Goal: Task Accomplishment & Management: Manage account settings

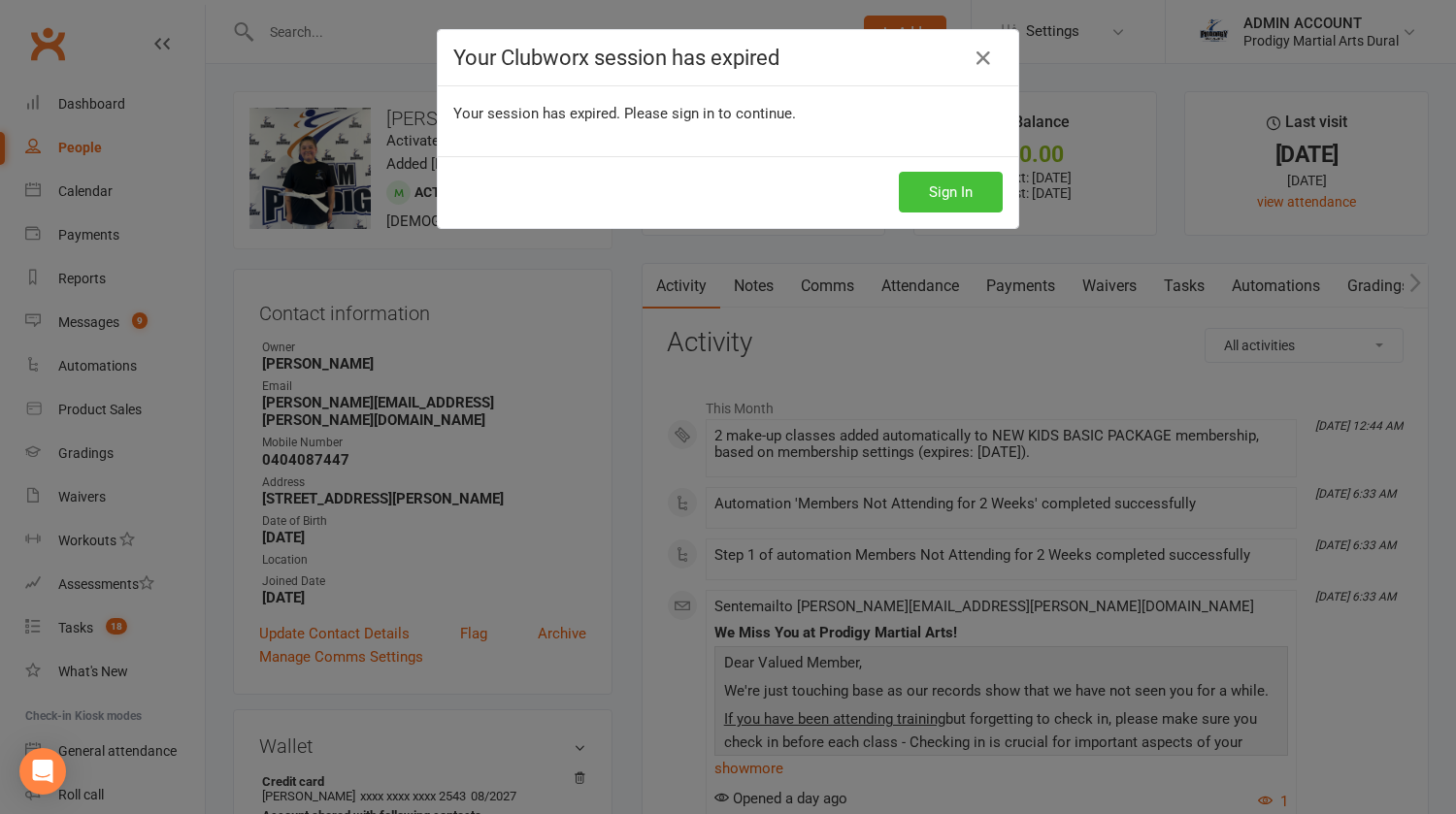
click at [934, 192] on button "Sign In" at bounding box center [951, 192] width 104 height 40
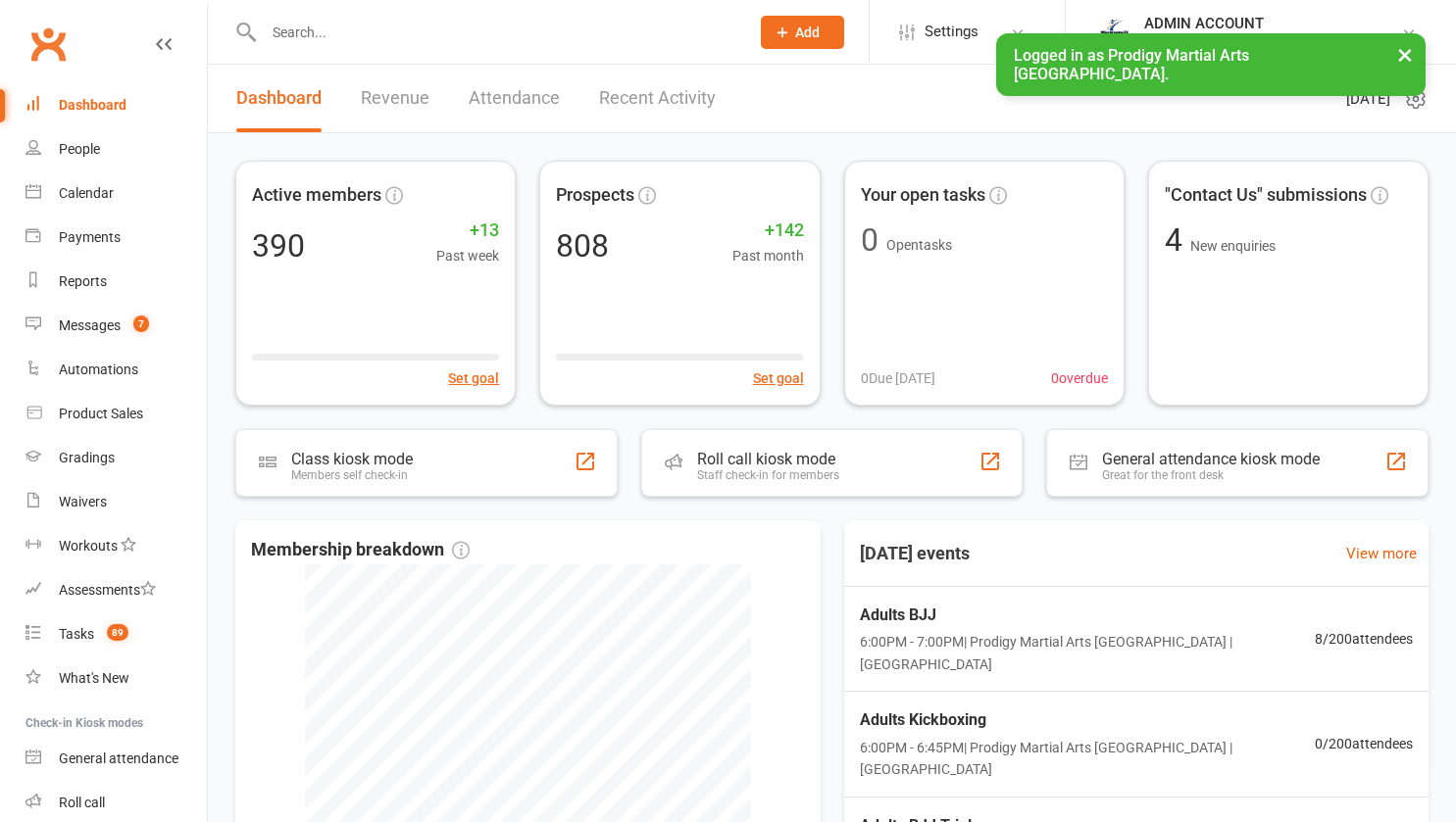
click at [328, 33] on input "text" at bounding box center [497, 33] width 478 height 28
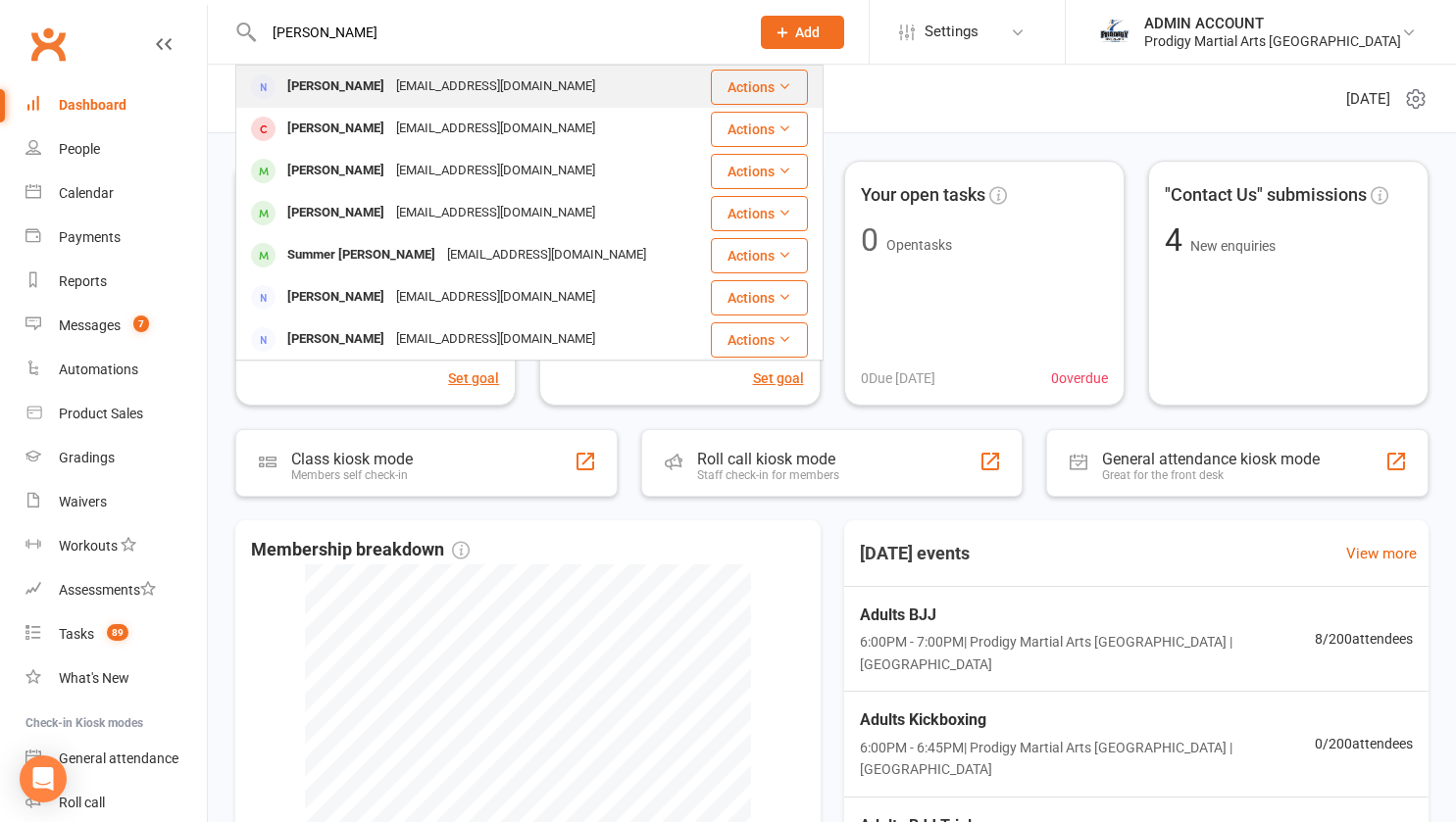
type input "tracy"
click at [329, 78] on div "Tracy Murphy" at bounding box center [336, 86] width 109 height 29
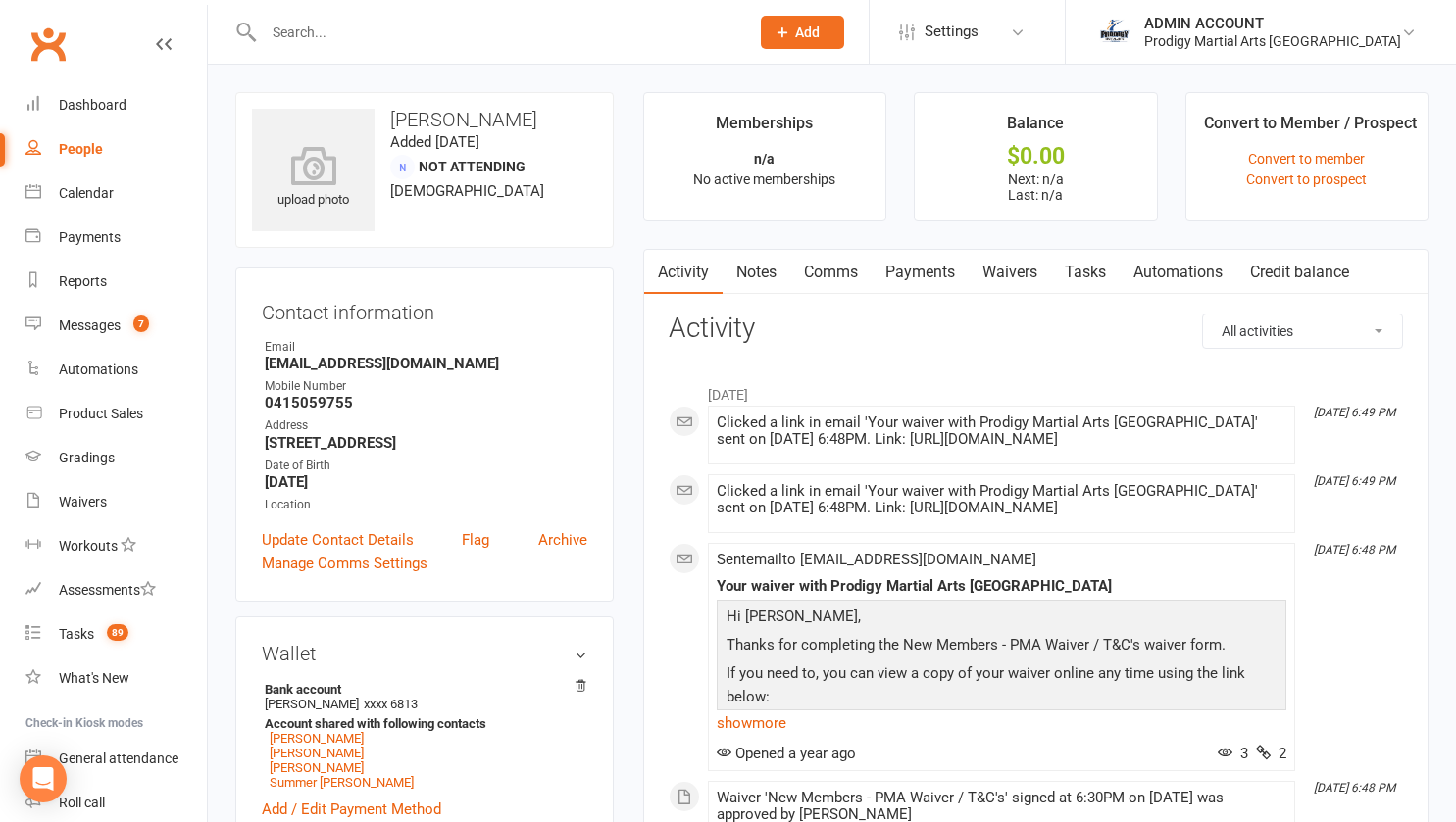
click at [1009, 267] on link "Waivers" at bounding box center [1009, 272] width 82 height 45
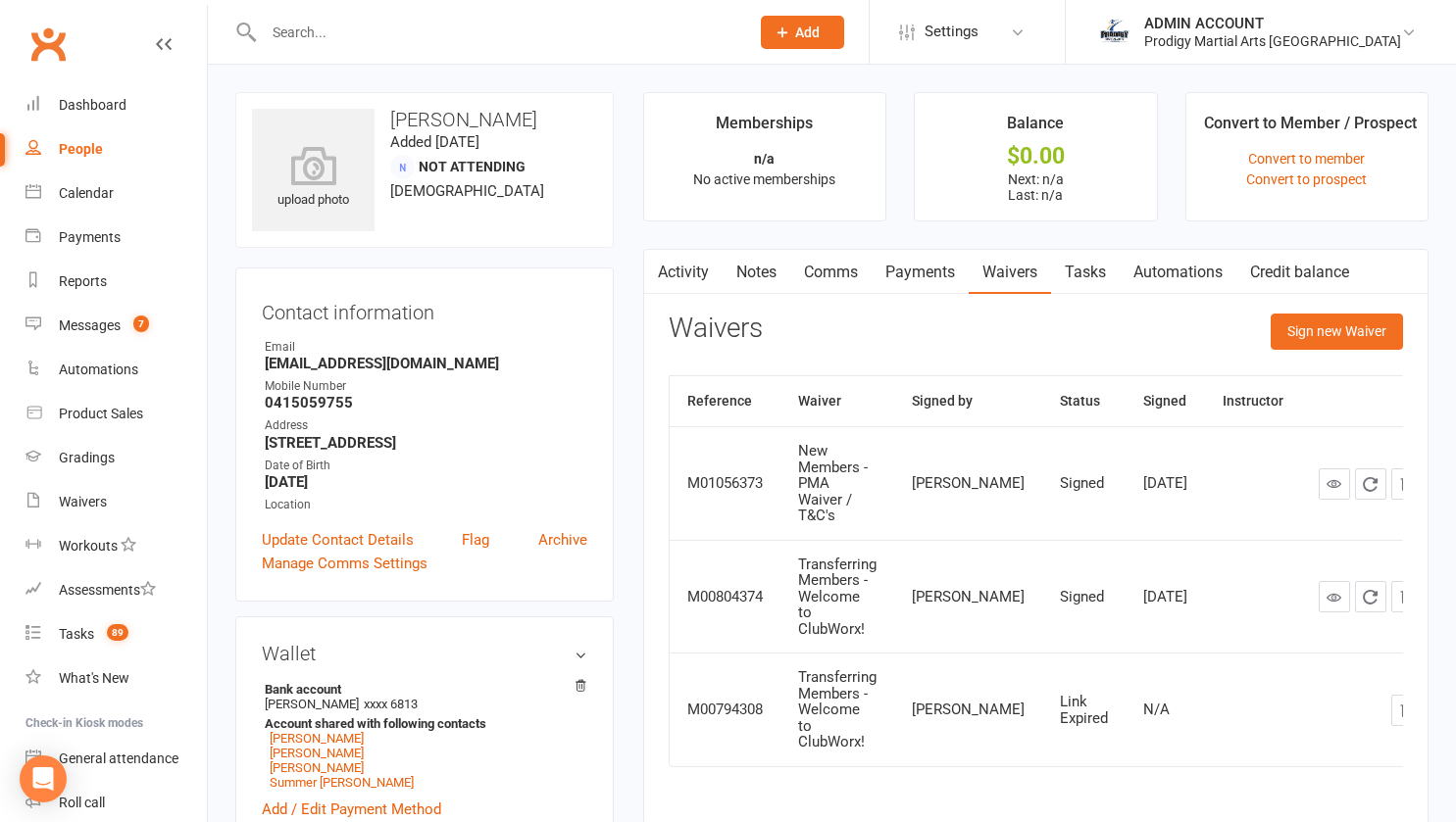
click at [681, 265] on link "Activity" at bounding box center [682, 272] width 78 height 45
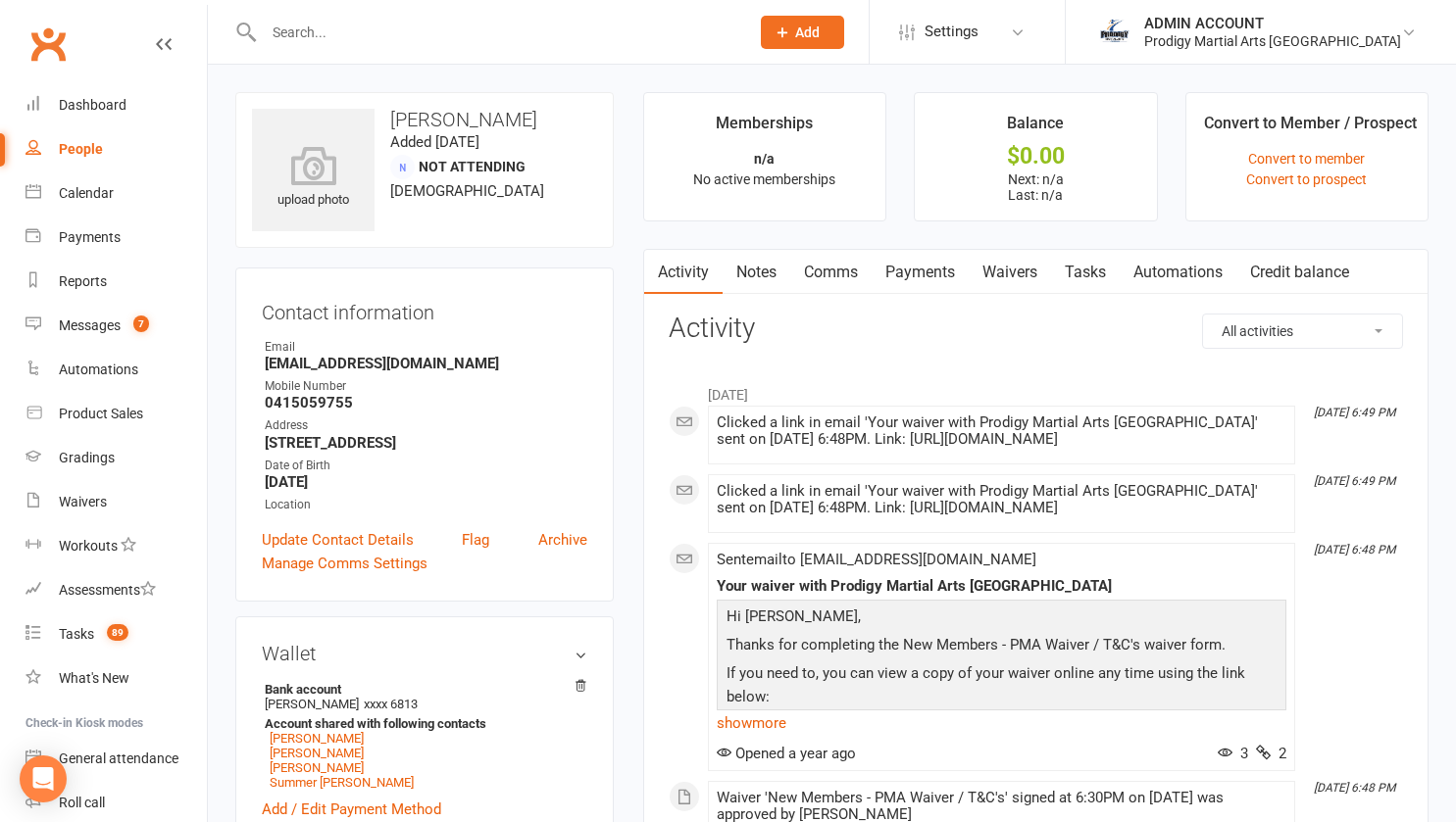
click at [1011, 266] on link "Waivers" at bounding box center [1009, 272] width 82 height 45
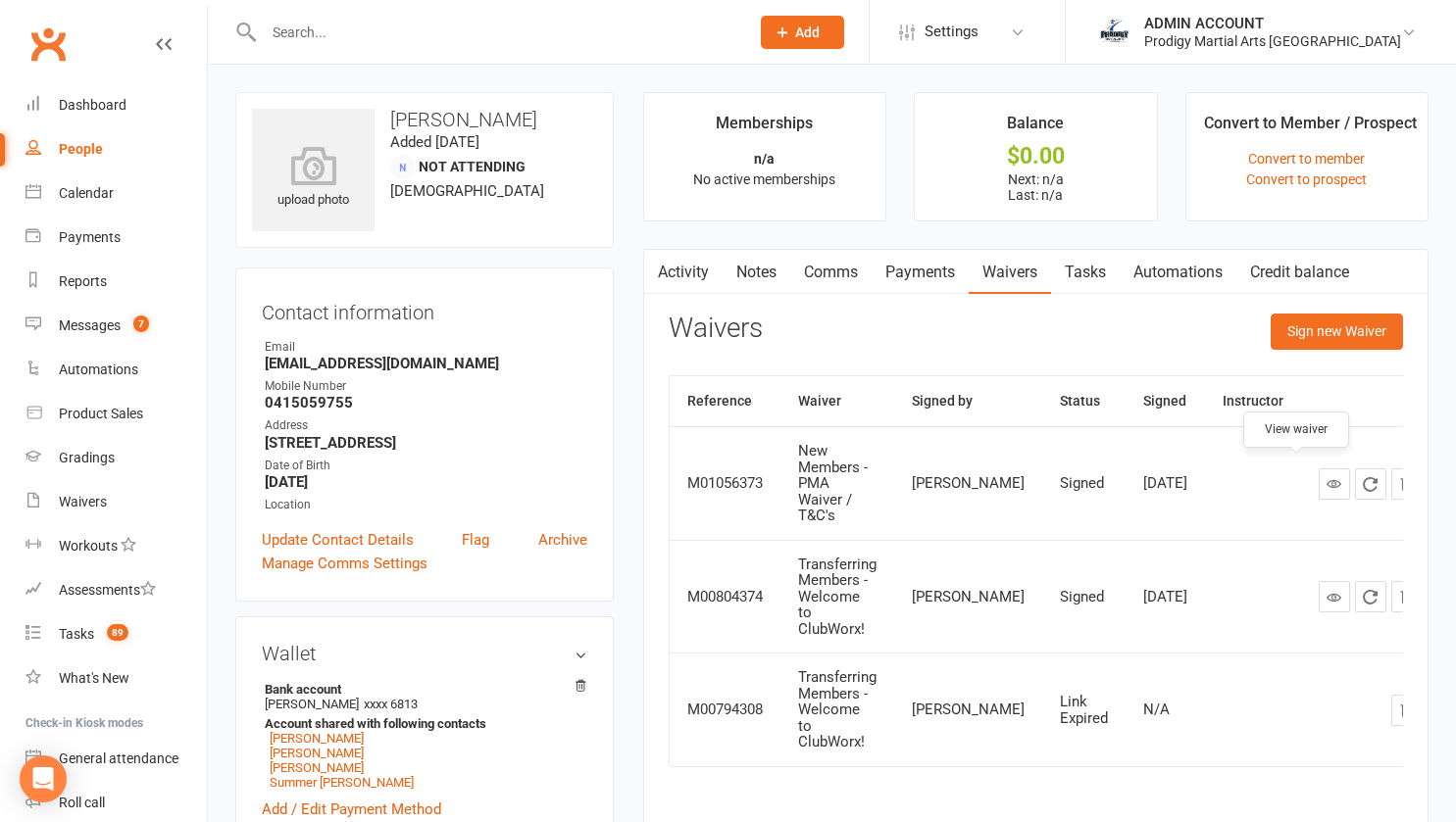
click at [1326, 477] on icon at bounding box center [1333, 483] width 15 height 15
click at [1344, 326] on button "Sign new Waiver" at bounding box center [1336, 332] width 132 height 36
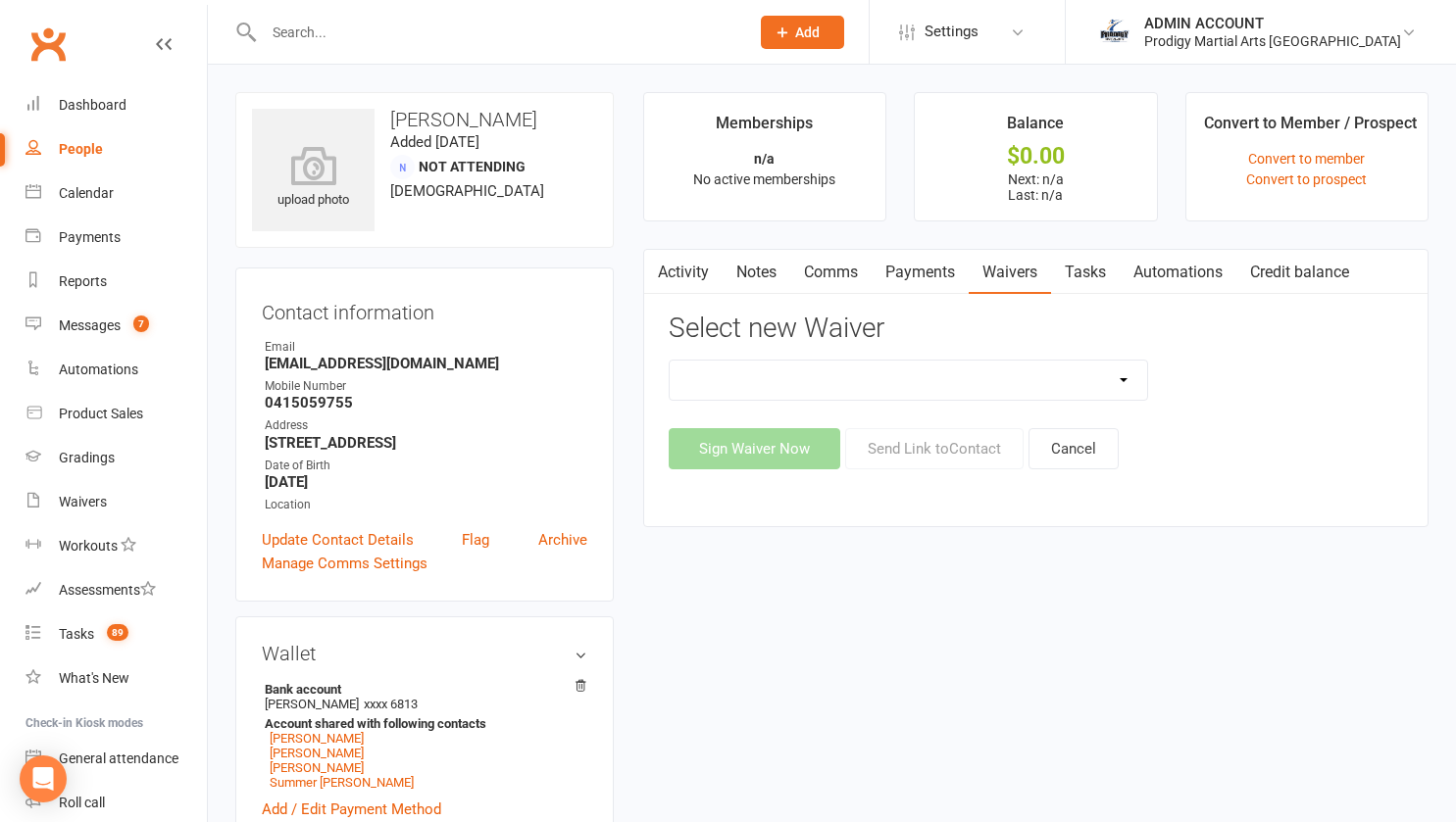
click at [801, 391] on select "Change of Payment Details New Members - PMA Waiver / T&C's New Members - PMA Wa…" at bounding box center [909, 379] width 479 height 39
select select "9955"
click at [669, 360] on select "Change of Payment Details New Members - PMA Waiver / T&C's New Members - PMA Wa…" at bounding box center [909, 379] width 479 height 39
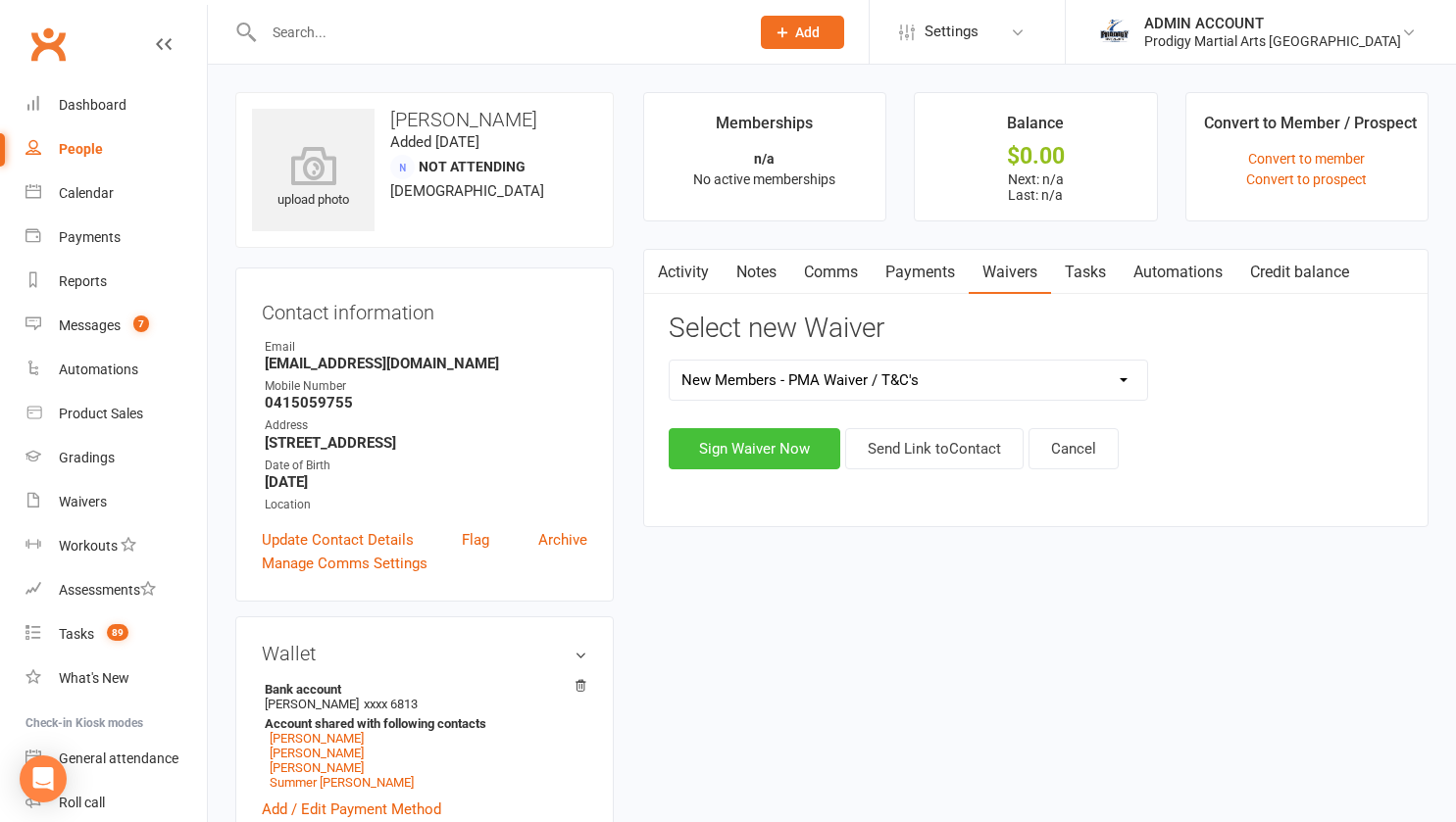
click at [774, 444] on button "Sign Waiver Now" at bounding box center [754, 448] width 172 height 41
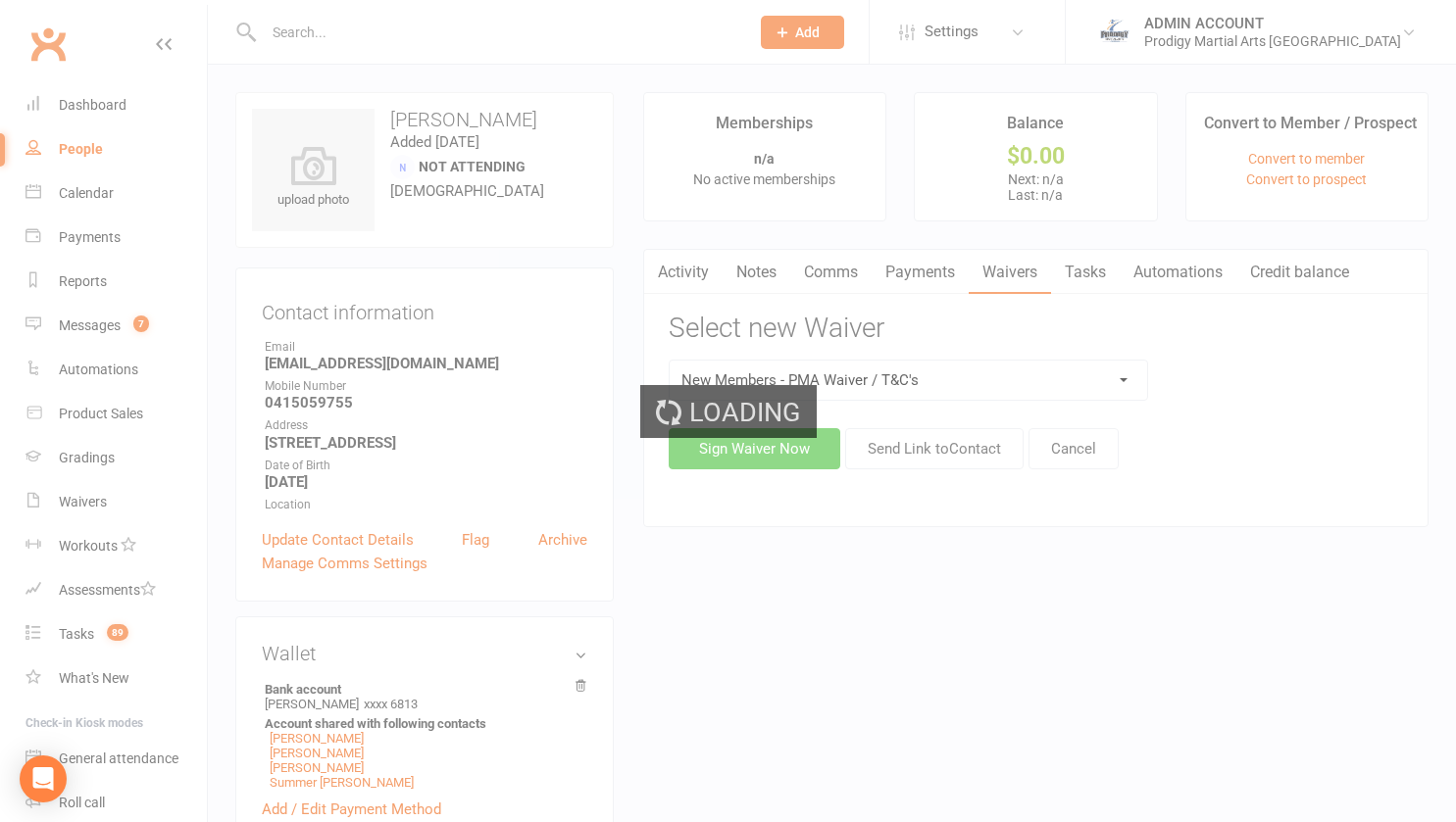
select select "bank_account"
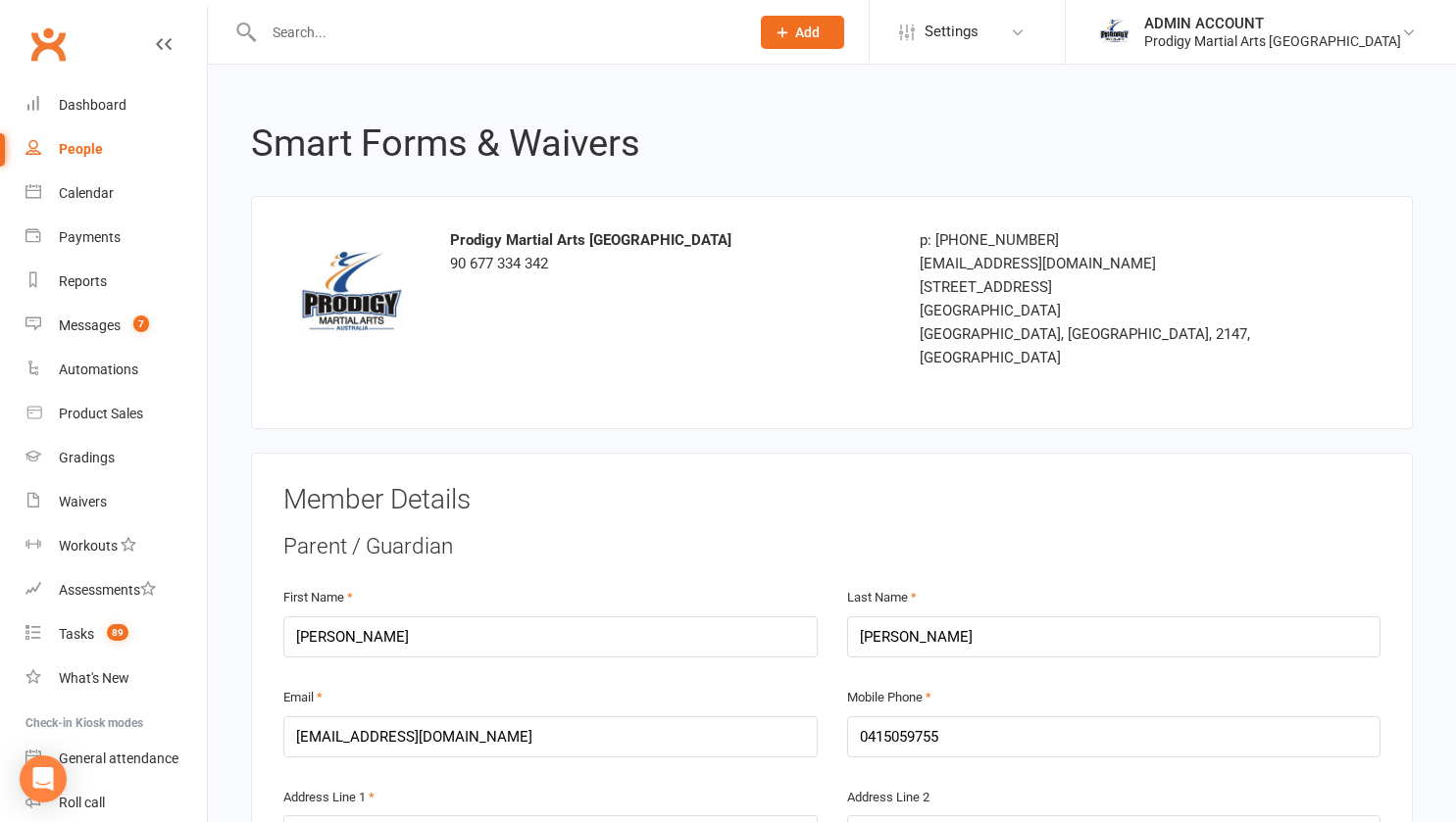
click at [317, 32] on input "text" at bounding box center [497, 33] width 478 height 28
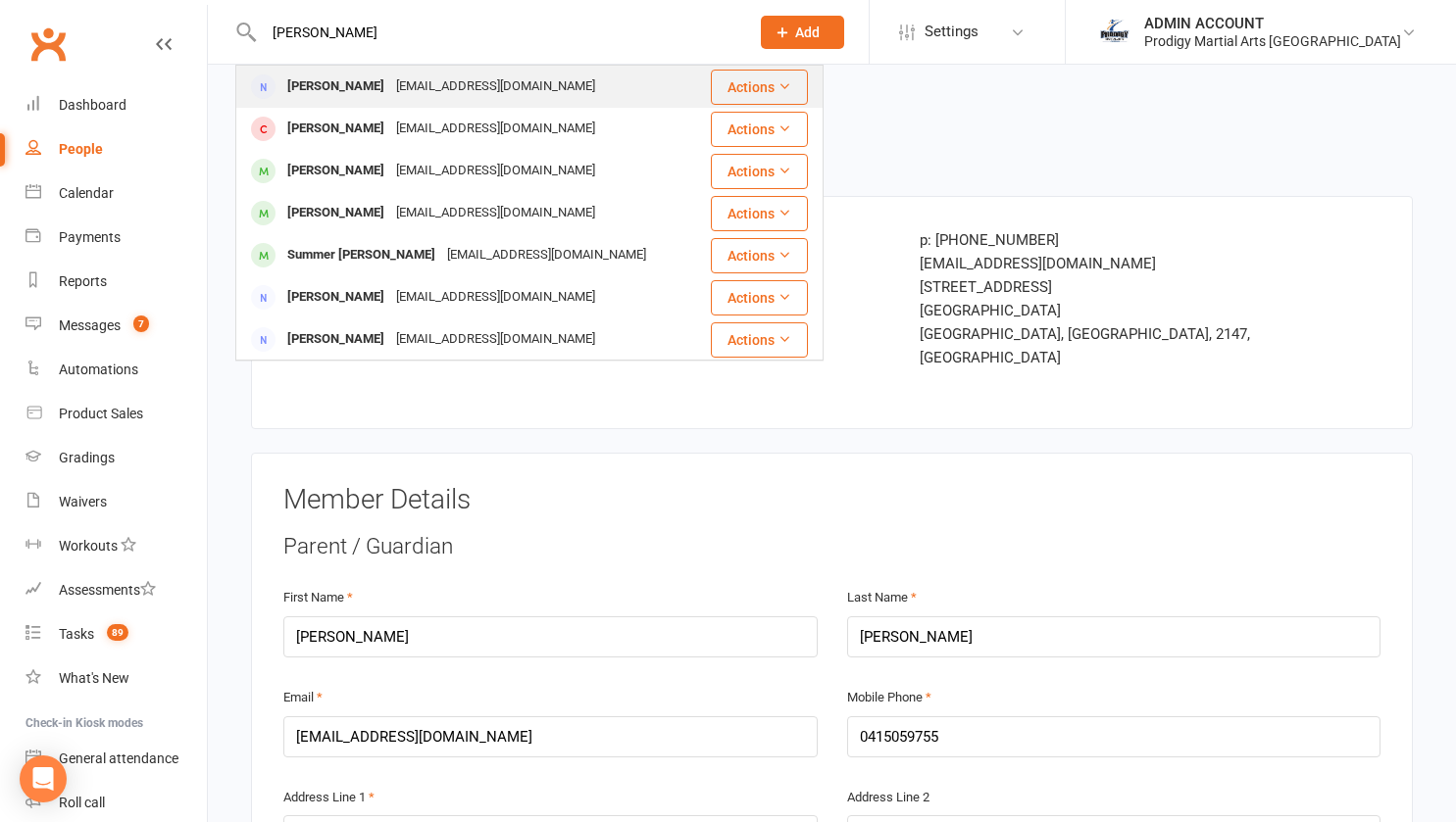
type input "tracy"
click at [368, 88] on div "Tracy Murphy" at bounding box center [336, 86] width 109 height 29
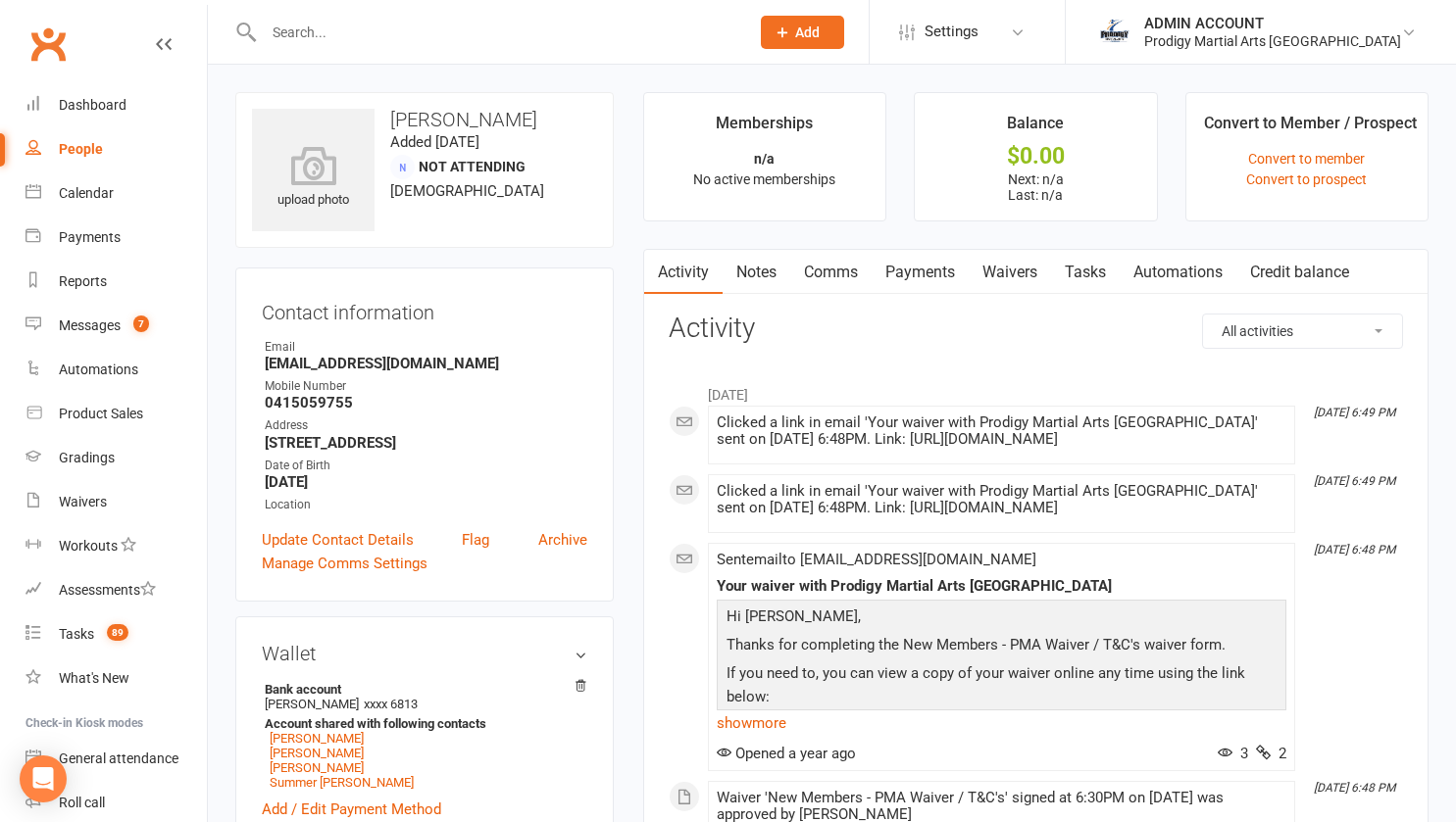
click at [1010, 267] on link "Waivers" at bounding box center [1009, 272] width 82 height 45
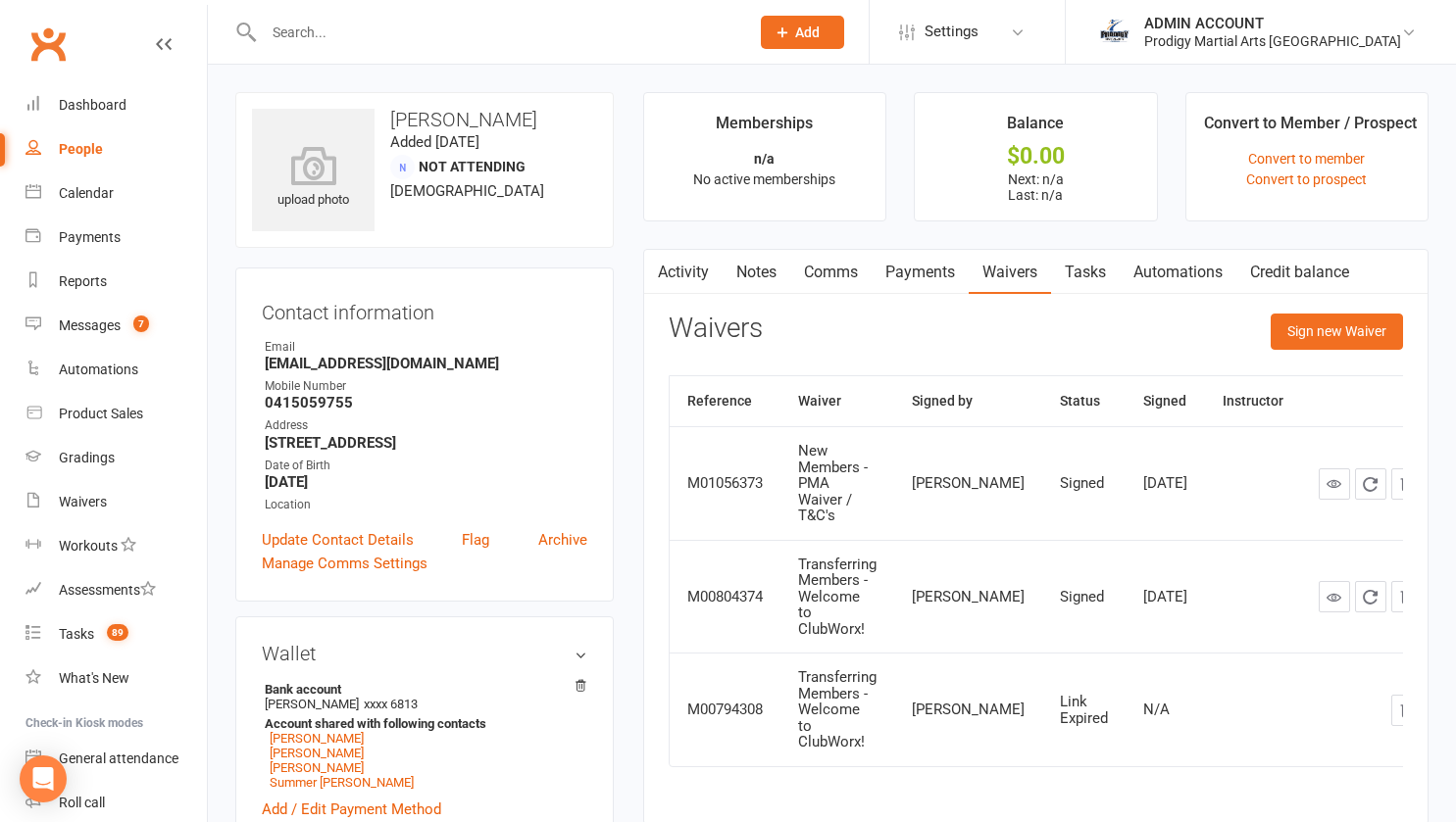
click at [694, 273] on link "Activity" at bounding box center [682, 272] width 78 height 45
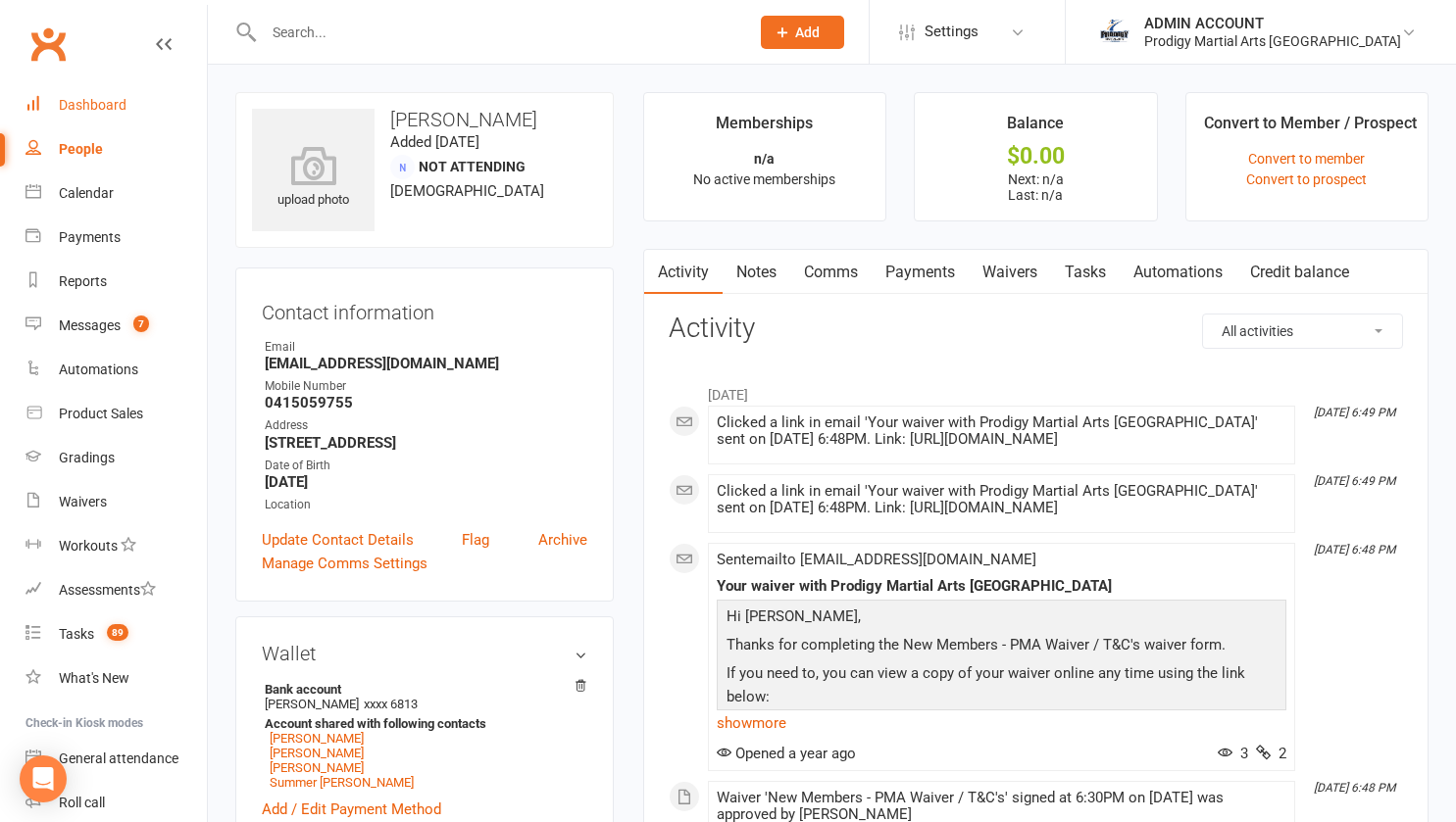
click at [104, 106] on div "Dashboard" at bounding box center [92, 105] width 68 height 16
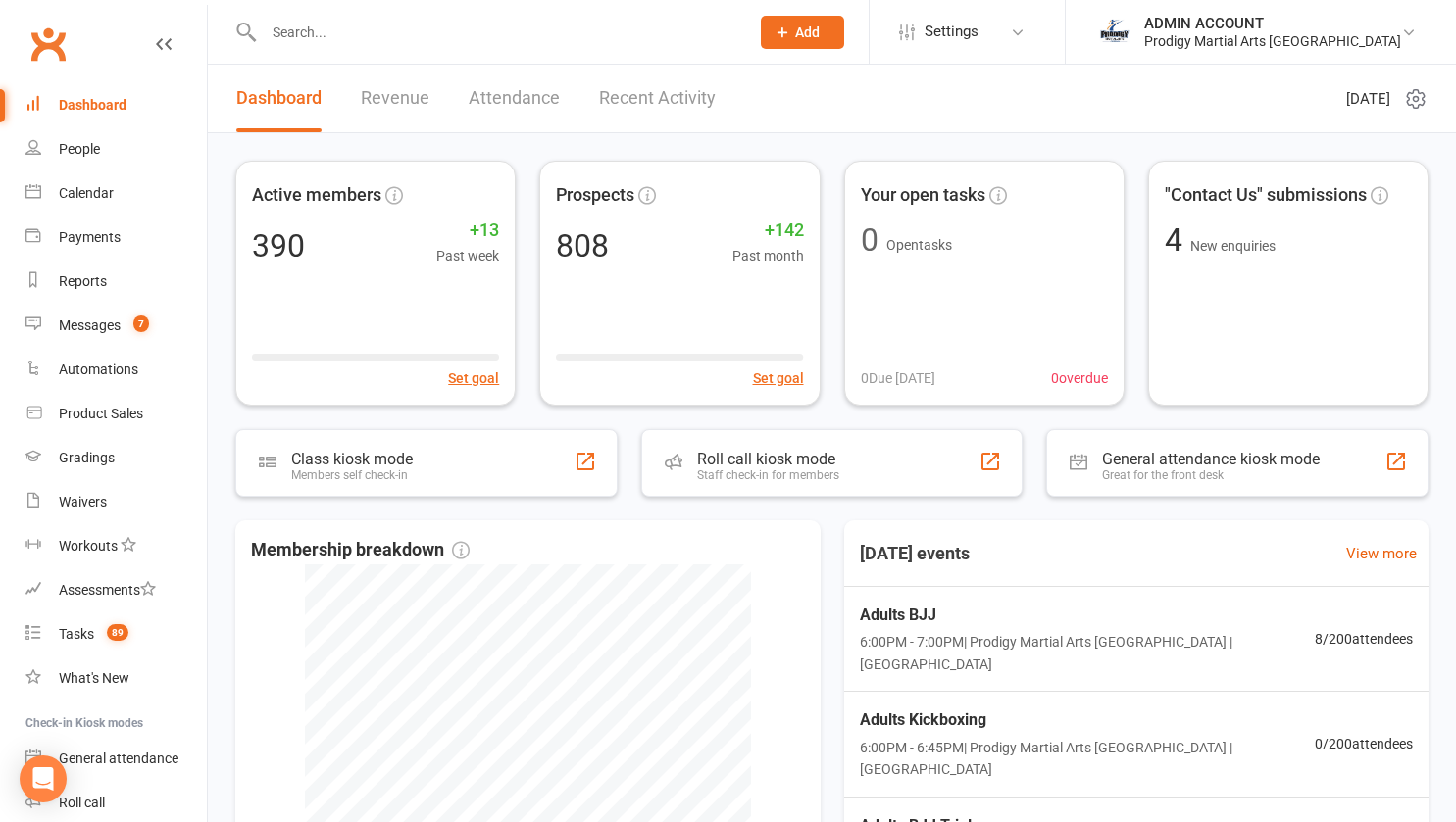
click at [416, 35] on input "text" at bounding box center [497, 33] width 478 height 28
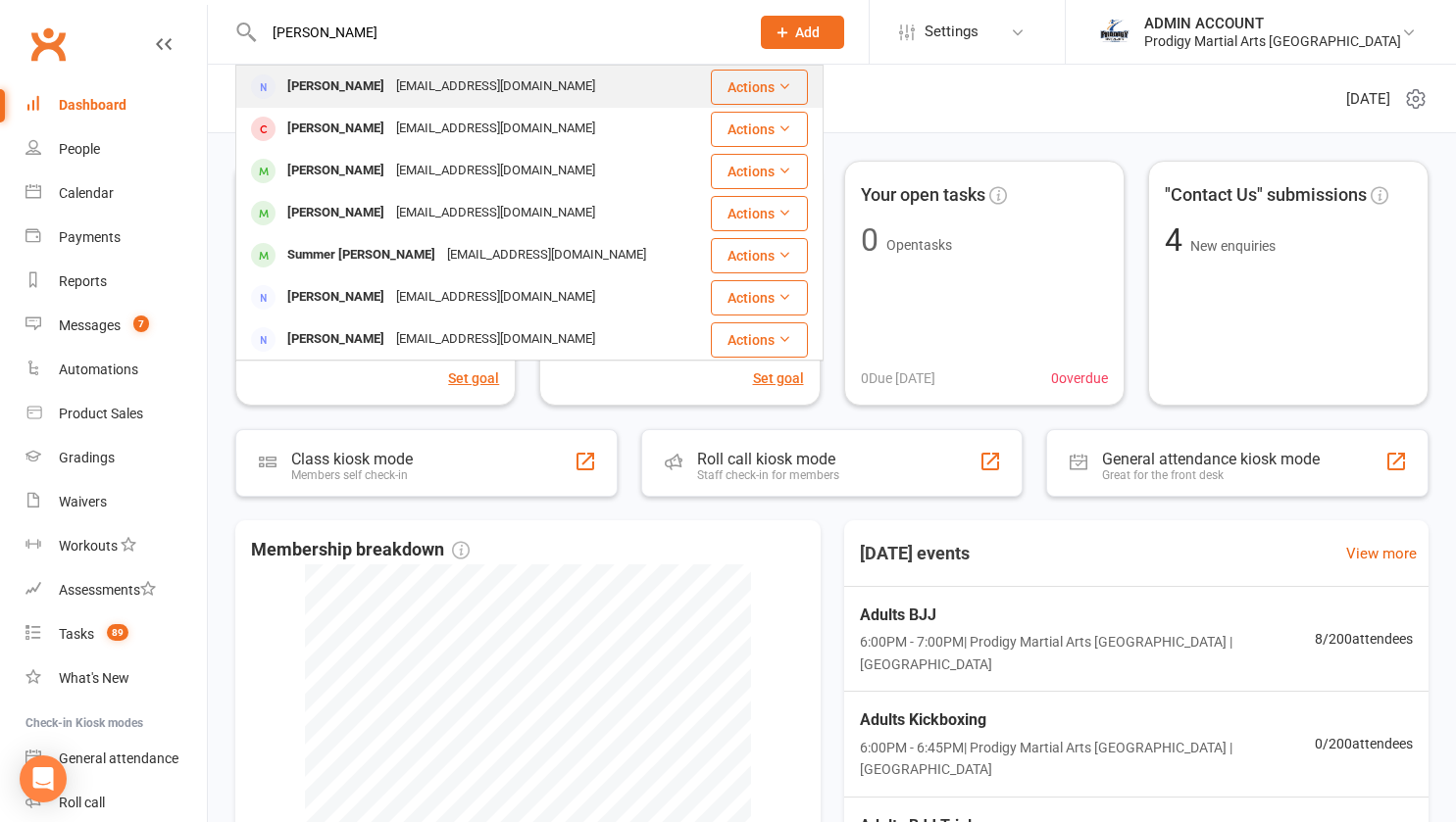
type input "tracy"
click at [360, 78] on div "Tracy Murphy" at bounding box center [336, 86] width 109 height 29
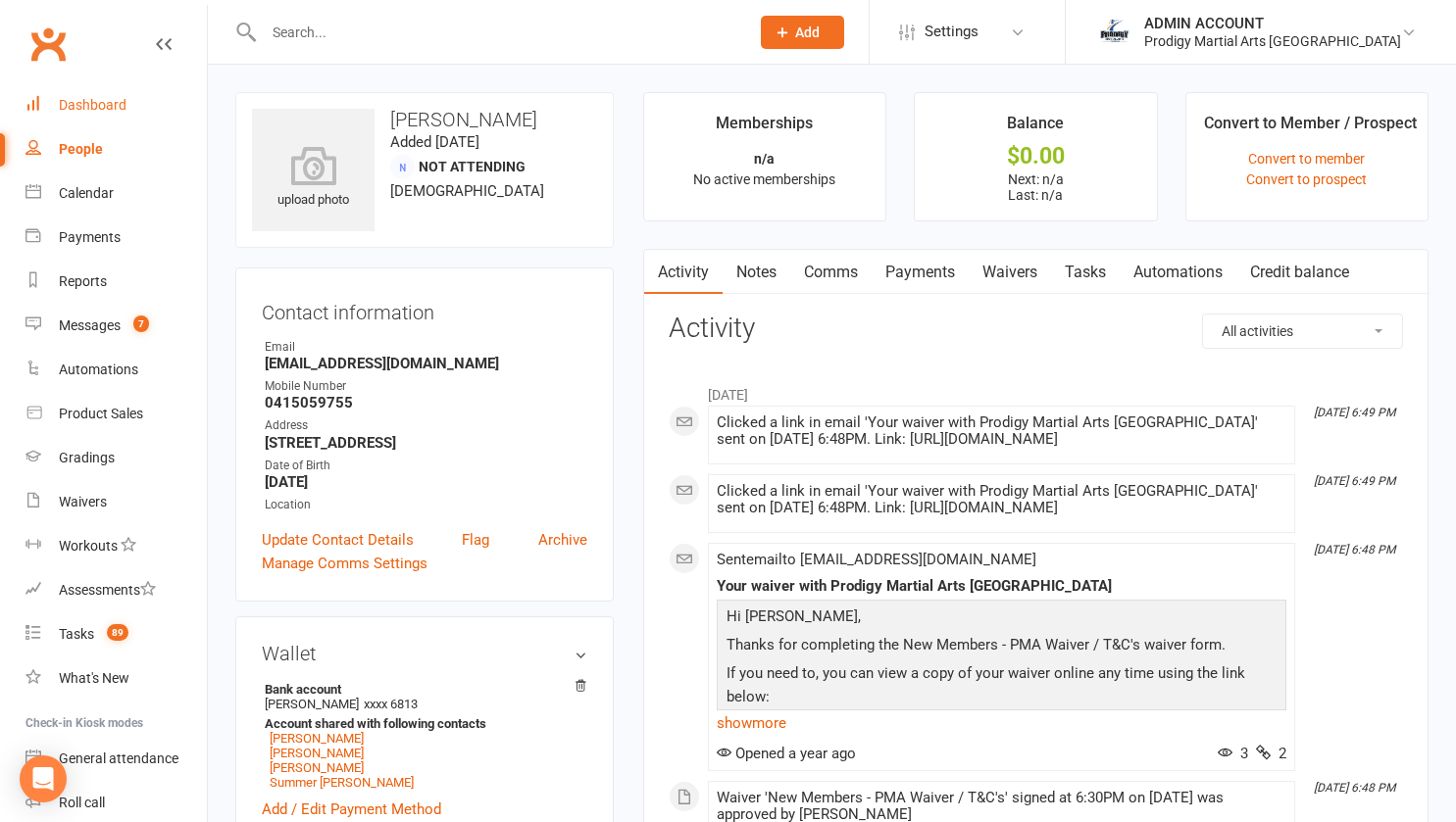
click at [84, 98] on div "Dashboard" at bounding box center [92, 105] width 68 height 16
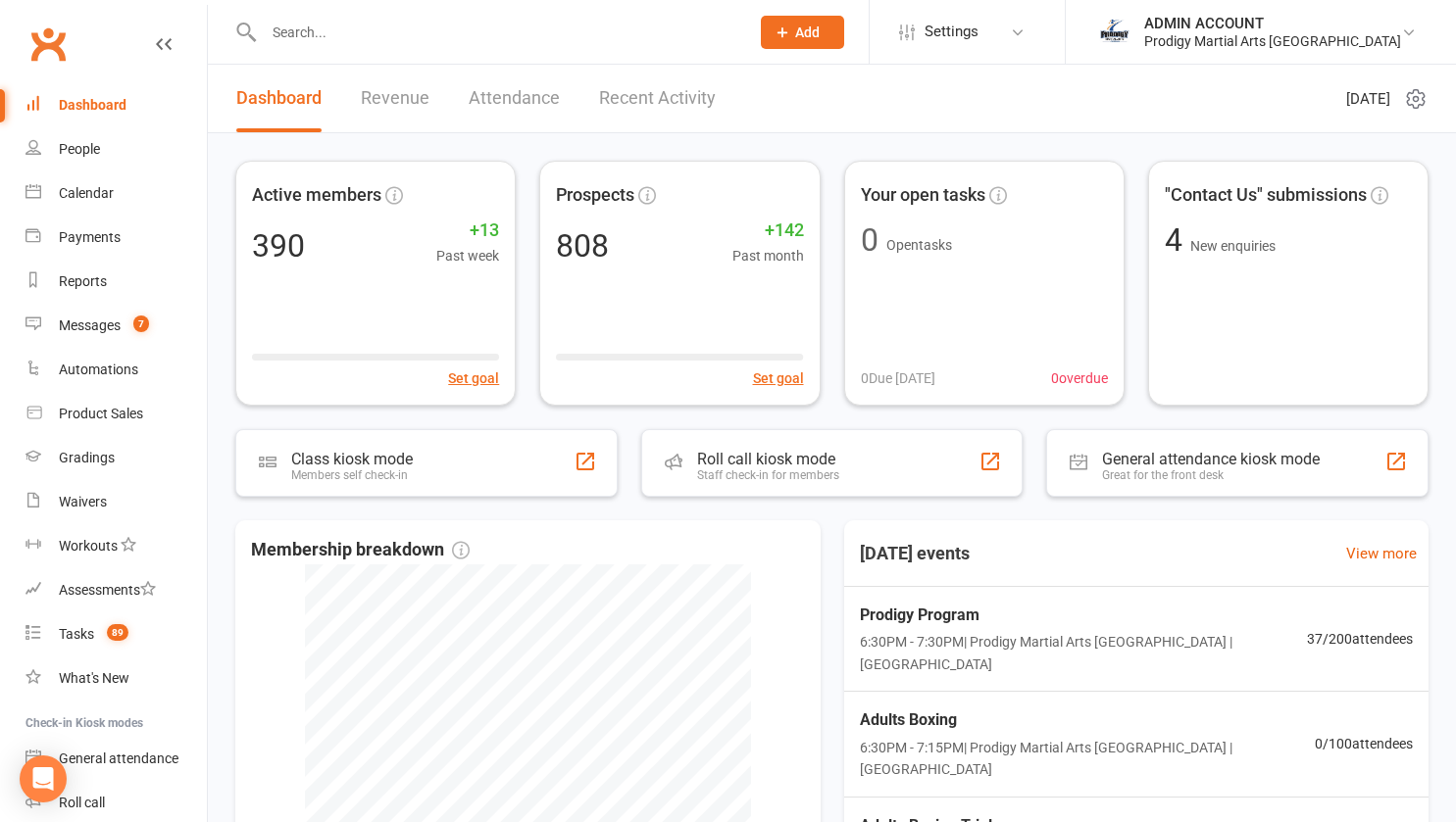
click at [26, 83] on link "Dashboard" at bounding box center [116, 105] width 182 height 44
click at [323, 31] on input "text" at bounding box center [497, 33] width 478 height 28
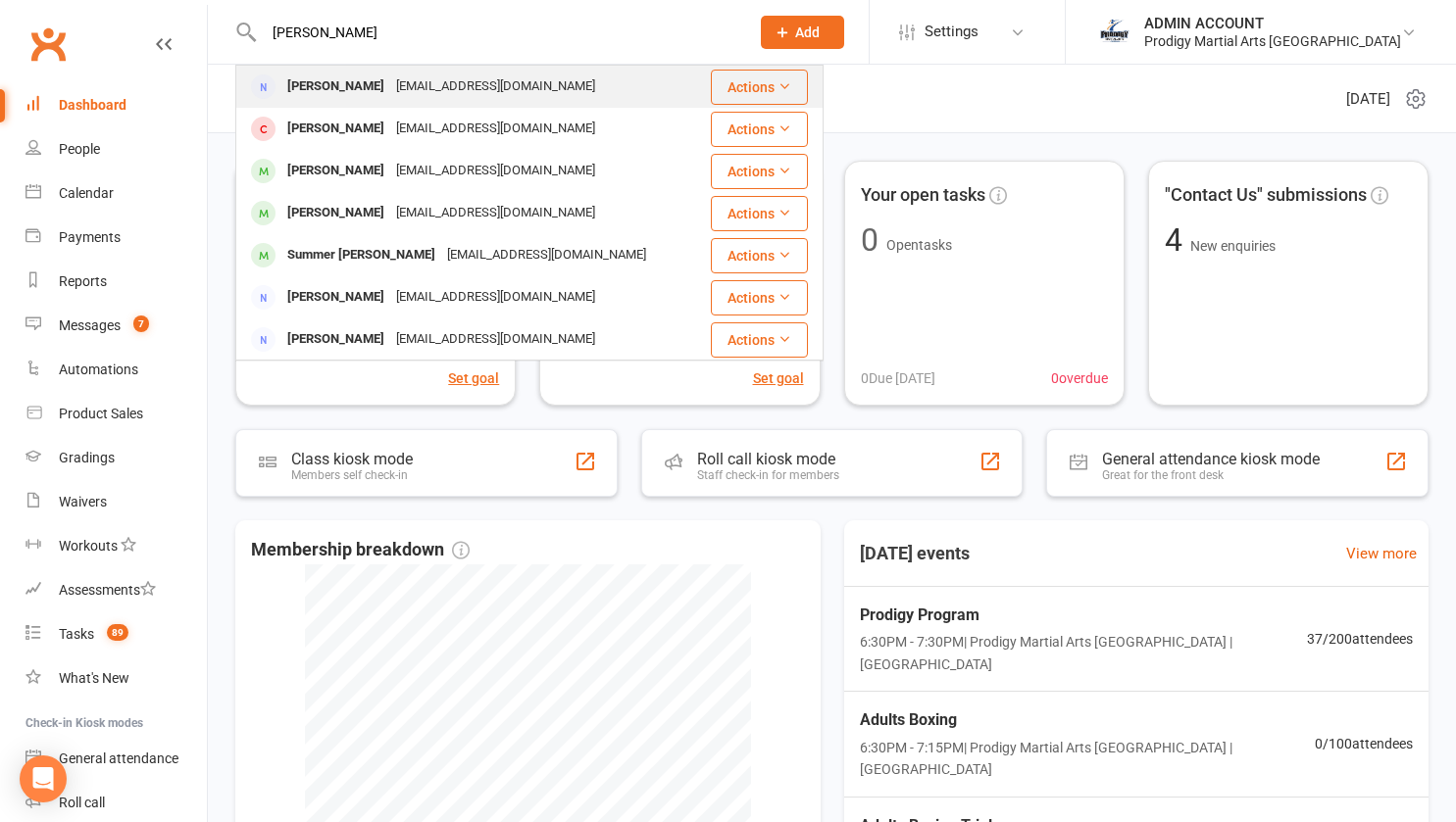
type input "tracy"
click at [325, 84] on div "Tracy Murphy" at bounding box center [336, 86] width 109 height 29
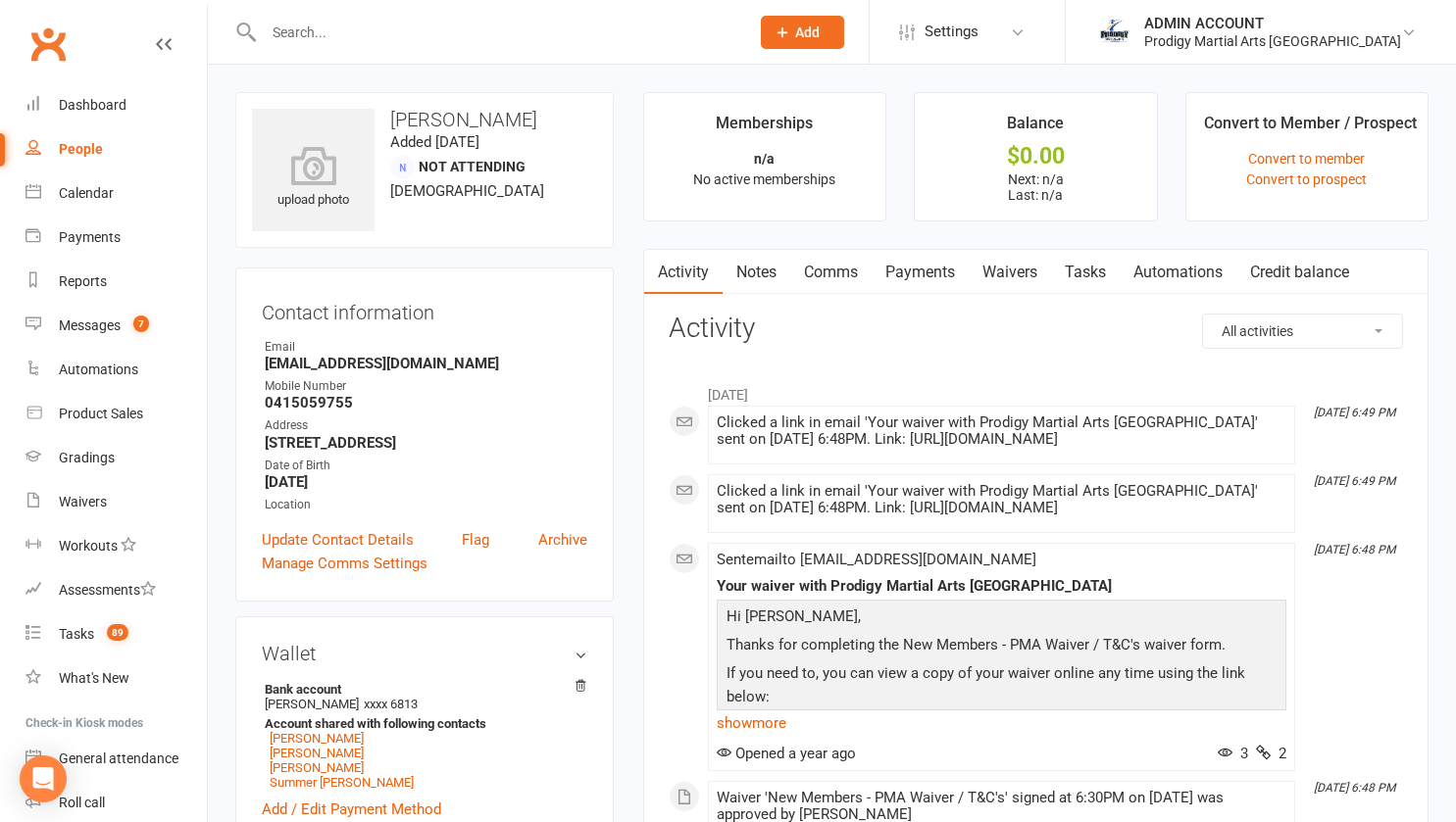
click at [1023, 274] on link "Waivers" at bounding box center [1009, 272] width 82 height 45
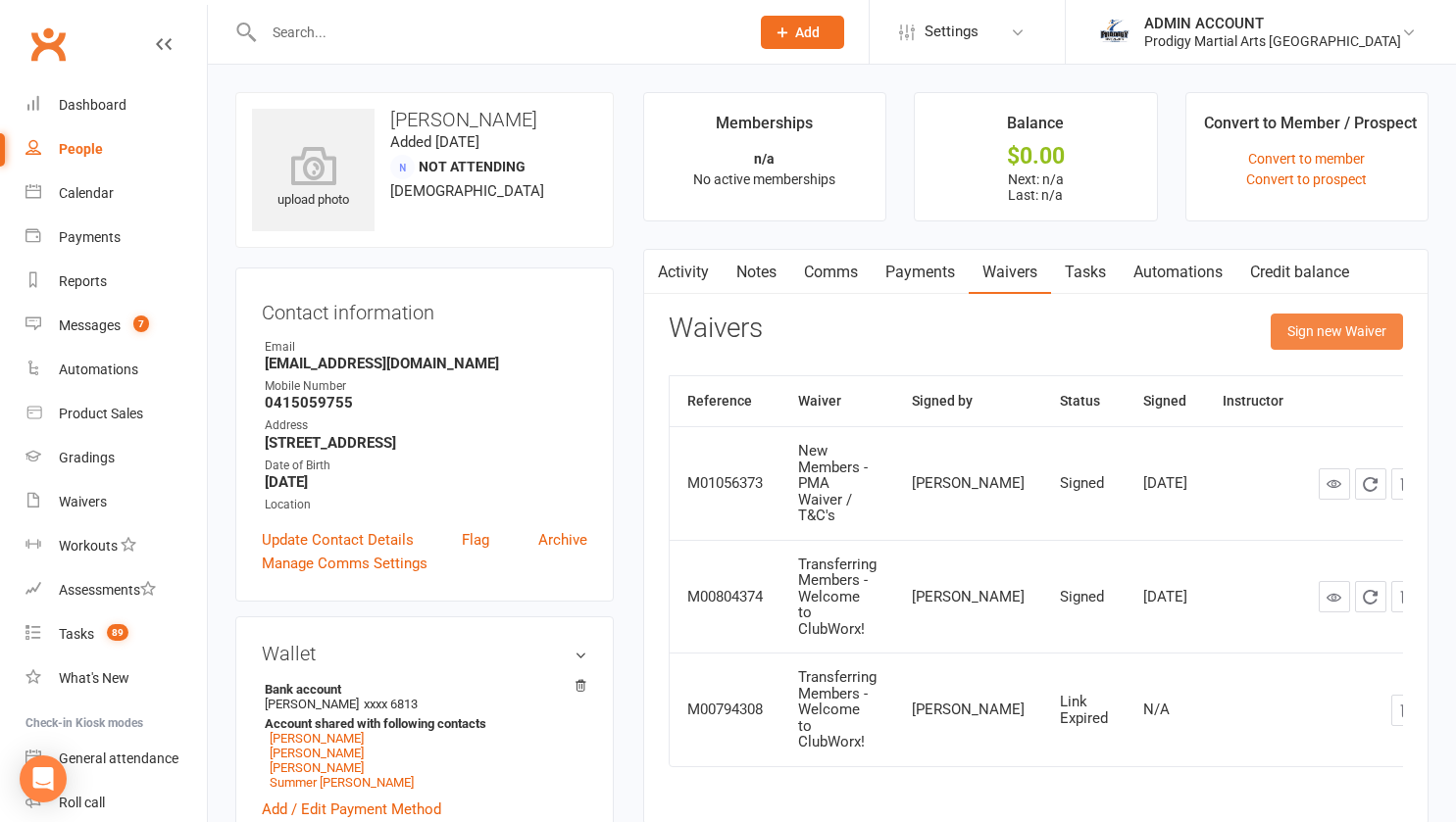
click at [1310, 324] on button "Sign new Waiver" at bounding box center [1336, 332] width 132 height 36
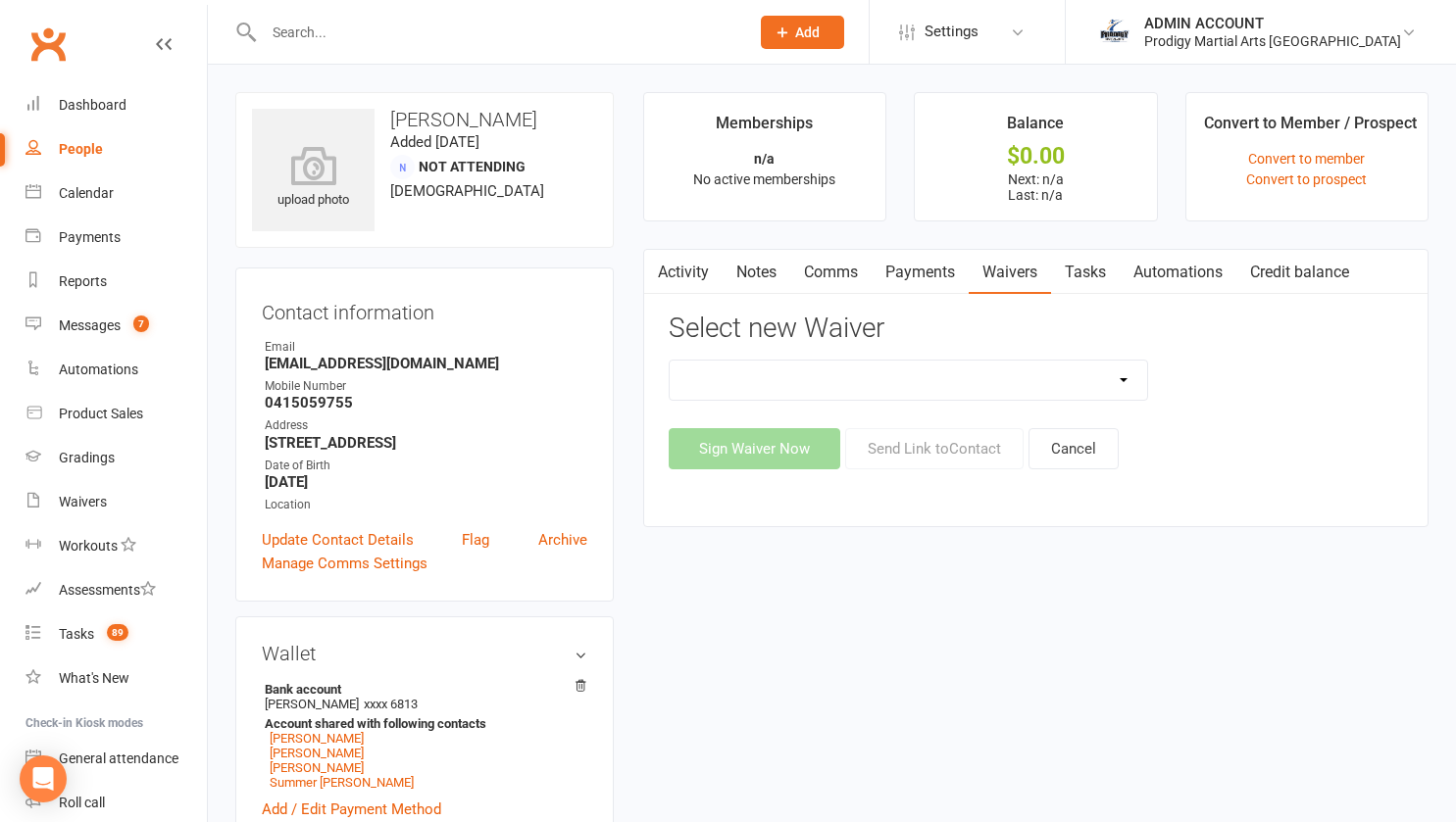
click at [696, 390] on select "Change of Payment Details New Members - PMA Waiver / T&C's New Members - PMA Wa…" at bounding box center [909, 379] width 479 height 39
select select "9955"
click at [669, 360] on select "Change of Payment Details New Members - PMA Waiver / T&C's New Members - PMA Wa…" at bounding box center [909, 379] width 479 height 39
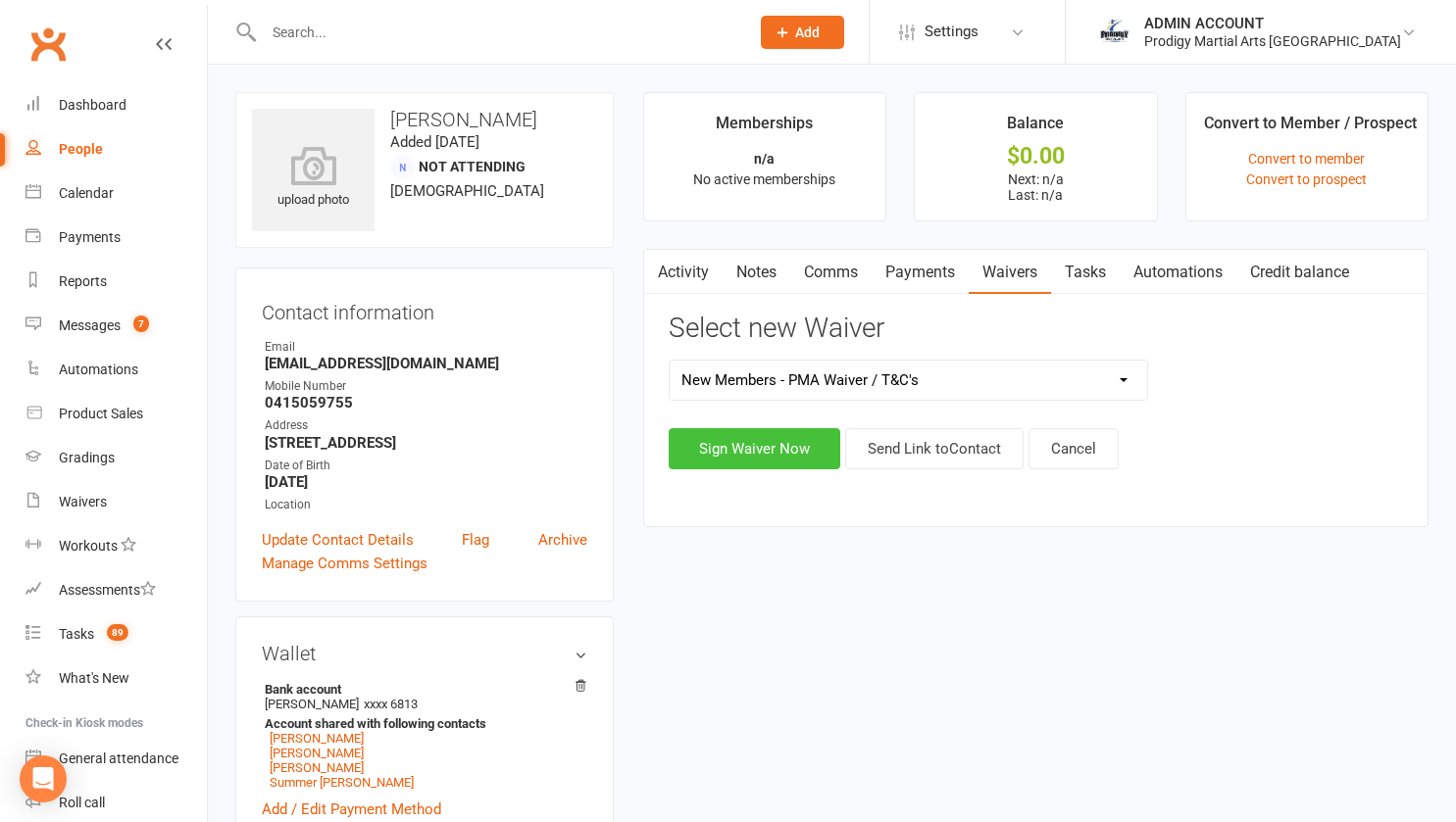
click at [715, 455] on button "Sign Waiver Now" at bounding box center [754, 448] width 172 height 41
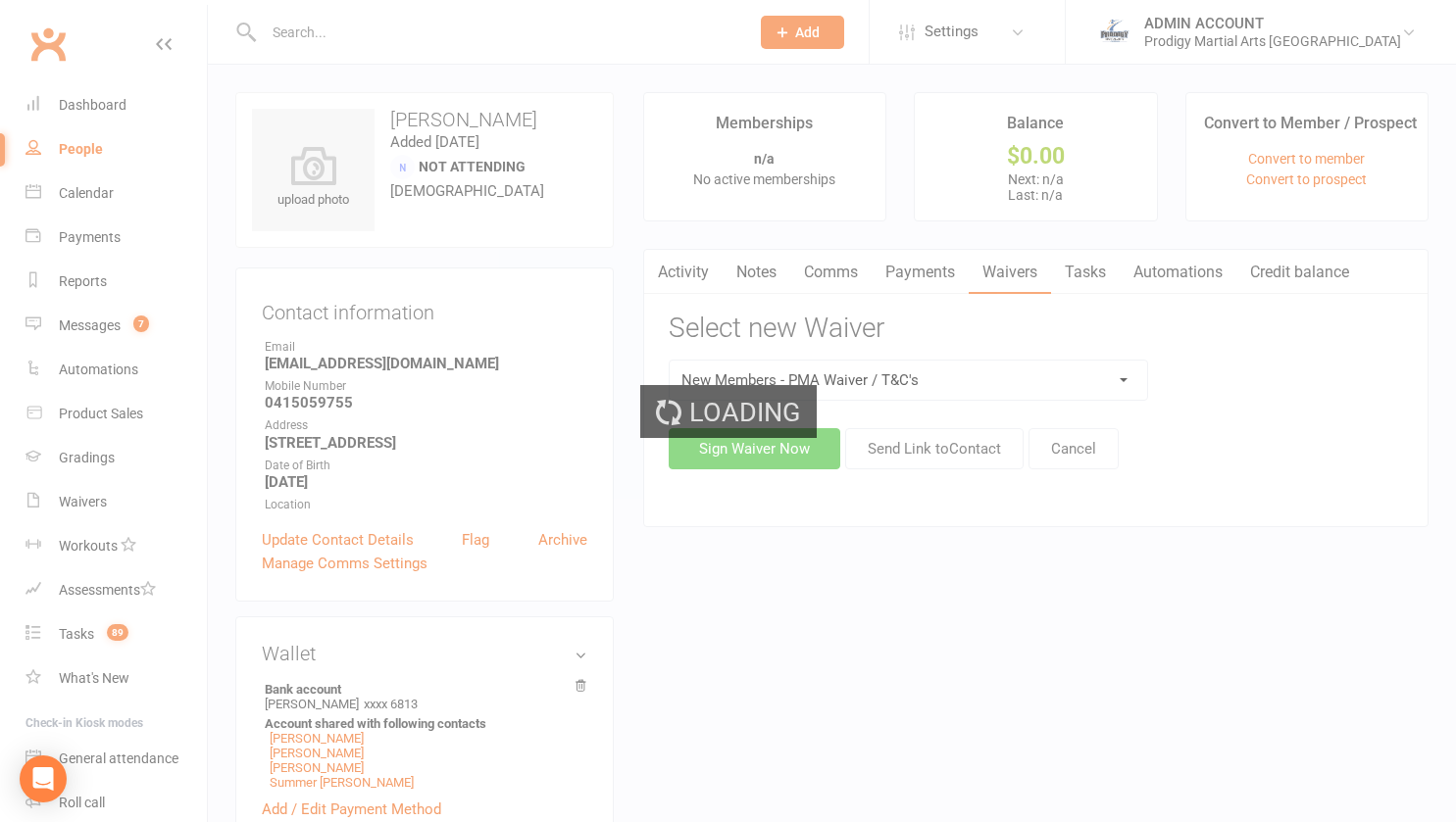
select select "bank_account"
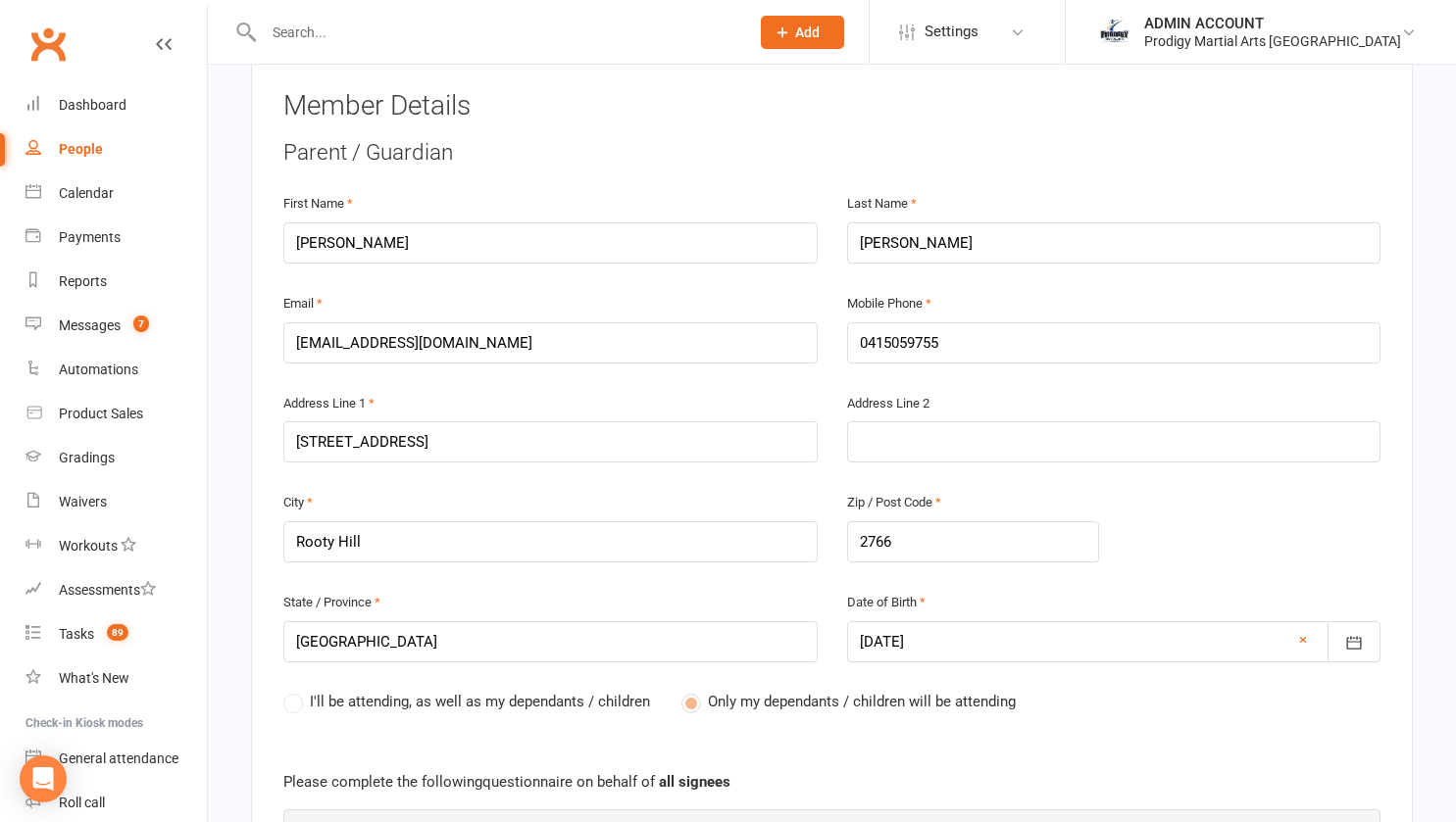
scroll to position [665, 0]
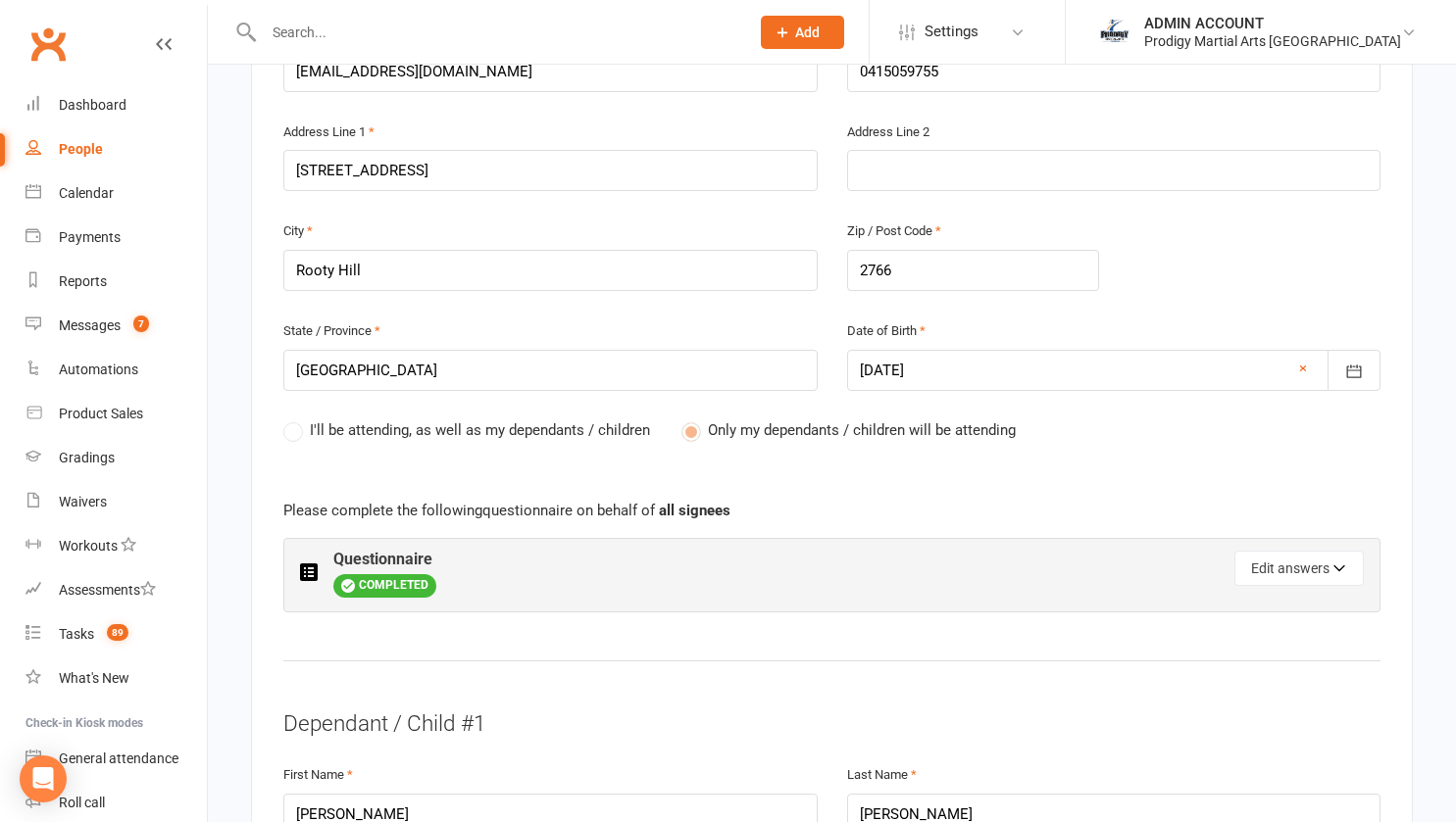
click at [295, 418] on label "I'll be attending, as well as my dependants / children" at bounding box center [466, 430] width 366 height 24
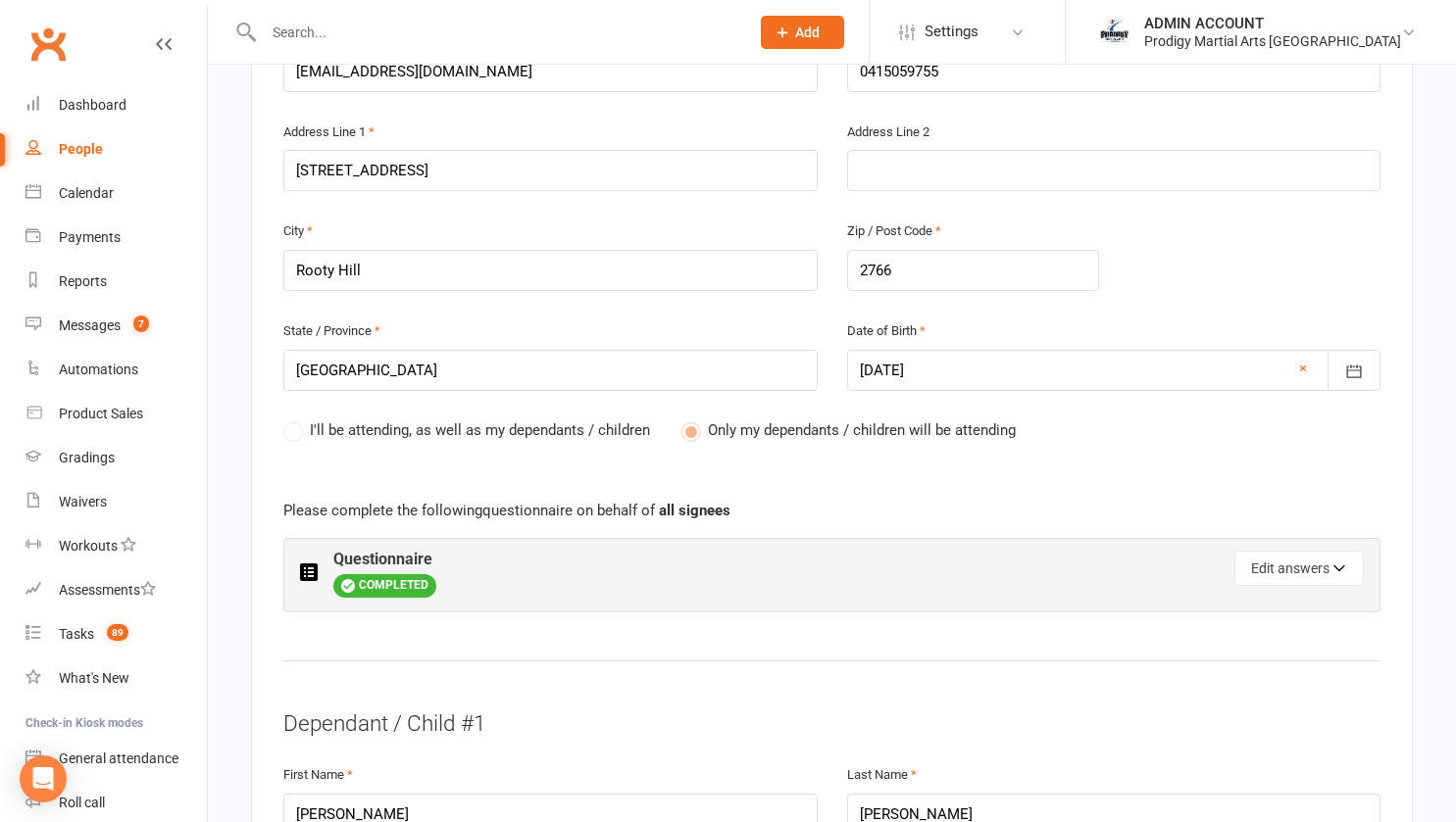
click at [295, 418] on label "I'll be attending, as well as my dependants / children" at bounding box center [466, 430] width 366 height 24
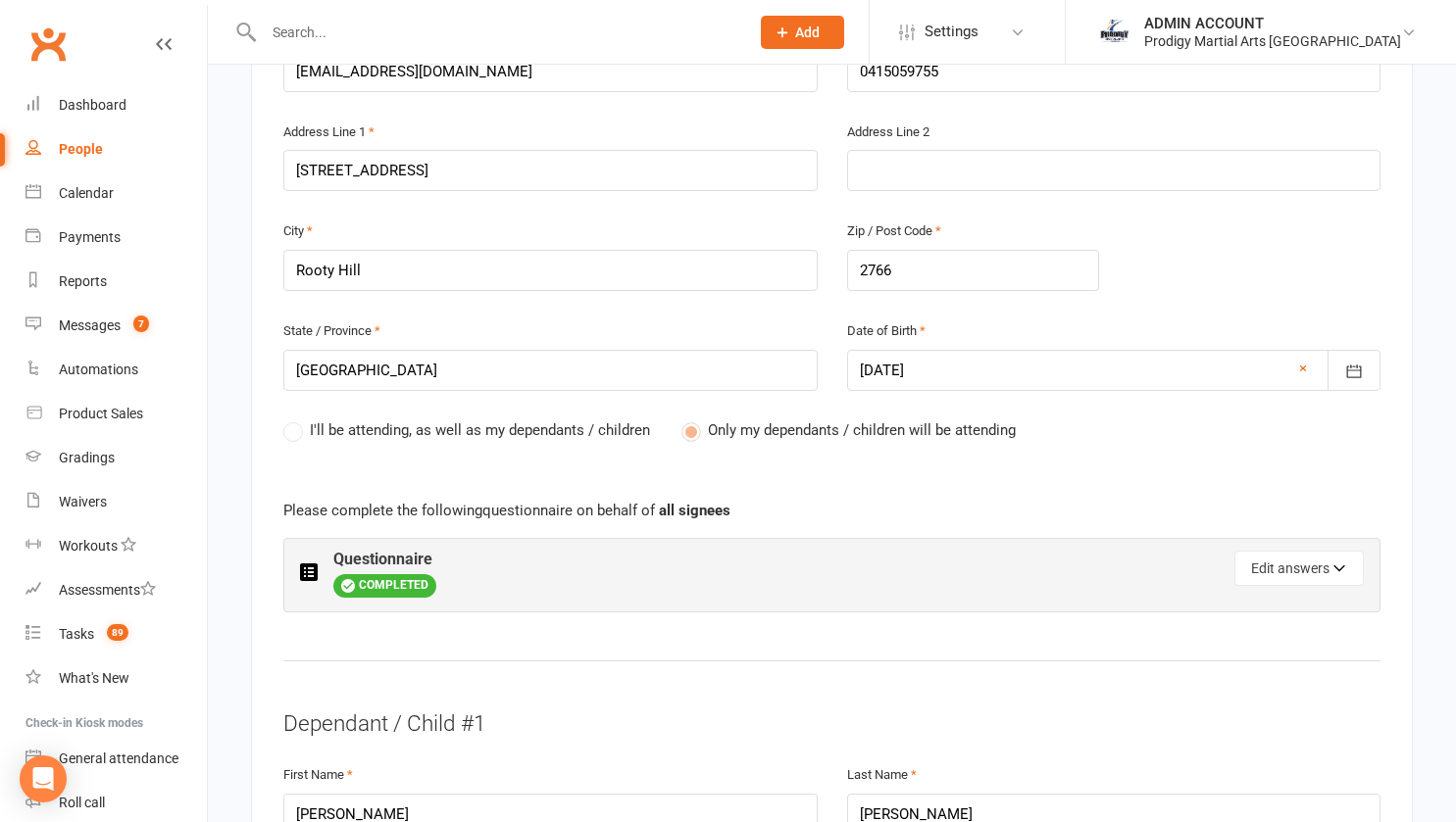
click at [295, 418] on label "I'll be attending, as well as my dependants / children" at bounding box center [466, 430] width 366 height 24
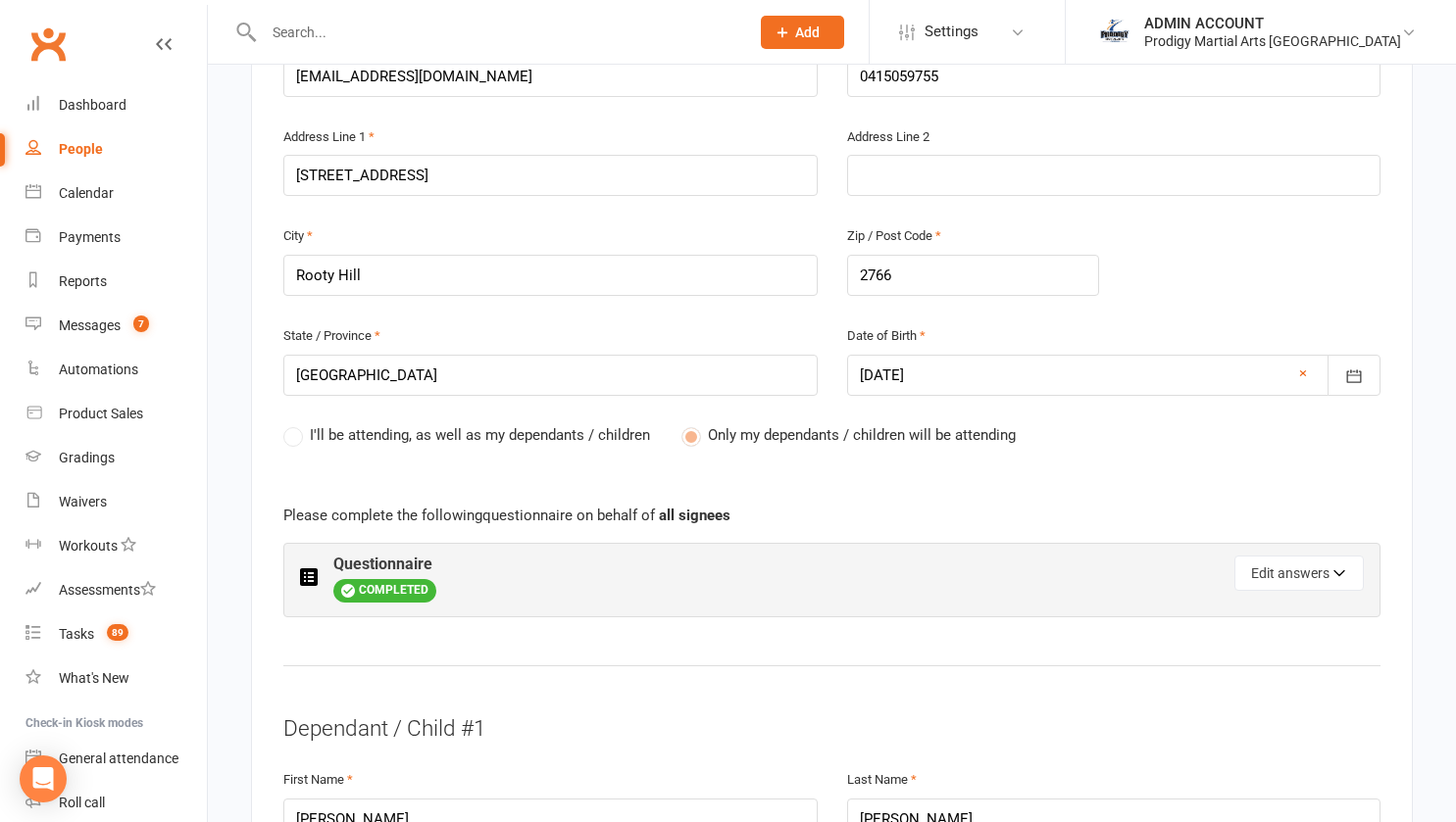
scroll to position [664, 0]
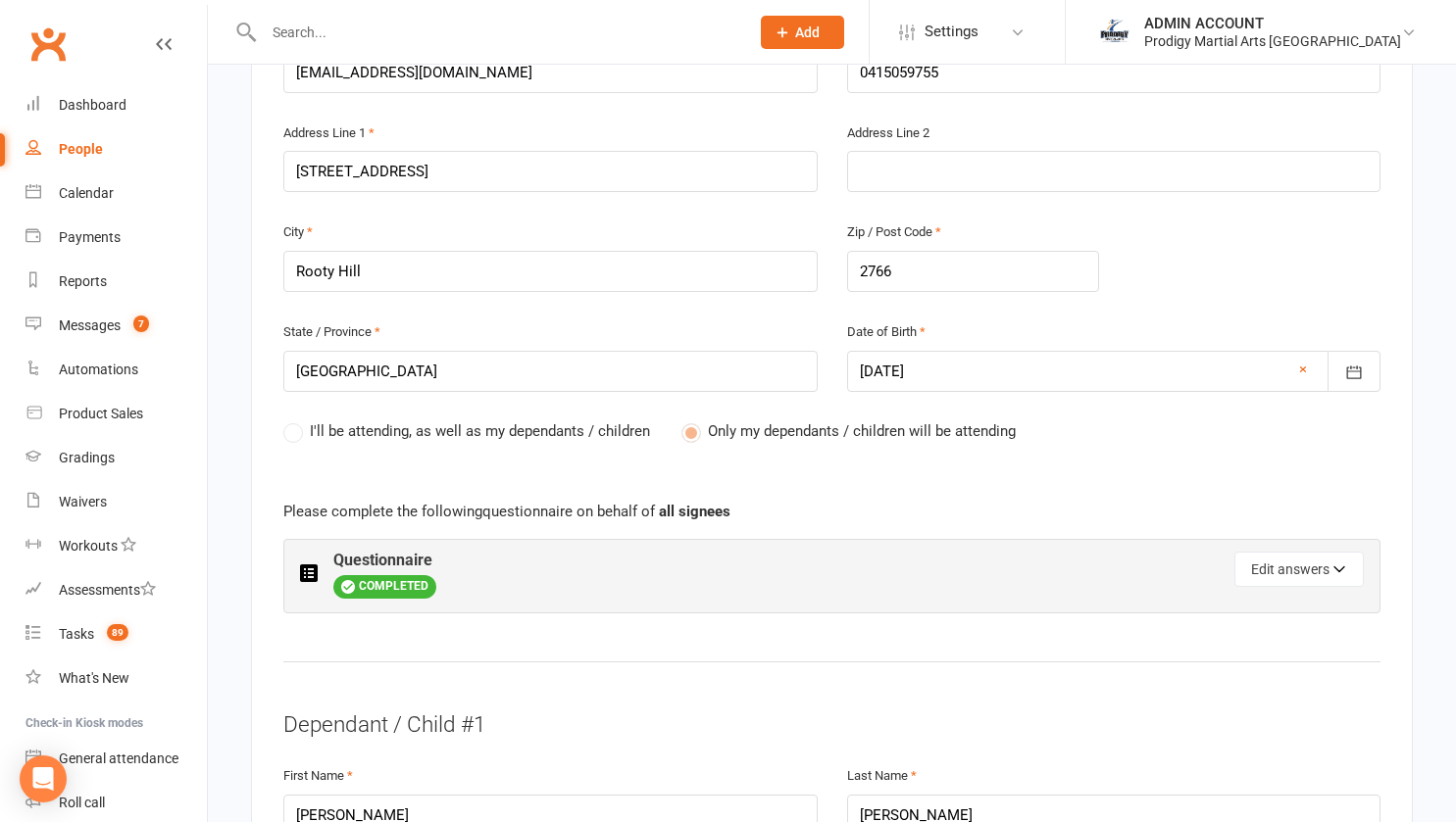
click at [708, 419] on span "Only my dependants / children will be attending" at bounding box center [862, 429] width 308 height 21
click at [1264, 552] on button "Edit answers" at bounding box center [1299, 570] width 129 height 36
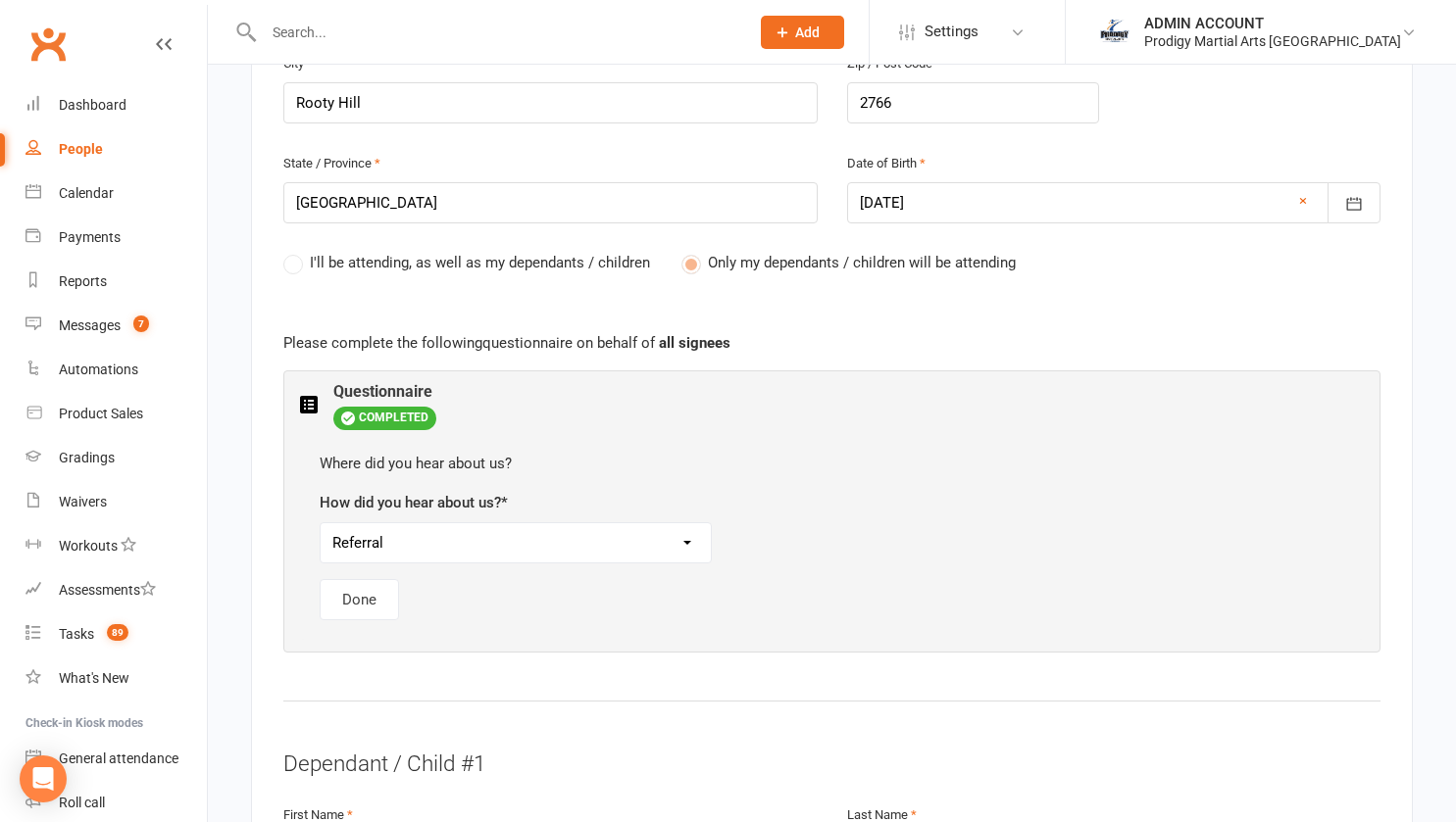
scroll to position [840, 0]
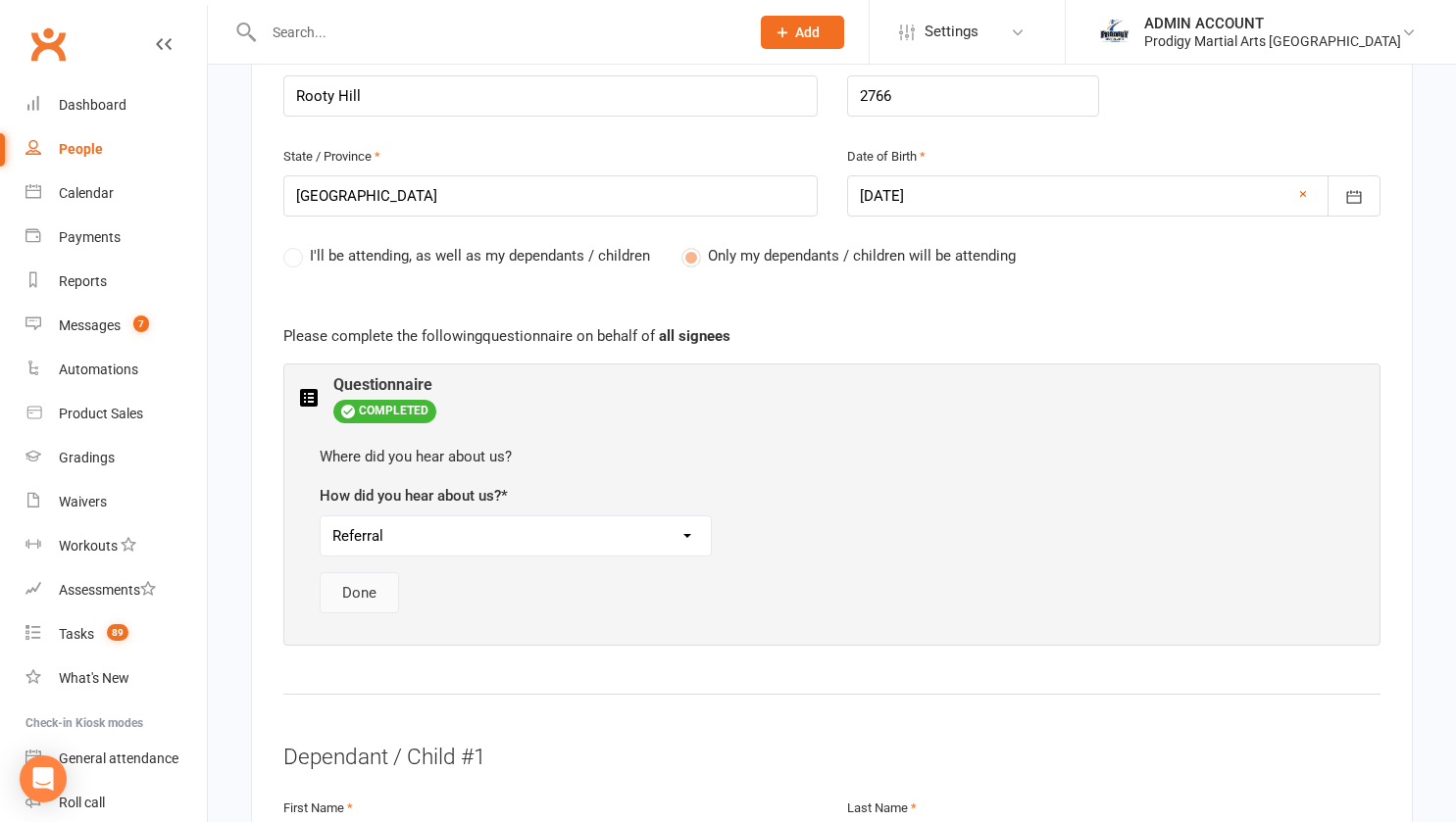
click at [364, 572] on button "Done" at bounding box center [360, 592] width 79 height 41
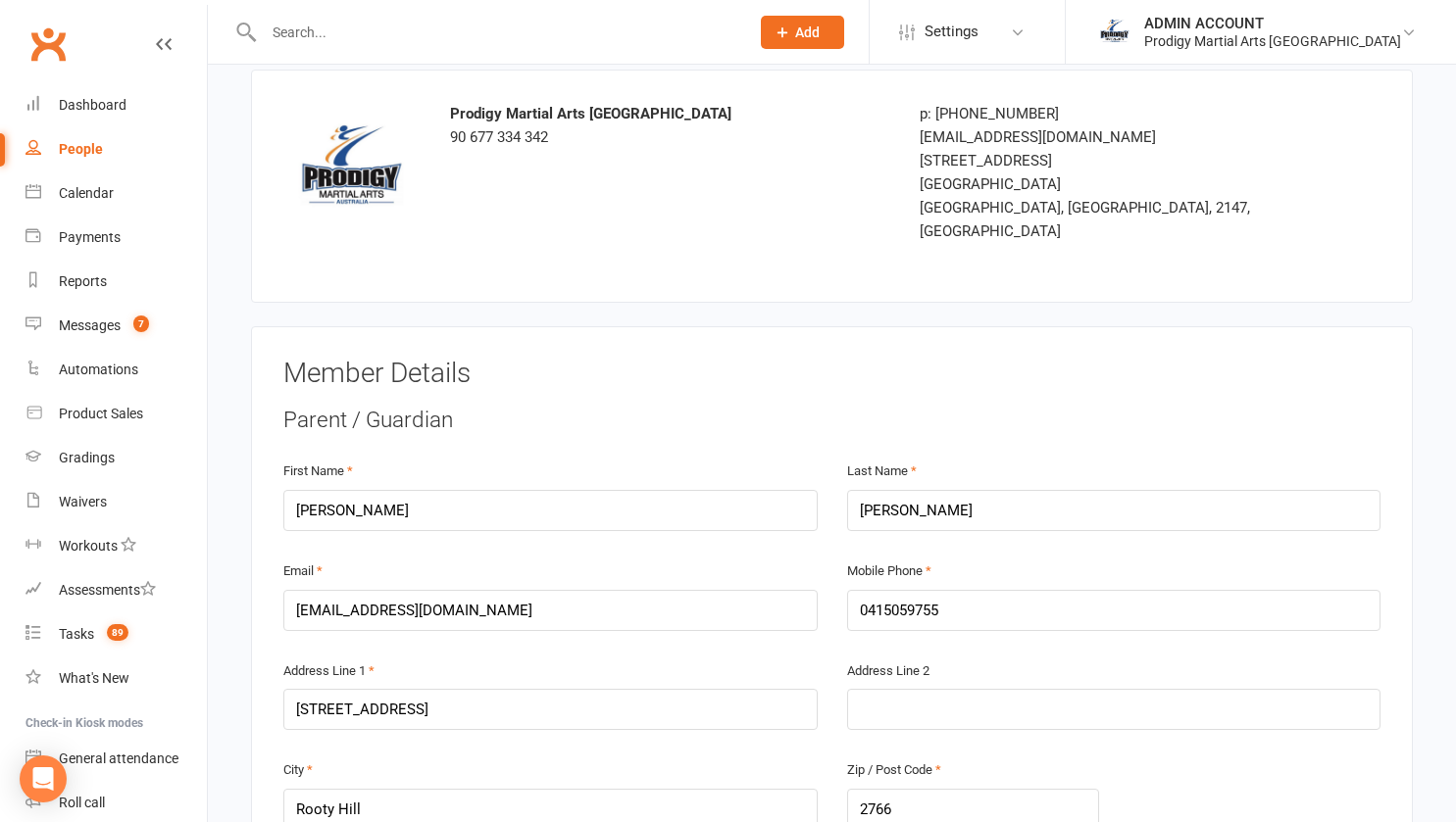
scroll to position [0, 0]
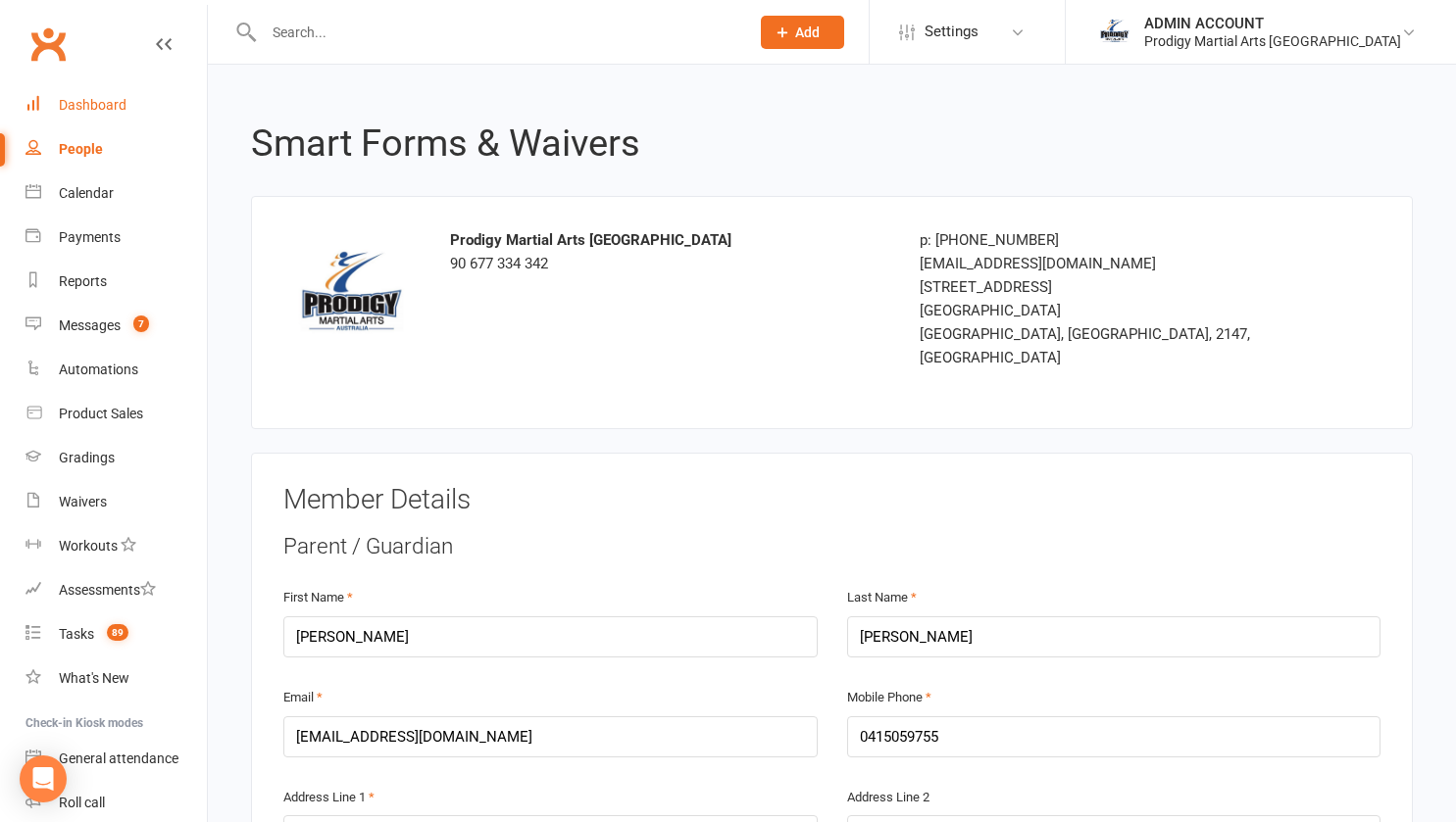
click at [92, 96] on link "Dashboard" at bounding box center [116, 105] width 182 height 44
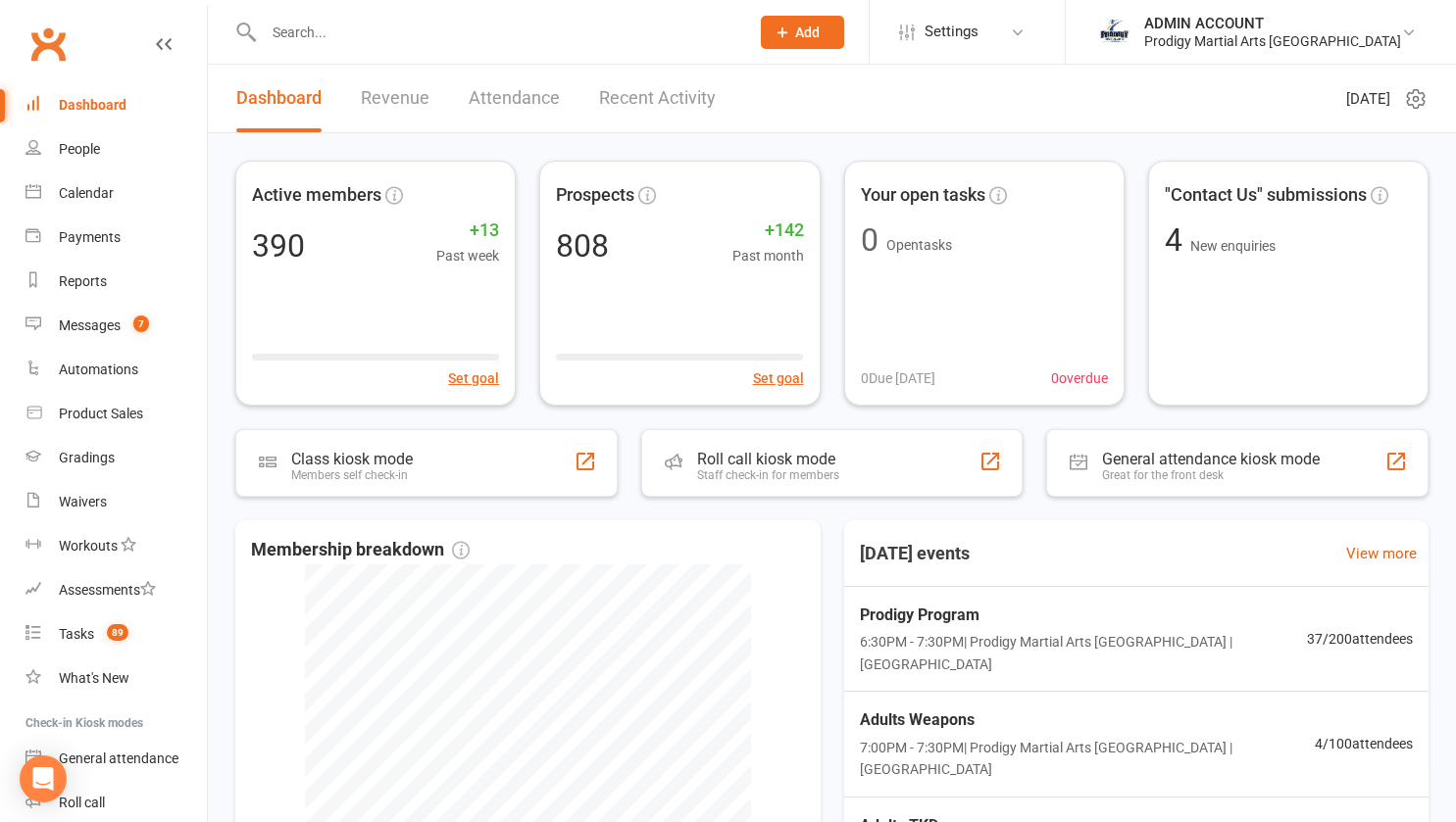
click at [342, 30] on input "text" at bounding box center [497, 33] width 478 height 28
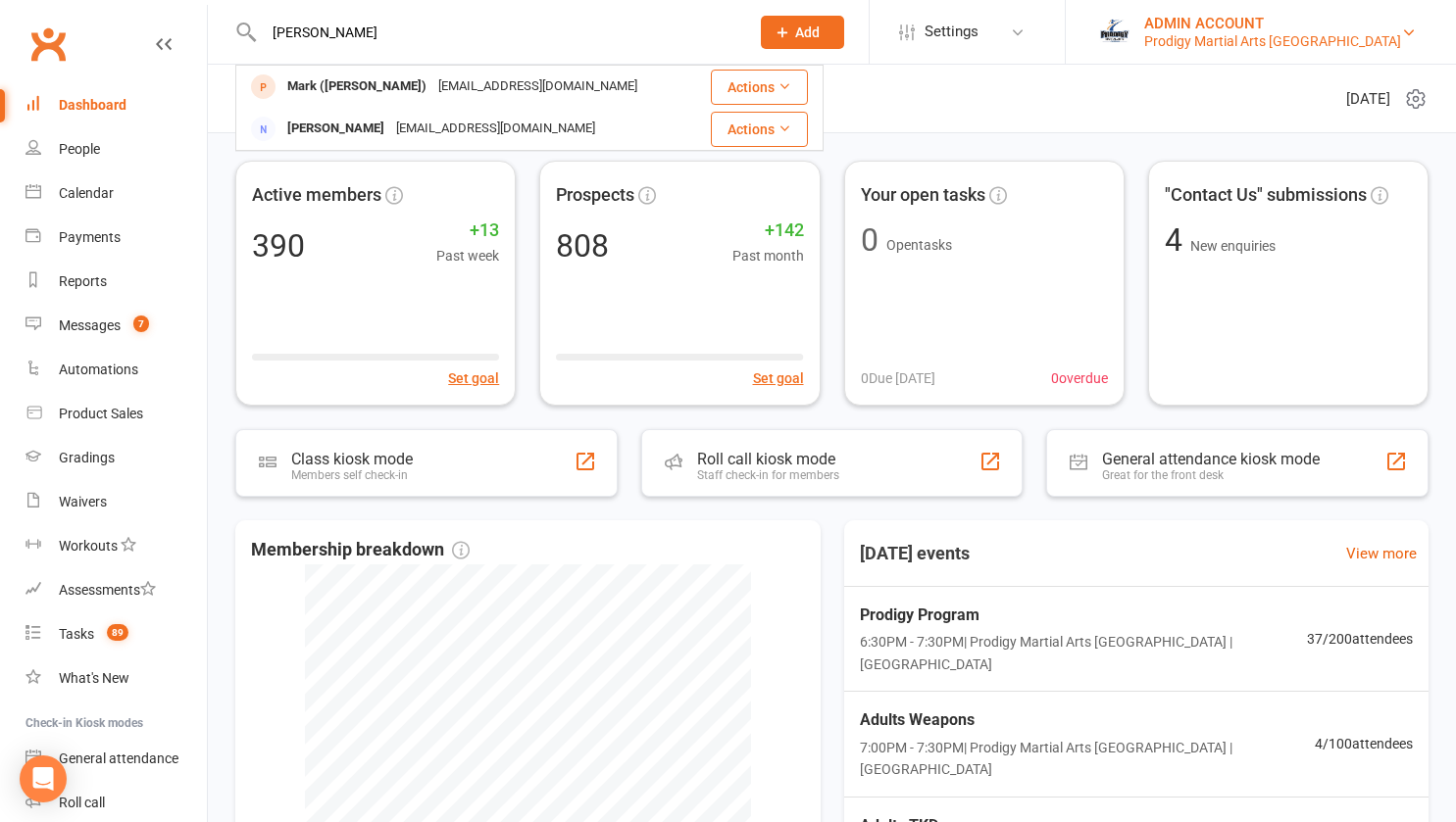
type input "maggie"
click at [1134, 21] on img at bounding box center [1114, 32] width 39 height 39
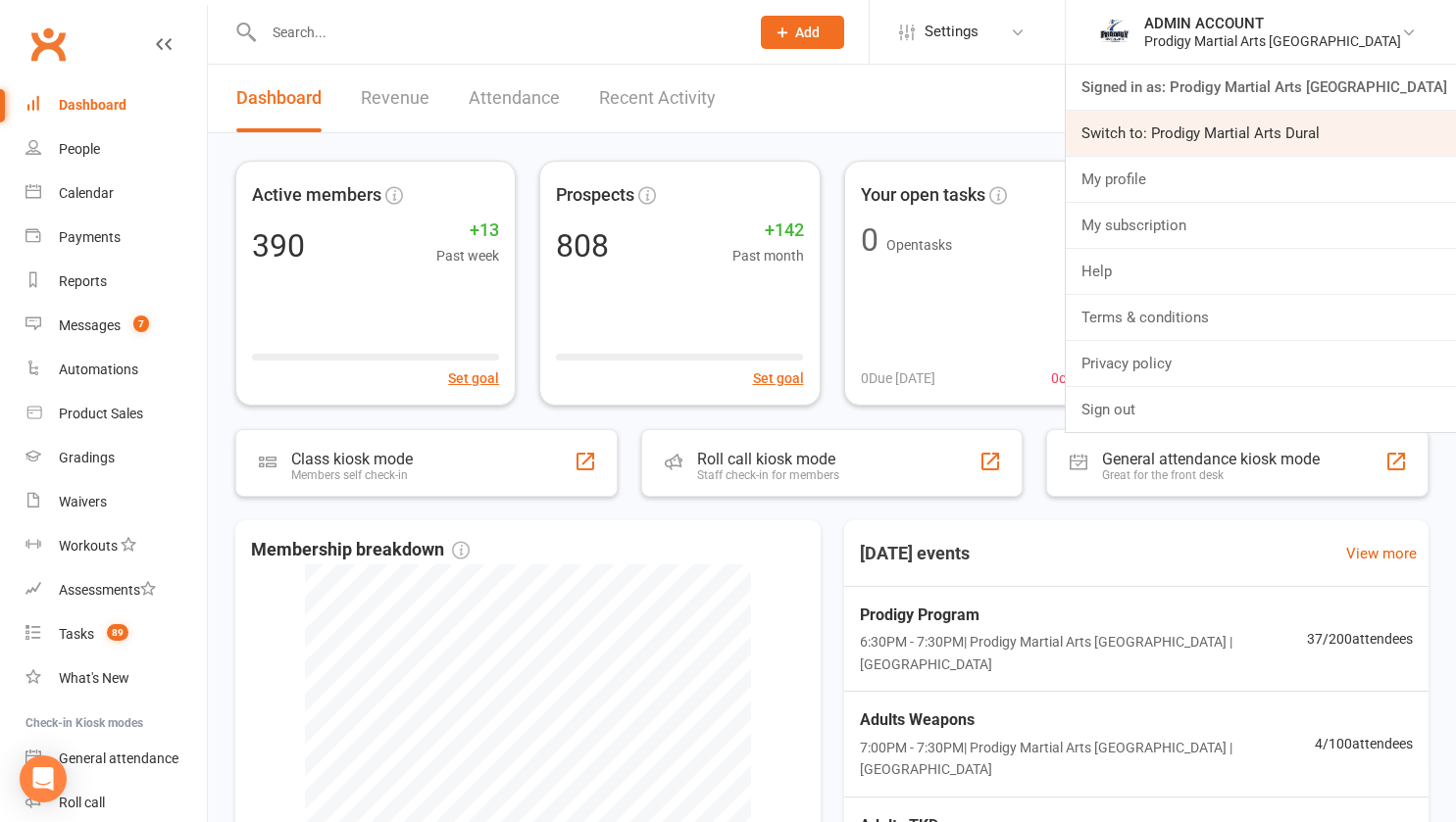
click at [1231, 132] on link "Switch to: Prodigy Martial Arts Dural" at bounding box center [1260, 133] width 390 height 45
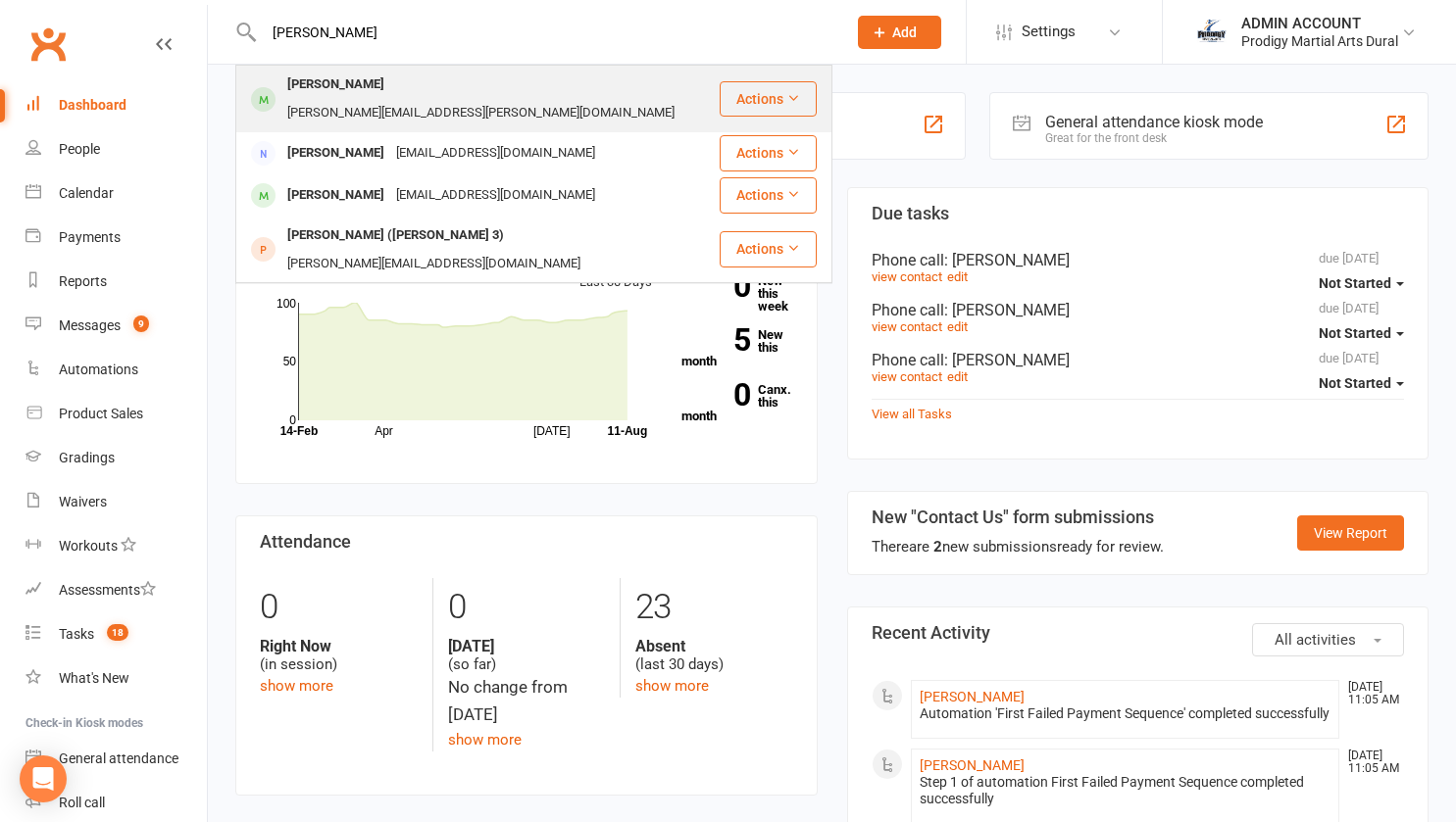
type input "maggie"
click at [379, 99] on div "[PERSON_NAME][EMAIL_ADDRESS][PERSON_NAME][DOMAIN_NAME]" at bounding box center [481, 113] width 399 height 29
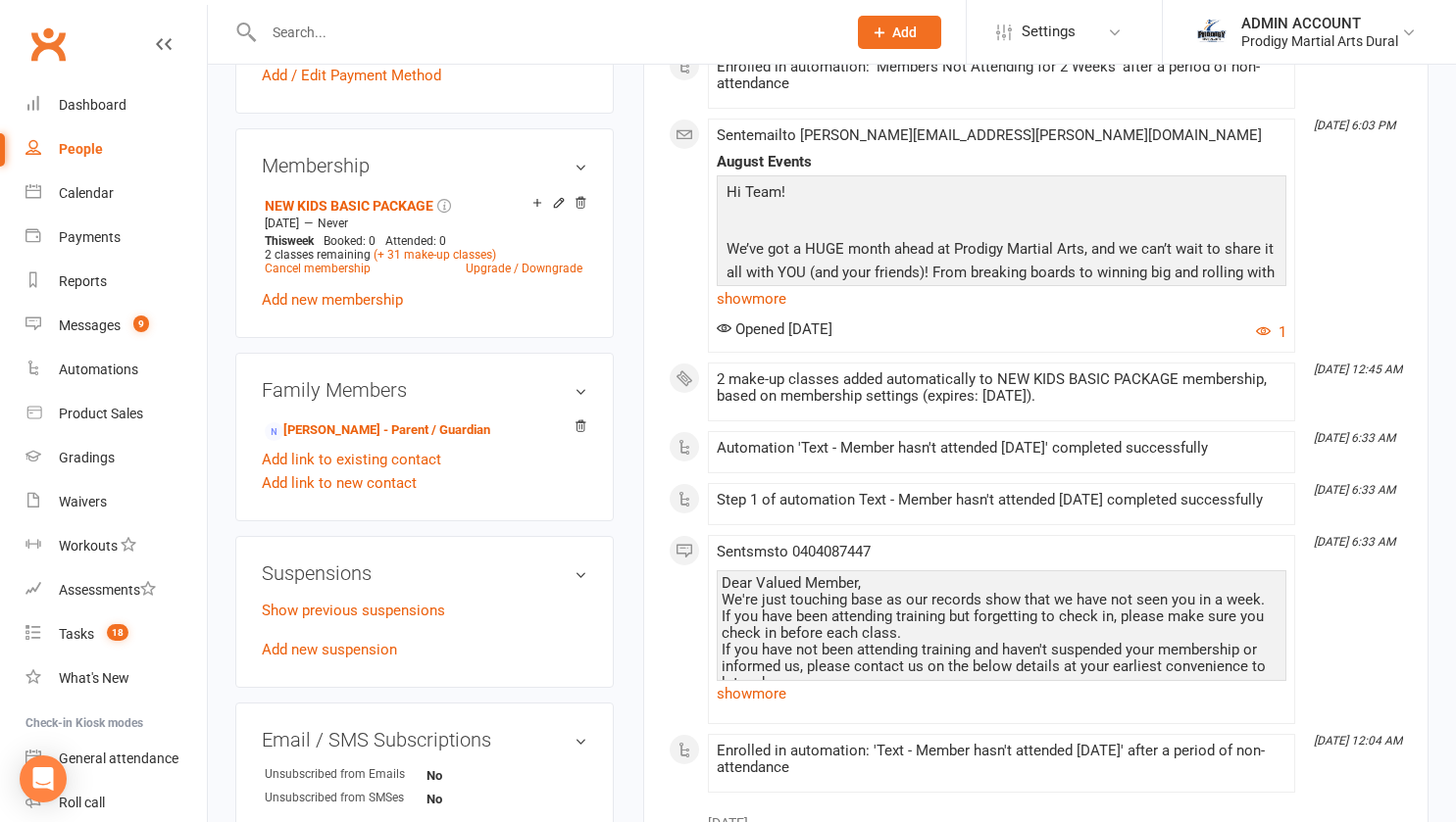
scroll to position [894, 0]
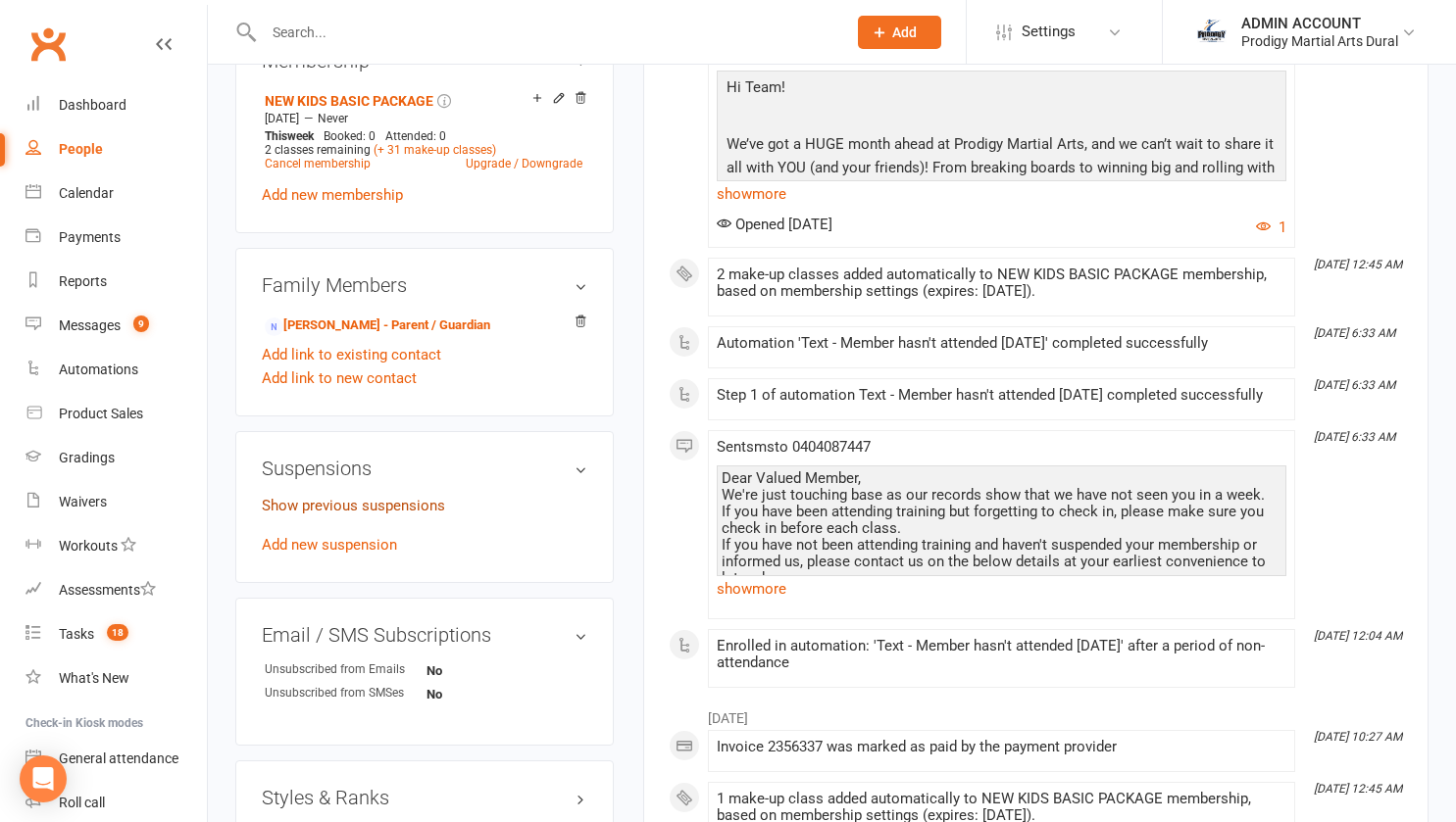
click at [341, 498] on link "Show previous suspensions" at bounding box center [354, 505] width 184 height 18
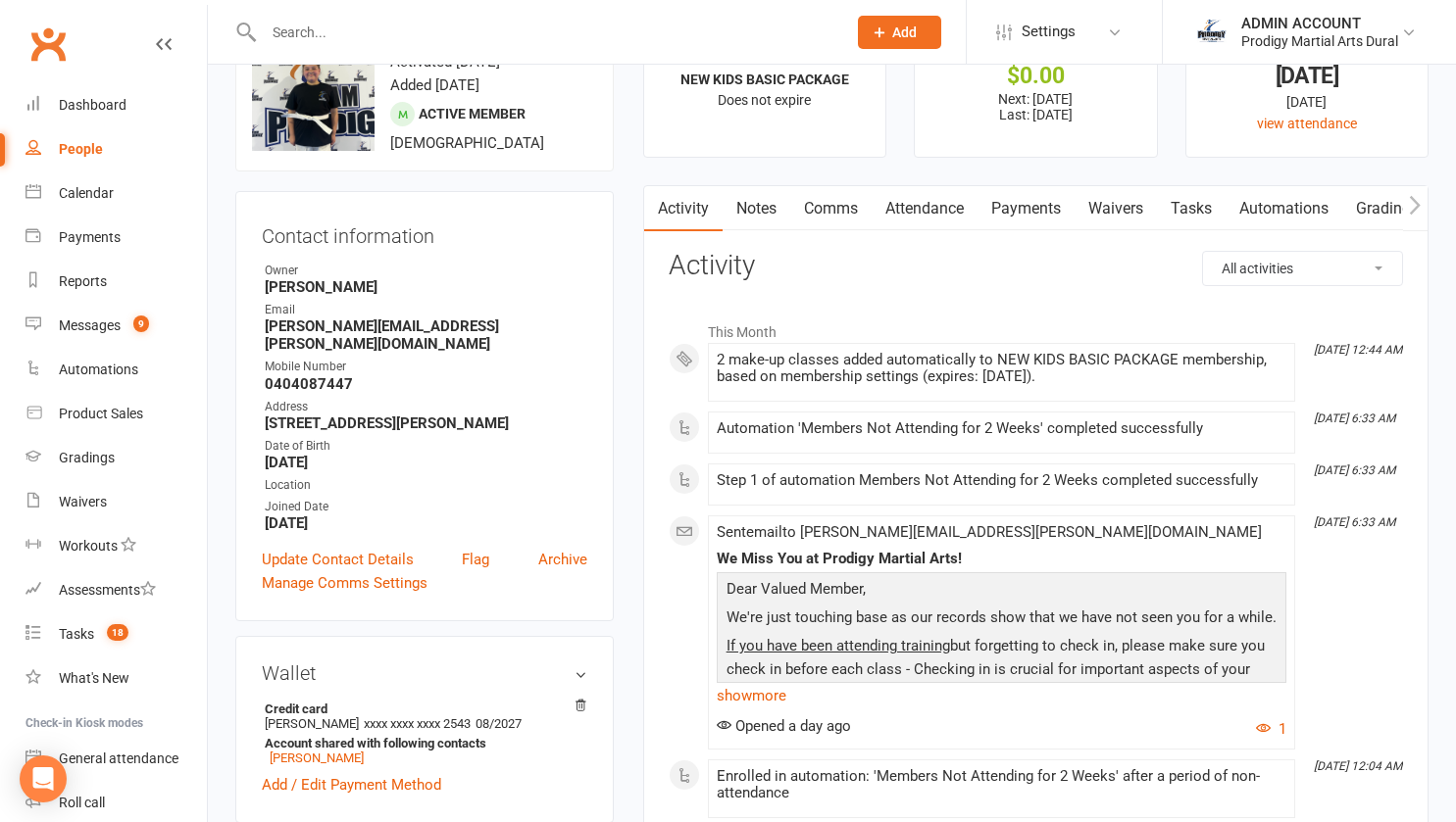
scroll to position [0, 0]
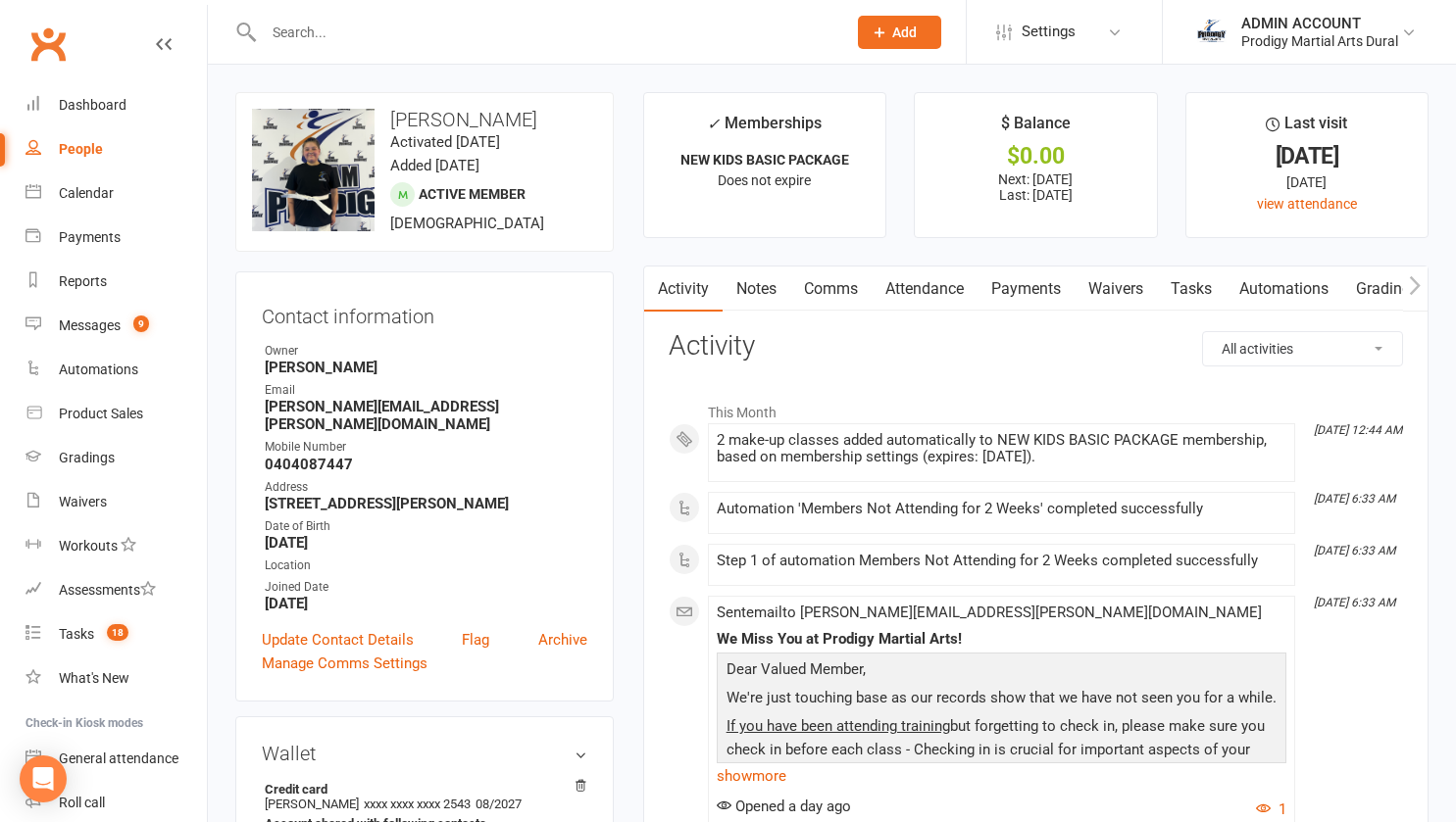
click at [455, 42] on input "text" at bounding box center [545, 33] width 574 height 28
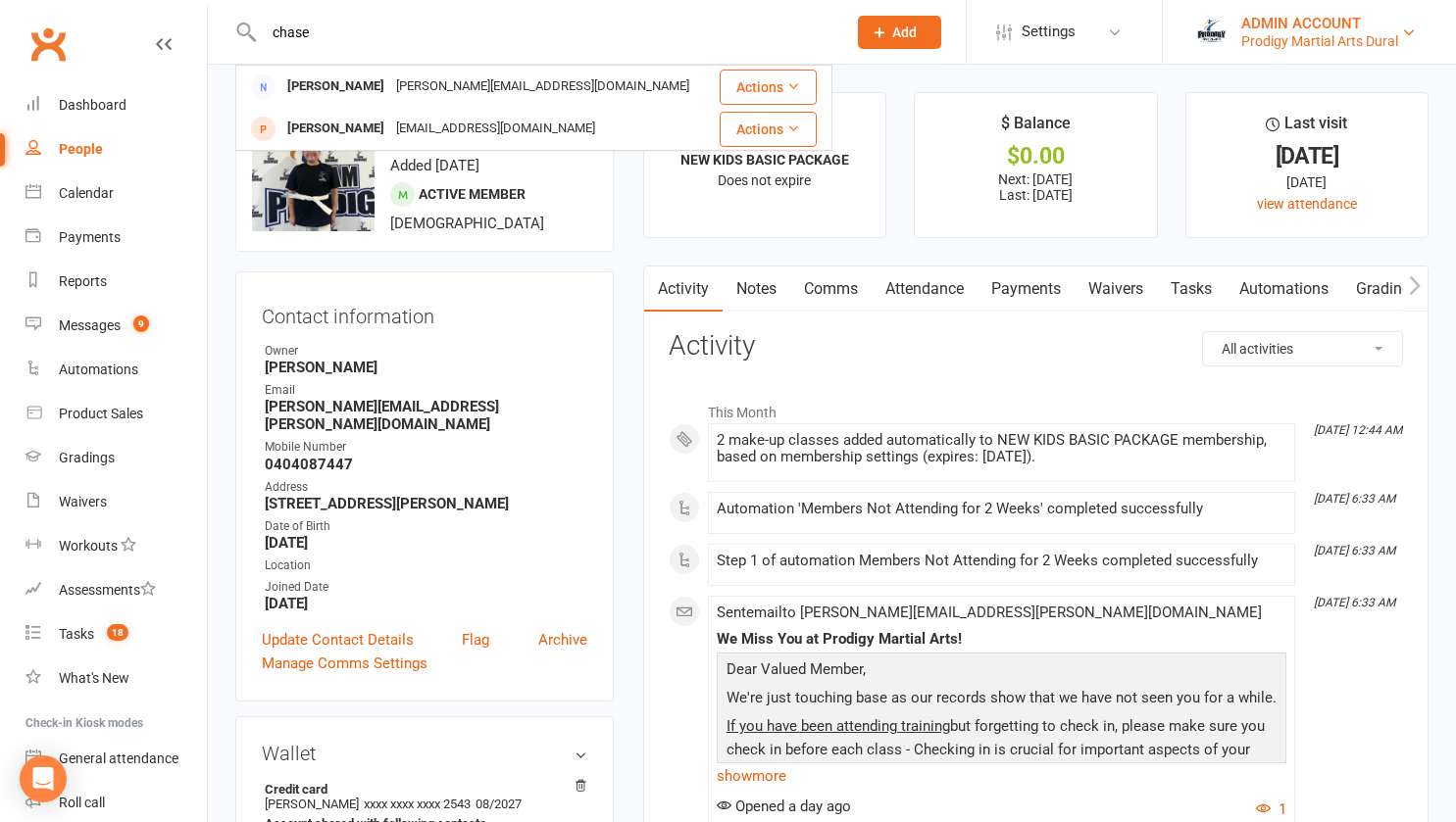
type input "chase"
click at [1252, 23] on div "ADMIN ACCOUNT" at bounding box center [1320, 24] width 157 height 18
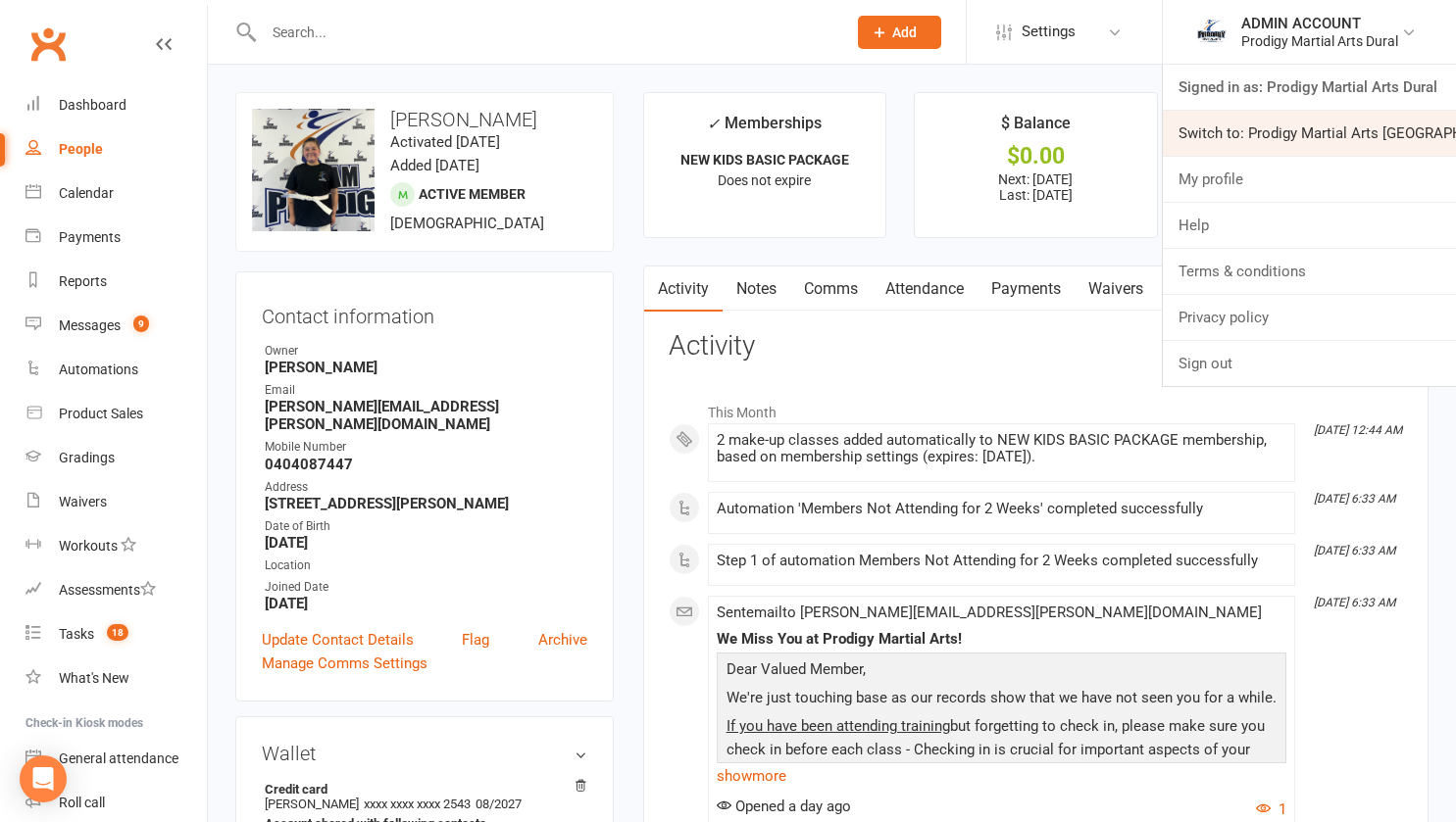
click at [1296, 114] on link "Switch to: Prodigy Martial Arts [GEOGRAPHIC_DATA]" at bounding box center [1309, 133] width 293 height 45
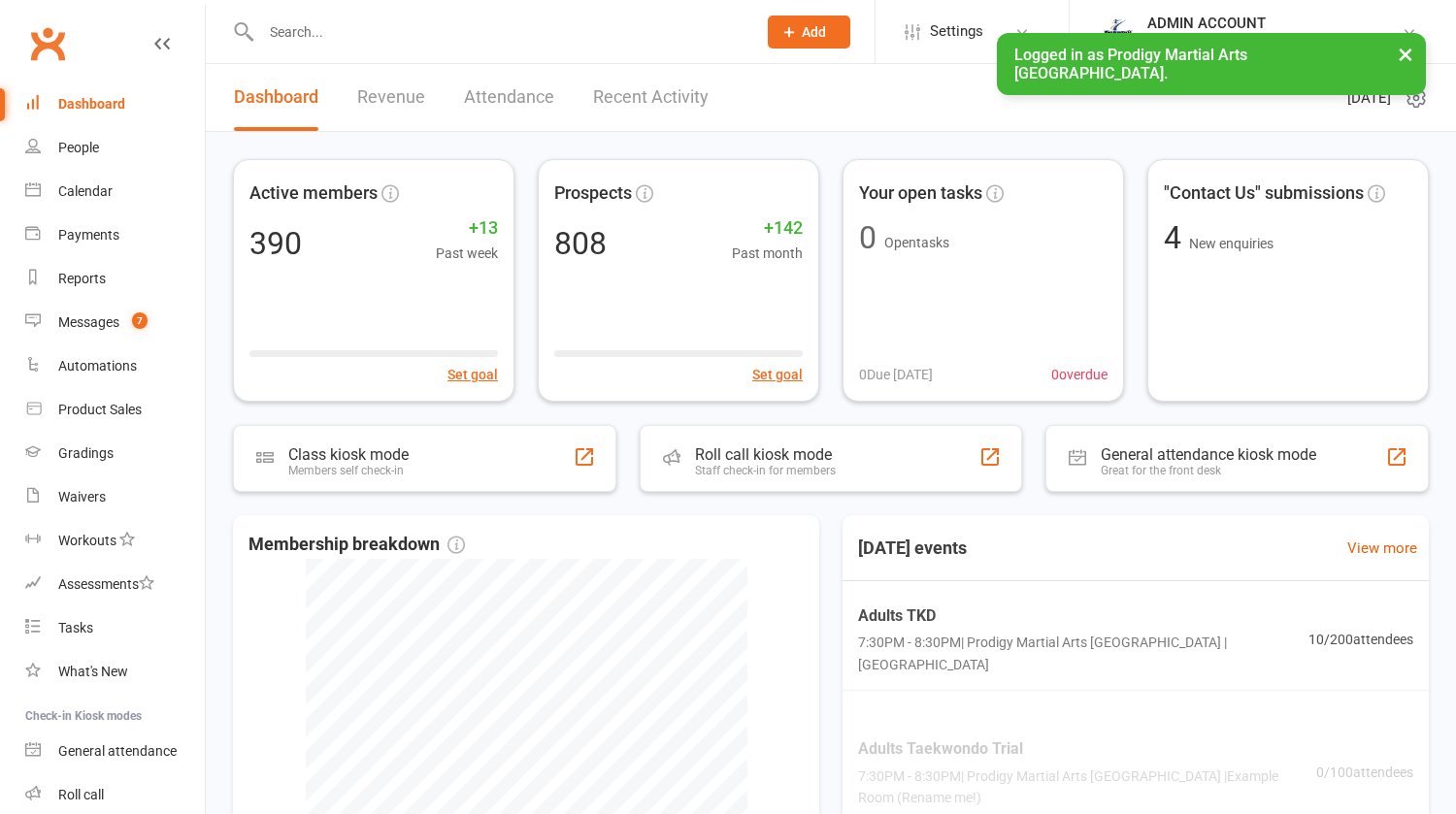
click at [292, 33] on input "text" at bounding box center [498, 32] width 487 height 28
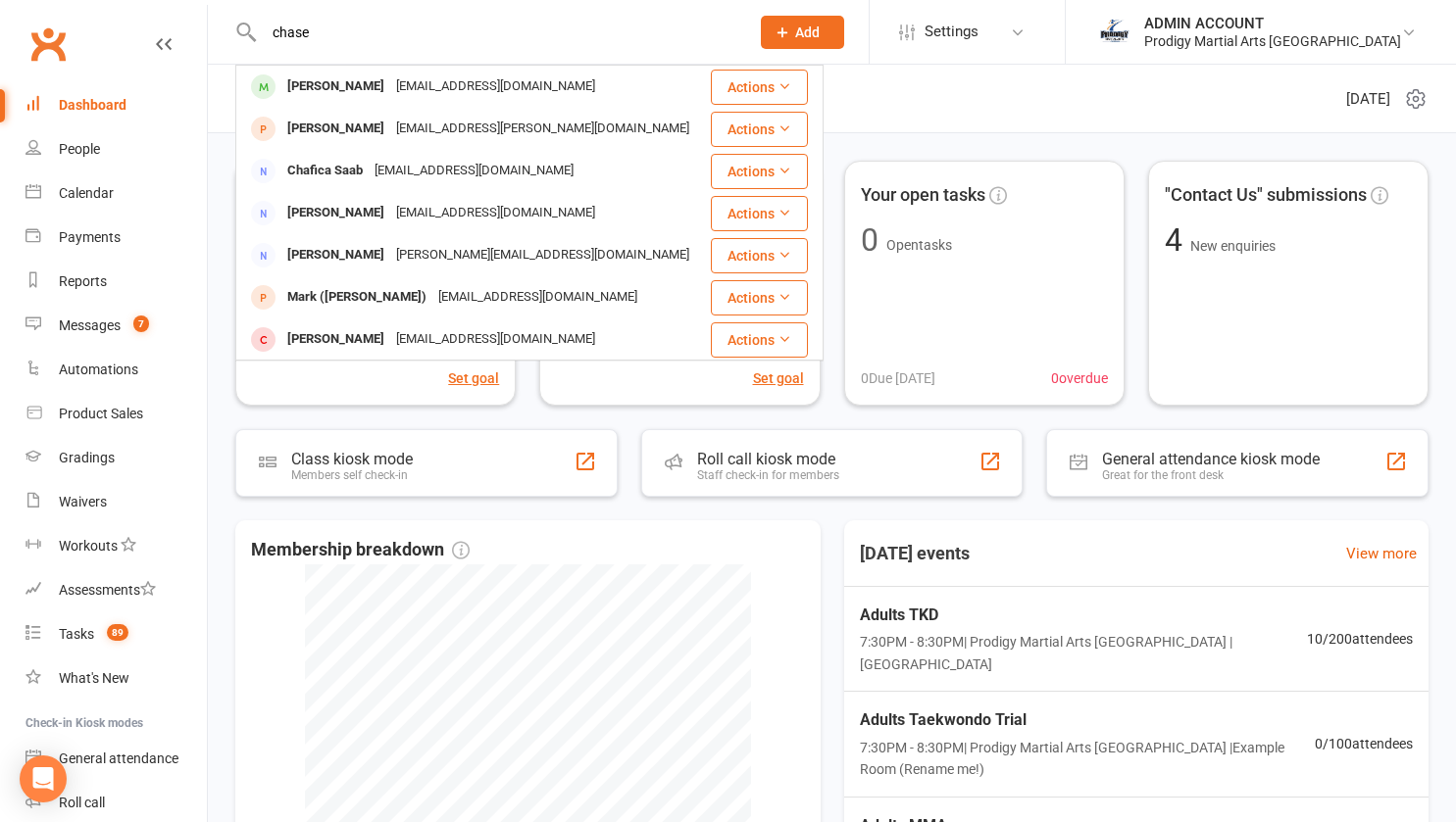
type input "chase"
click at [310, 86] on div "[PERSON_NAME]" at bounding box center [336, 86] width 109 height 29
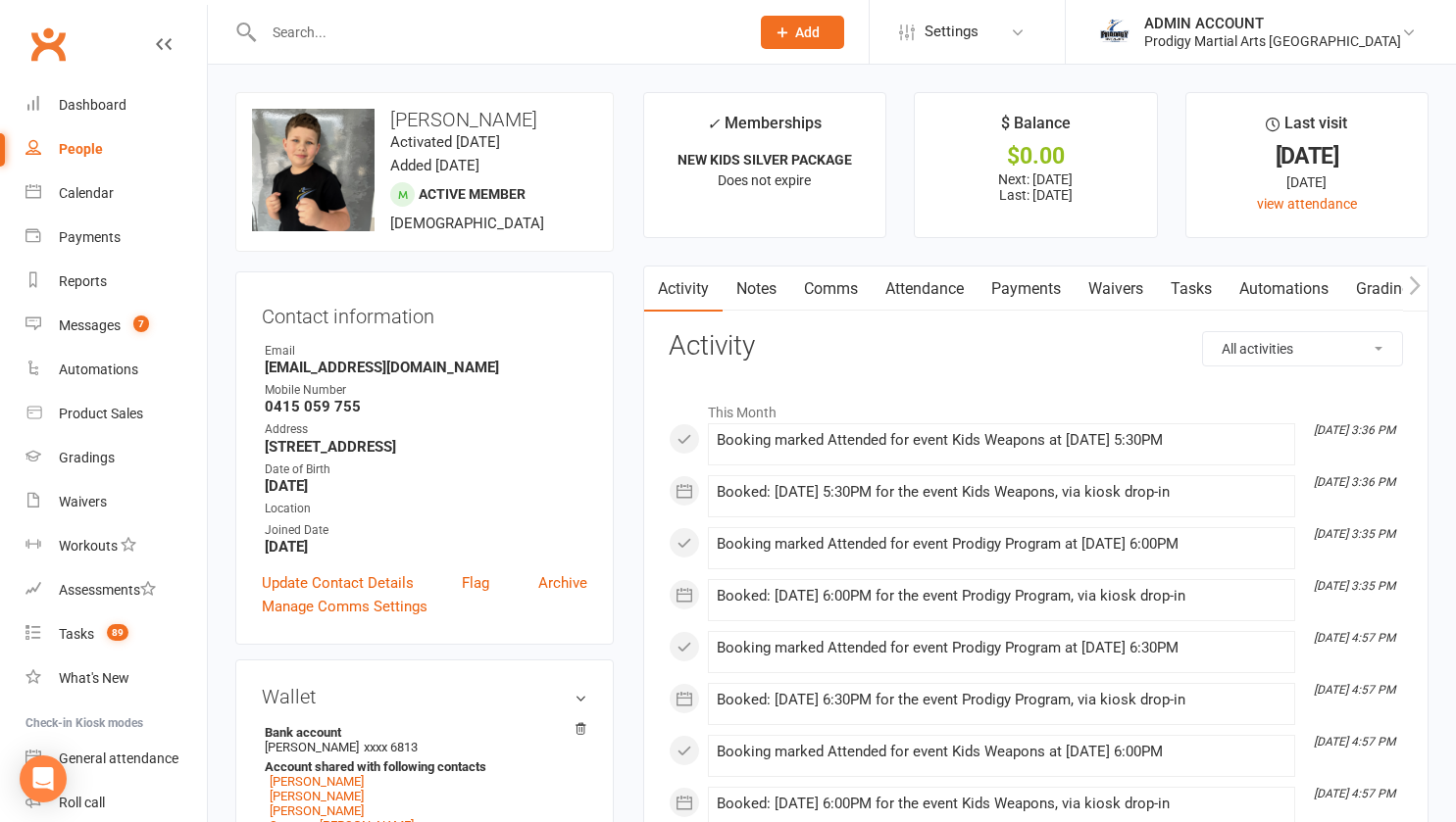
click at [834, 283] on link "Comms" at bounding box center [831, 288] width 81 height 45
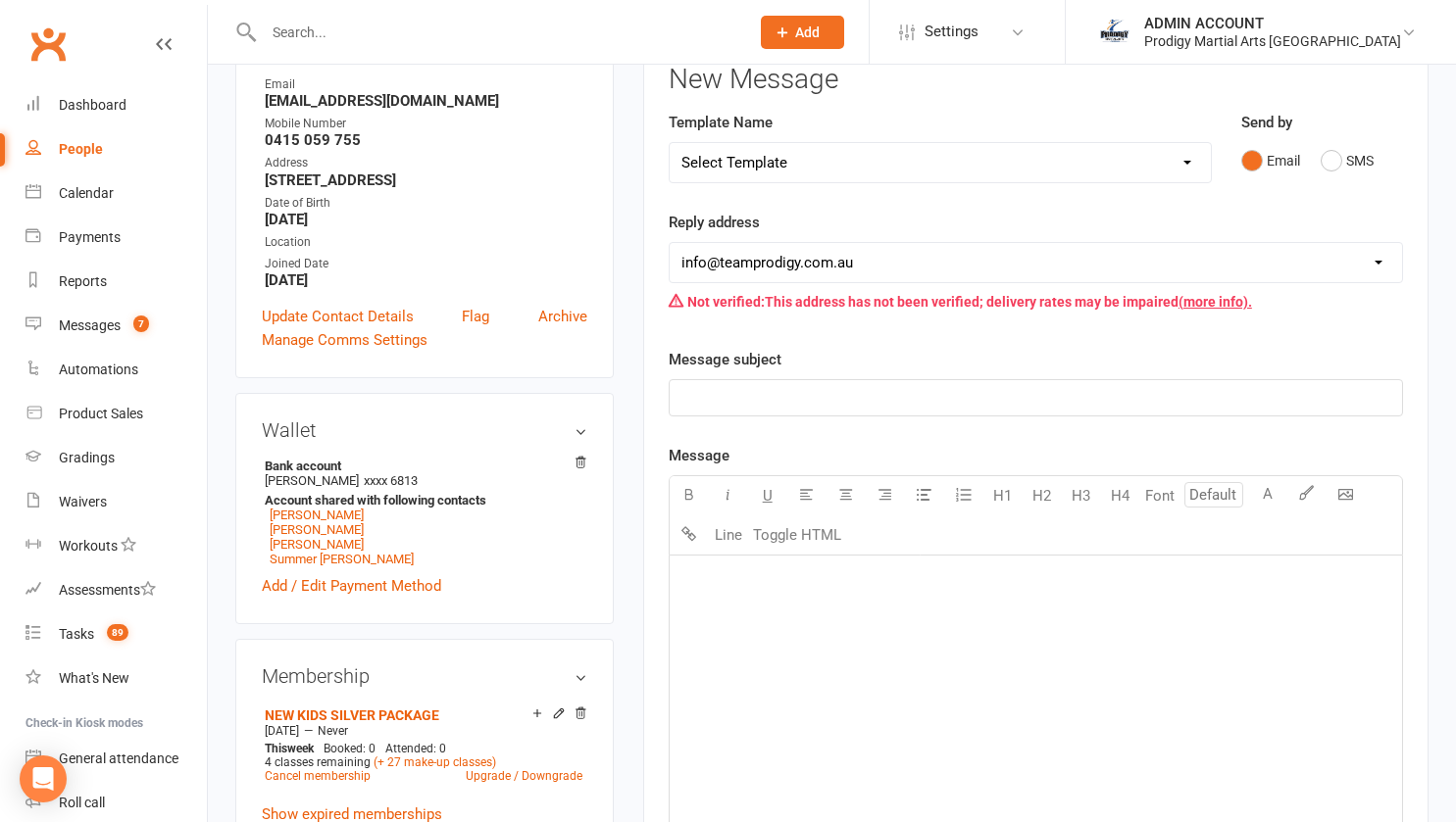
scroll to position [280, 0]
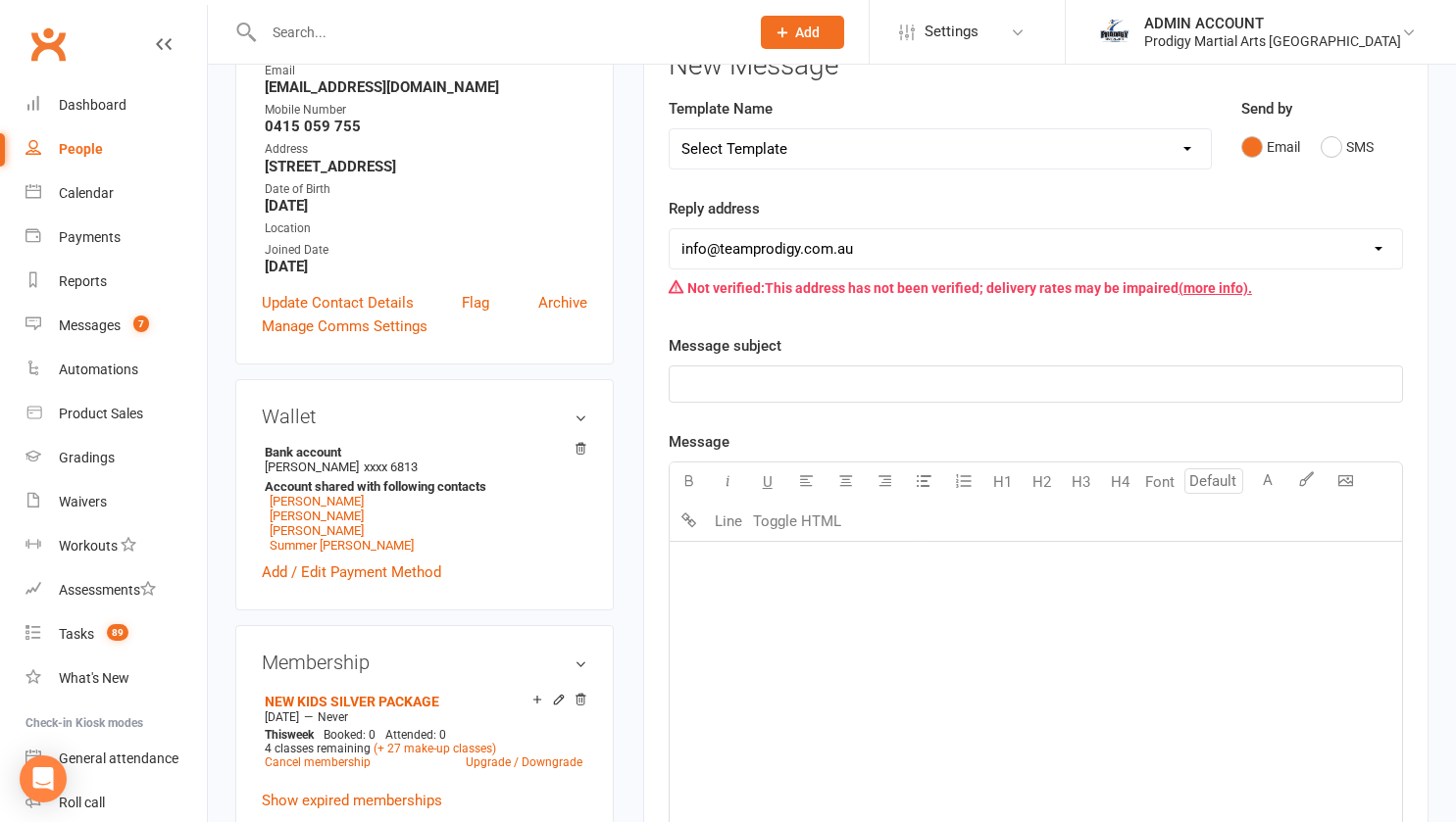
click at [779, 150] on select "Select Template [Email] Existing Member Transfer to Clubworx [Email] Active Kid…" at bounding box center [940, 148] width 541 height 39
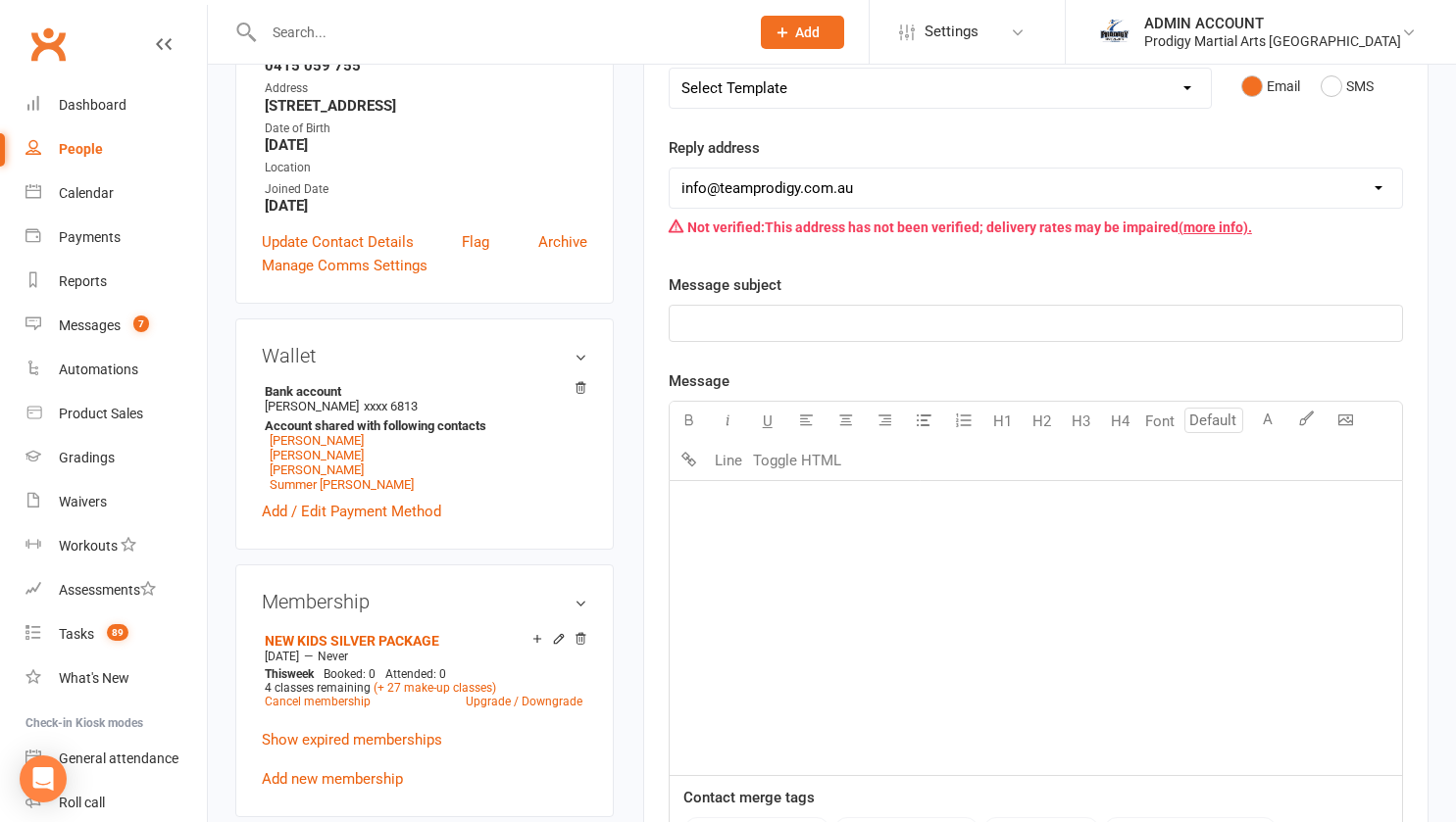
scroll to position [341, 0]
click at [770, 86] on select "Select Template [Email] Existing Member Transfer to Clubworx [Email] Active Kid…" at bounding box center [940, 88] width 541 height 39
select select "17"
click at [669, 69] on select "Select Template [Email] Existing Member Transfer to Clubworx [Email] Active Kid…" at bounding box center [940, 88] width 541 height 39
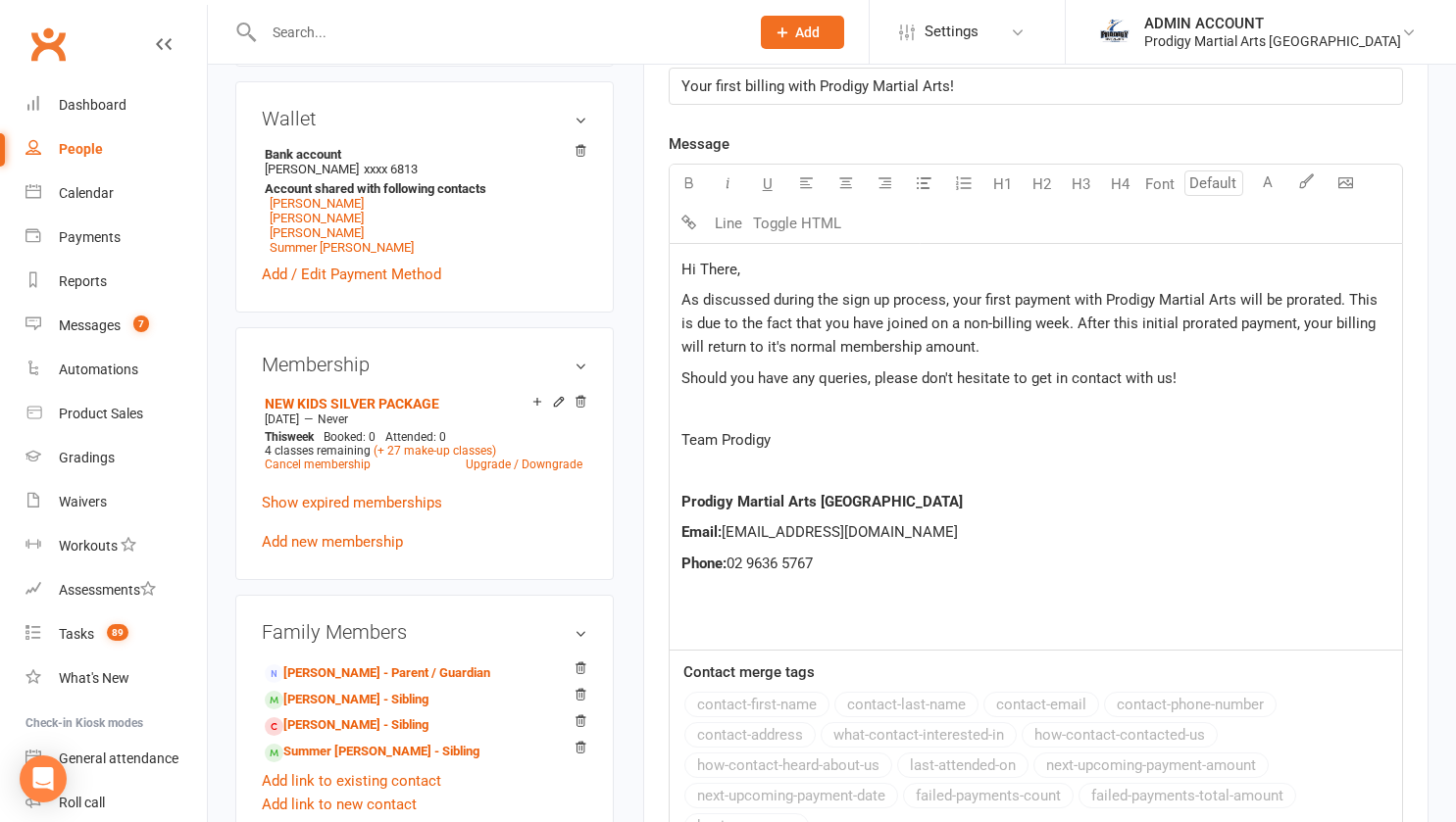
scroll to position [577, 0]
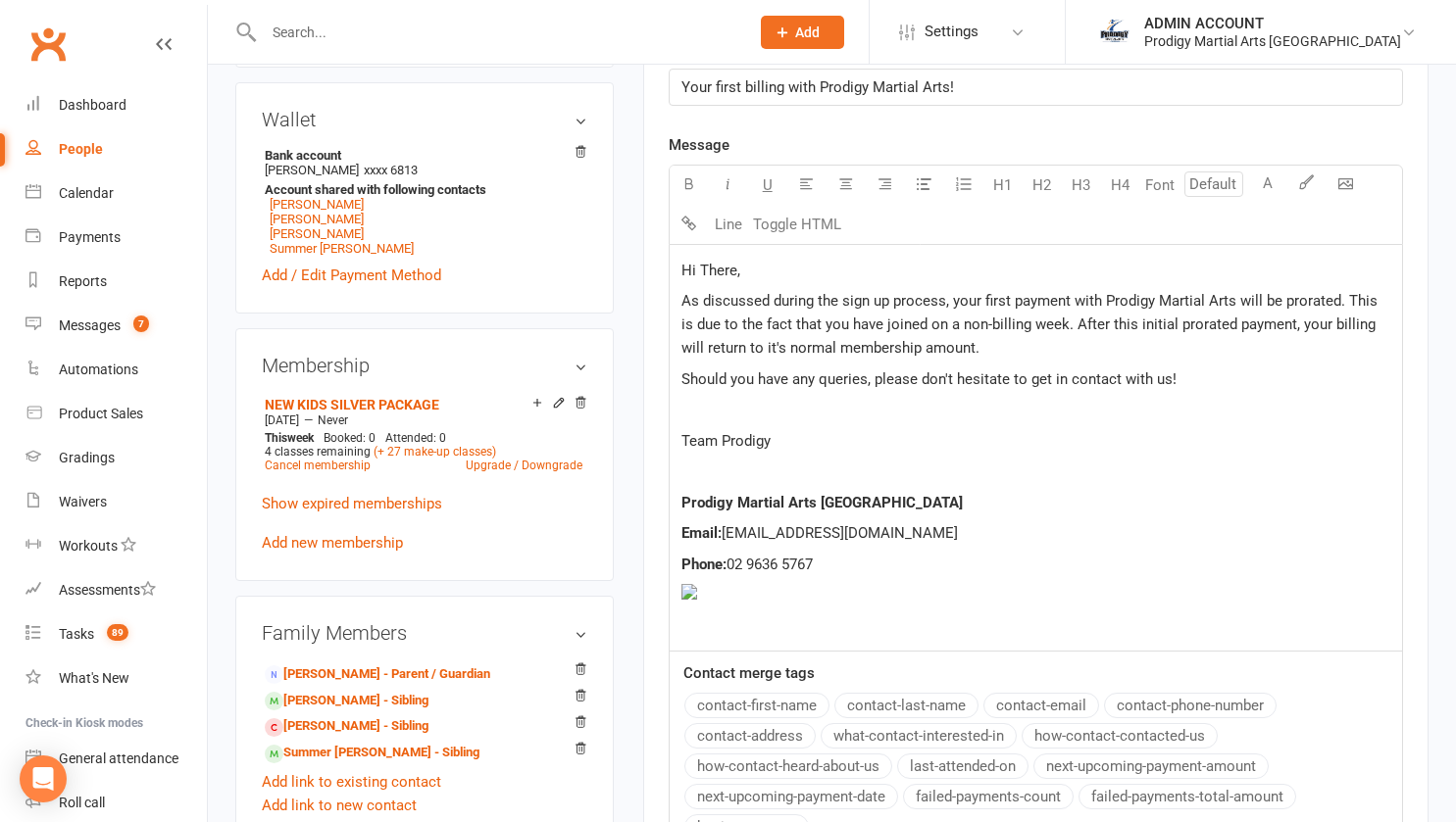
click at [763, 271] on p "Hi There," at bounding box center [1036, 271] width 709 height 24
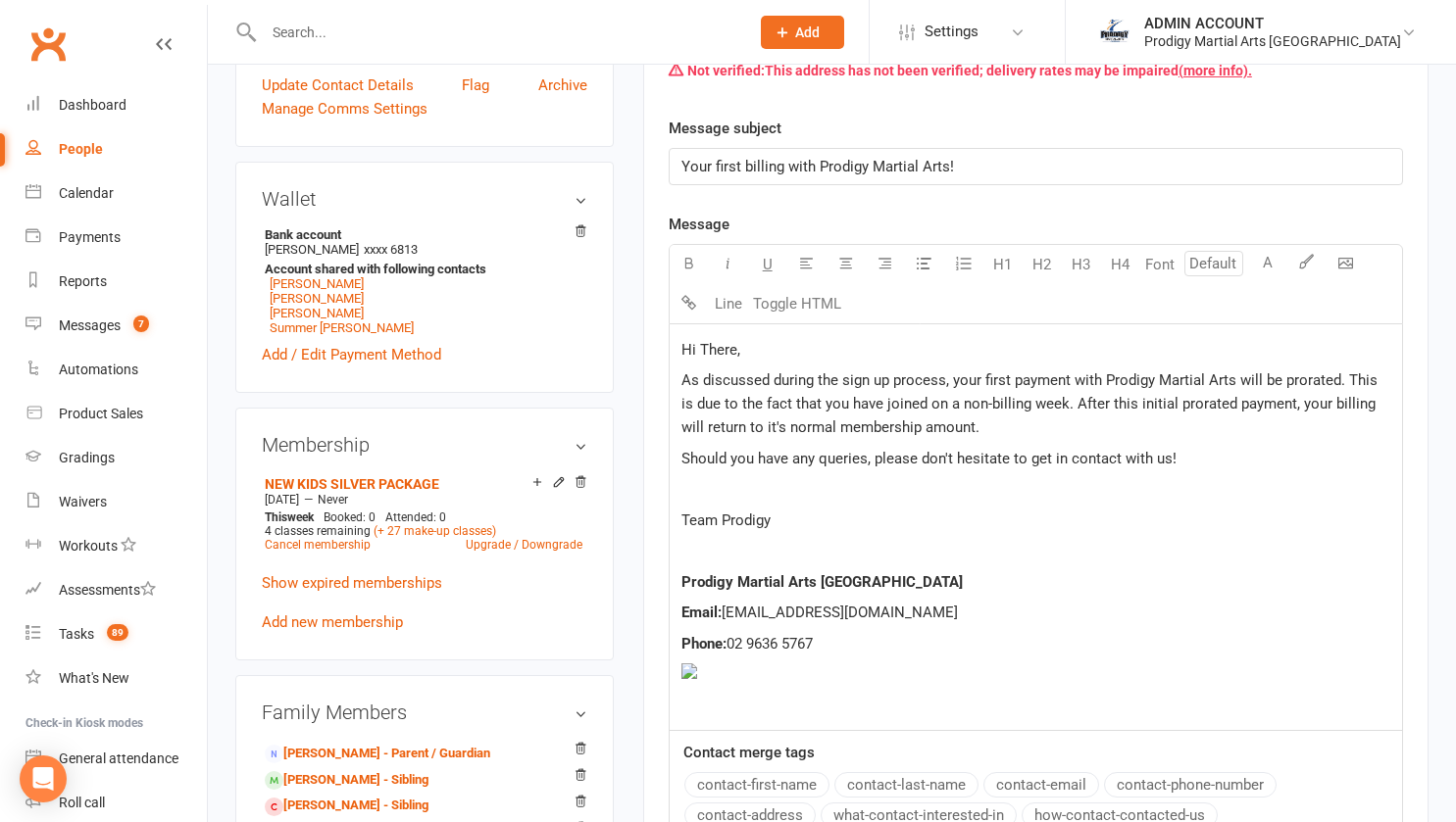
scroll to position [490, 0]
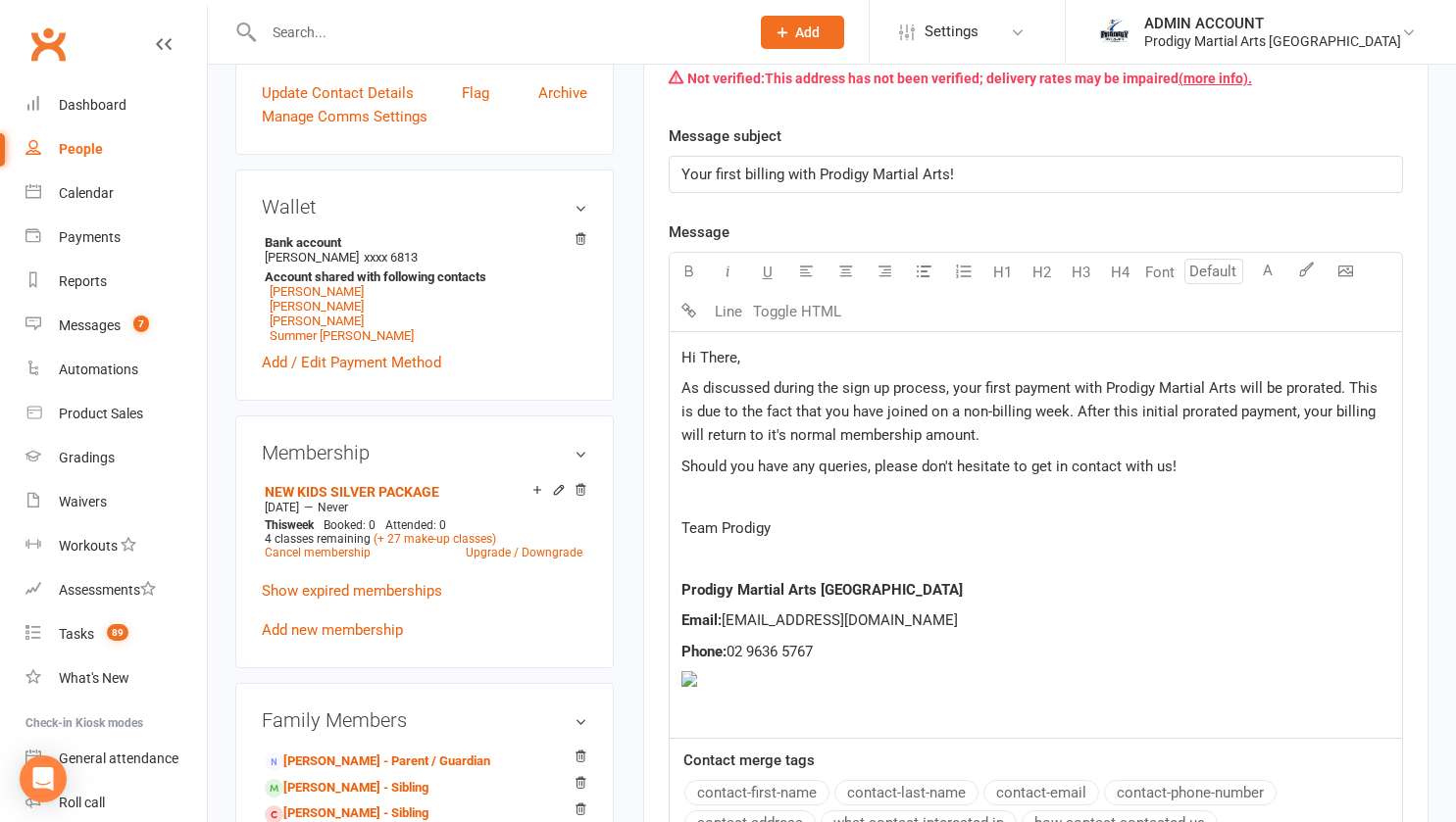
click at [991, 439] on p "As discussed during the sign up process, your first payment with Prodigy Martia…" at bounding box center [1036, 411] width 709 height 70
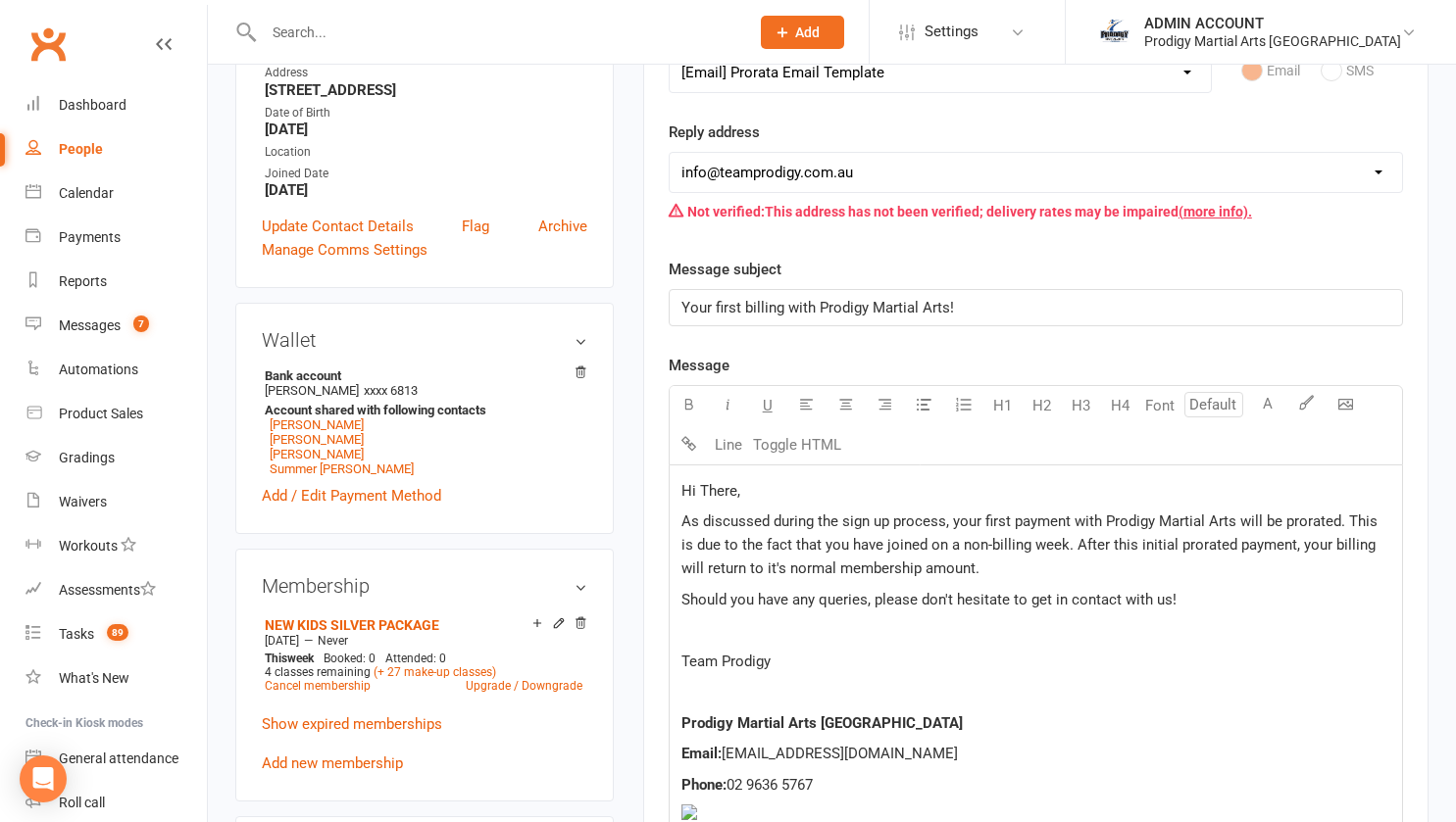
scroll to position [594, 0]
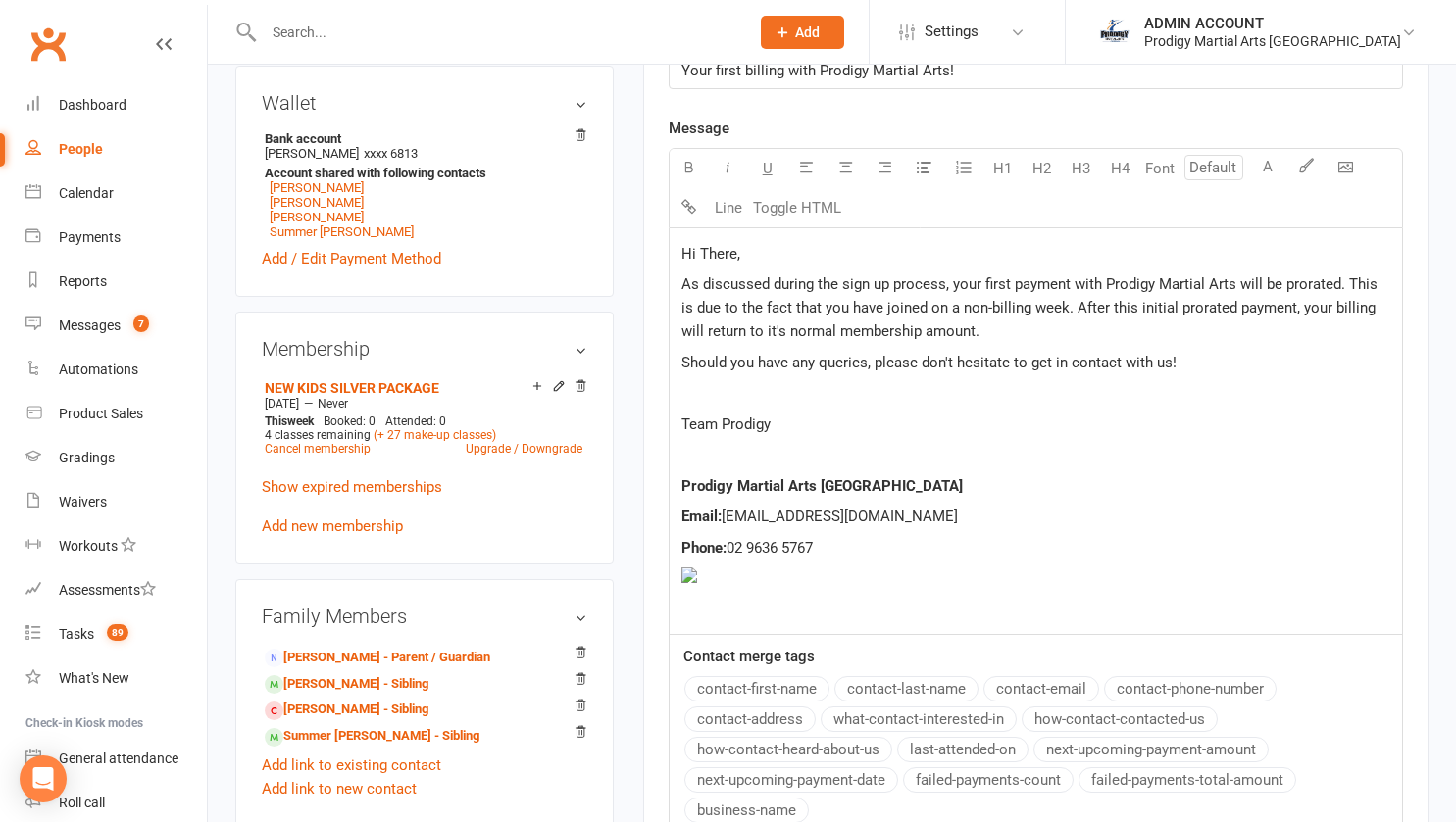
click at [980, 330] on p "As discussed during the sign up process, your first payment with Prodigy Martia…" at bounding box center [1036, 307] width 709 height 70
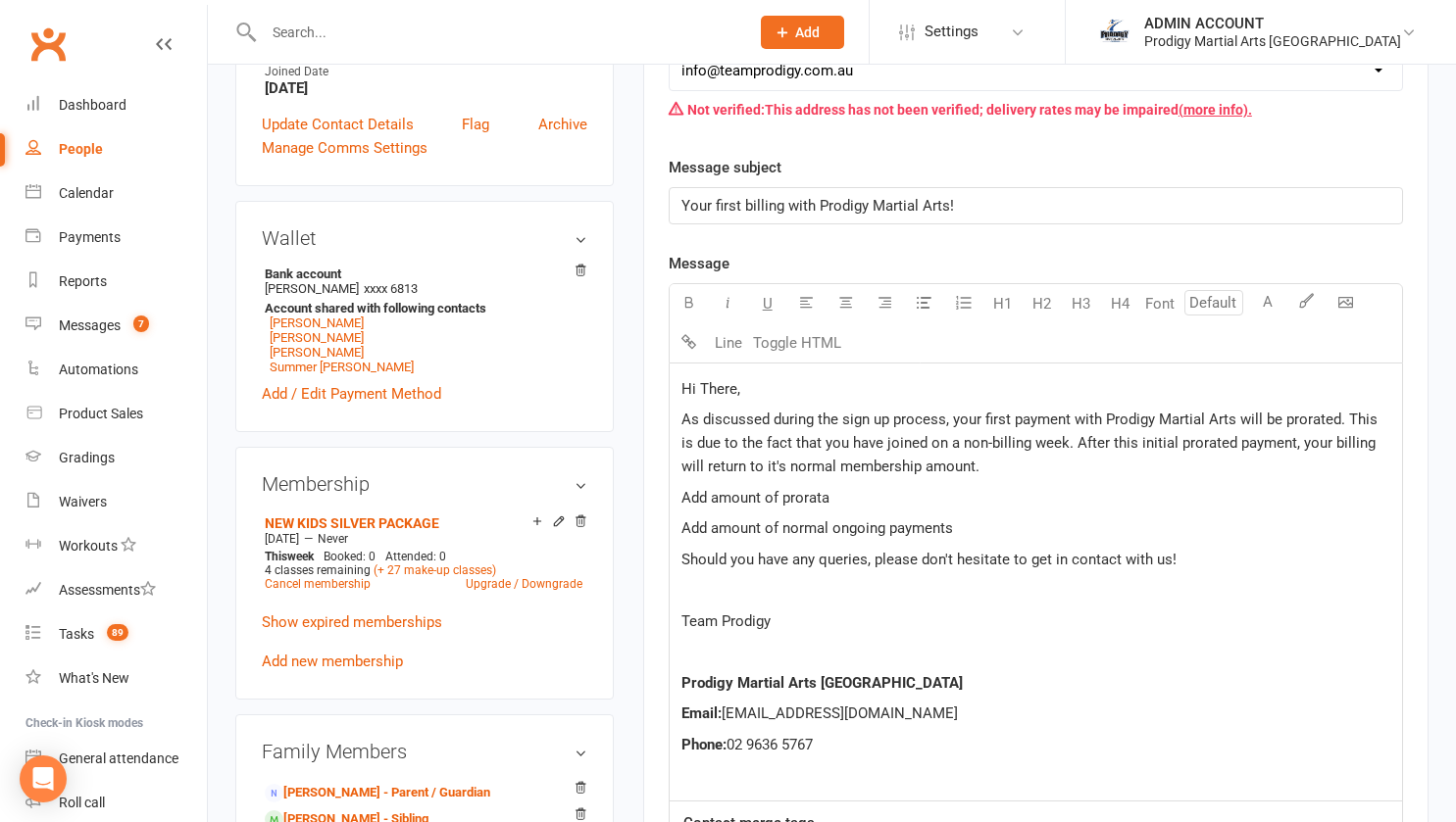
scroll to position [460, 0]
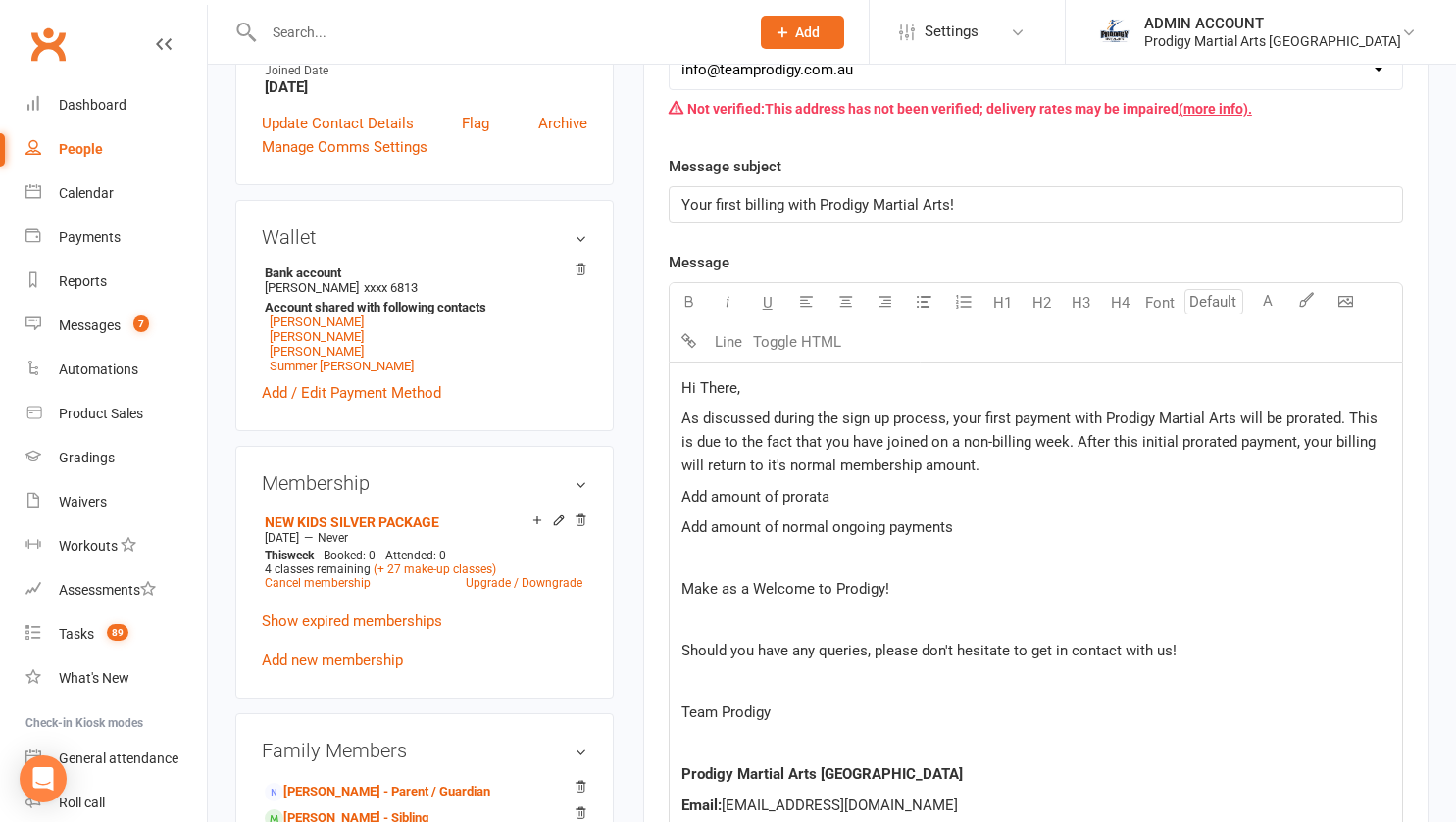
click at [908, 593] on p "Make as a Welcome to Prodigy!" at bounding box center [1036, 589] width 709 height 24
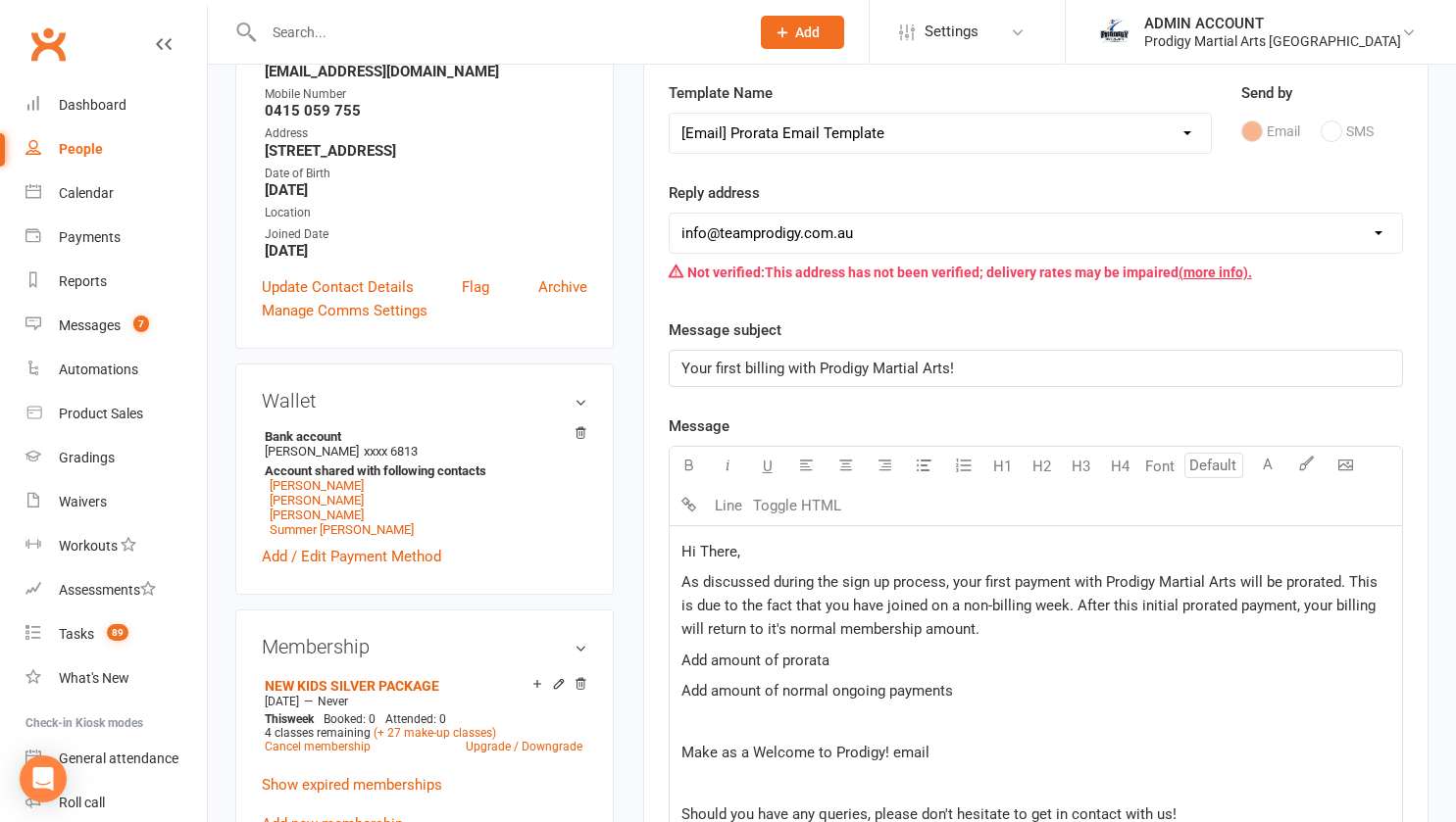
scroll to position [295, 0]
click at [857, 231] on select "hello@clubworx.com info@teamprodigy.com.au operations@teamprodigy.com.au aplaza…" at bounding box center [1035, 233] width 732 height 39
click at [669, 214] on select "hello@clubworx.com info@teamprodigy.com.au operations@teamprodigy.com.au aplaza…" at bounding box center [1035, 233] width 732 height 39
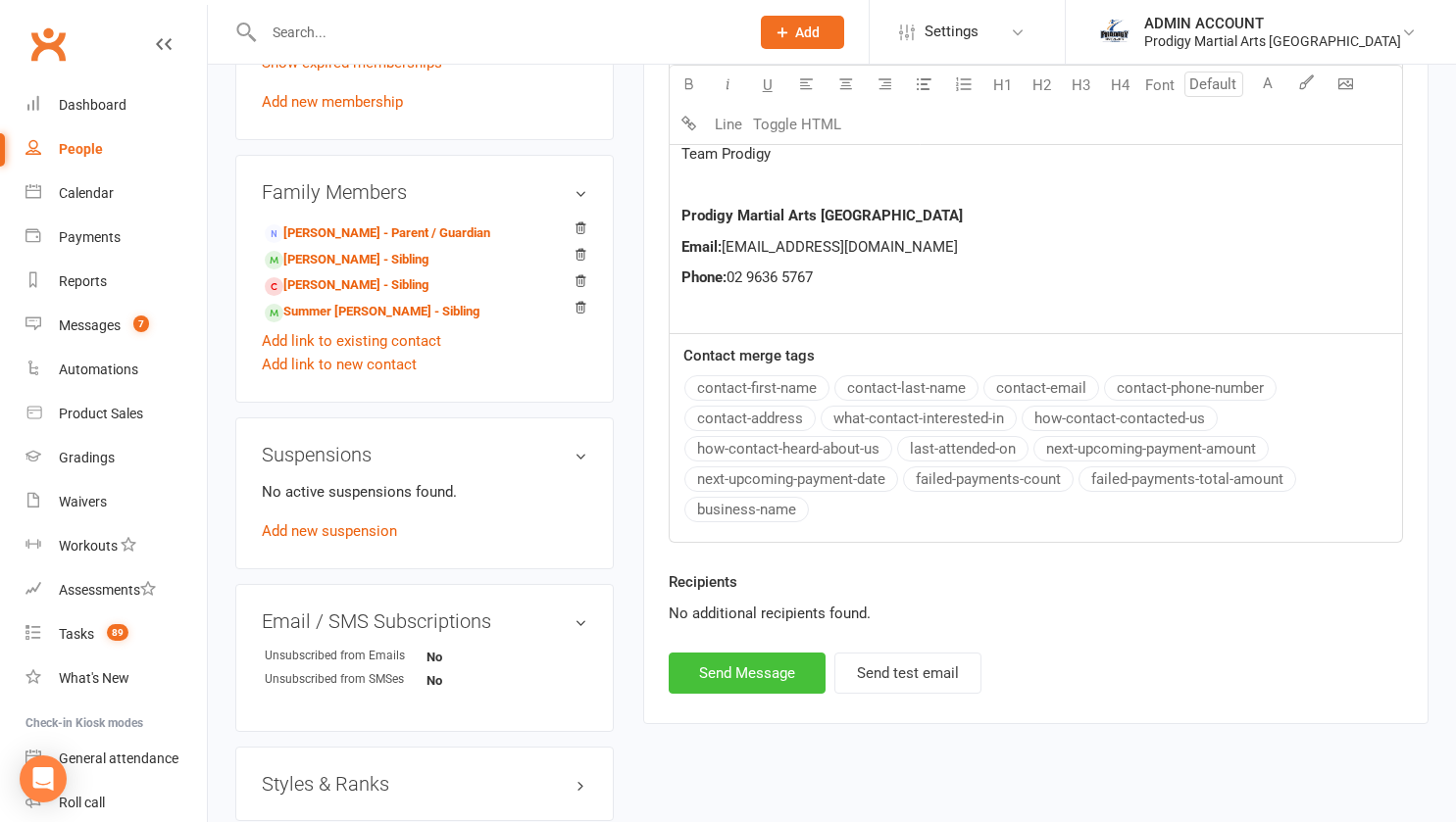
scroll to position [1018, 0]
click at [738, 679] on button "Send Message" at bounding box center [747, 673] width 157 height 41
select select
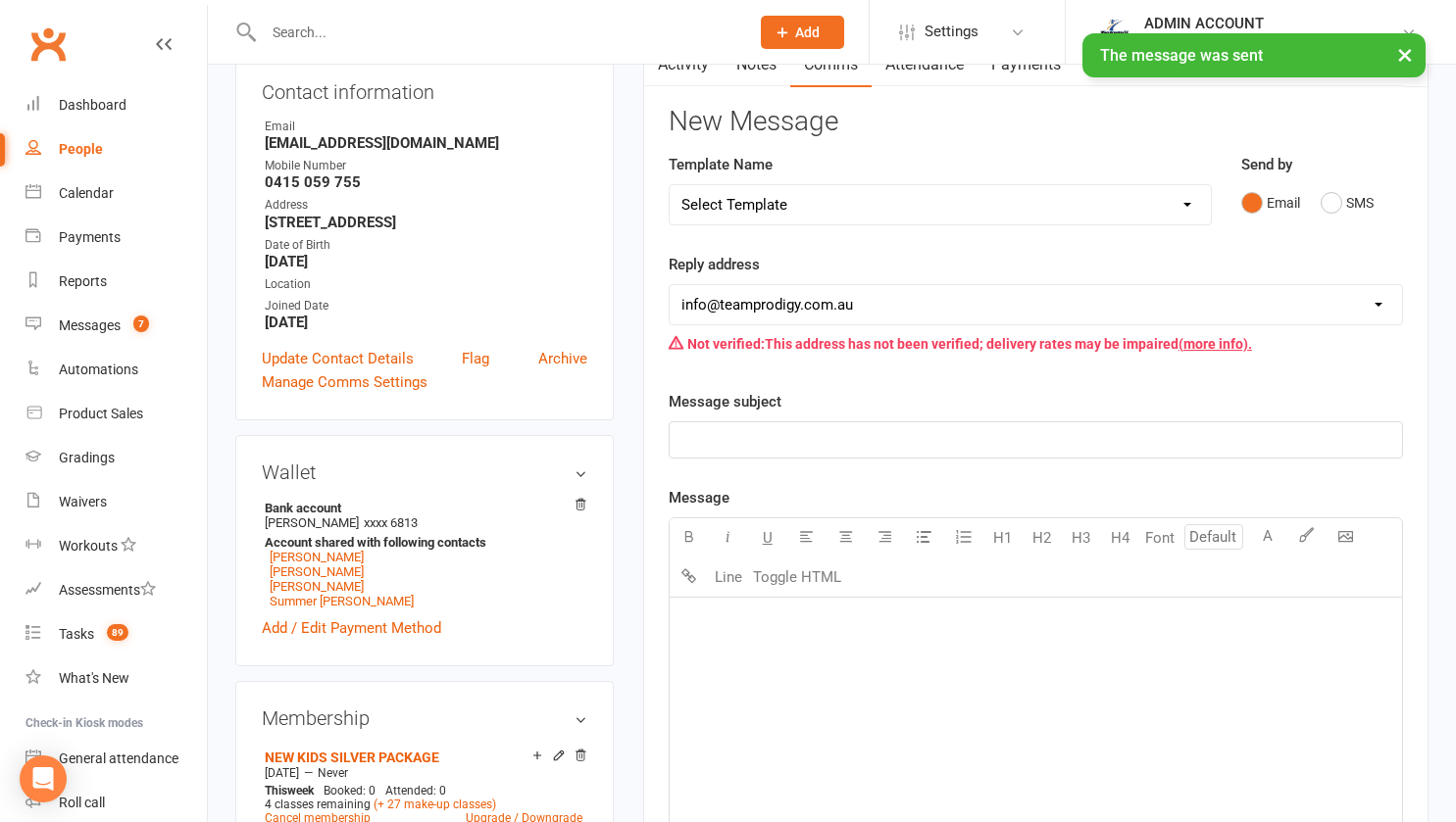
scroll to position [0, 0]
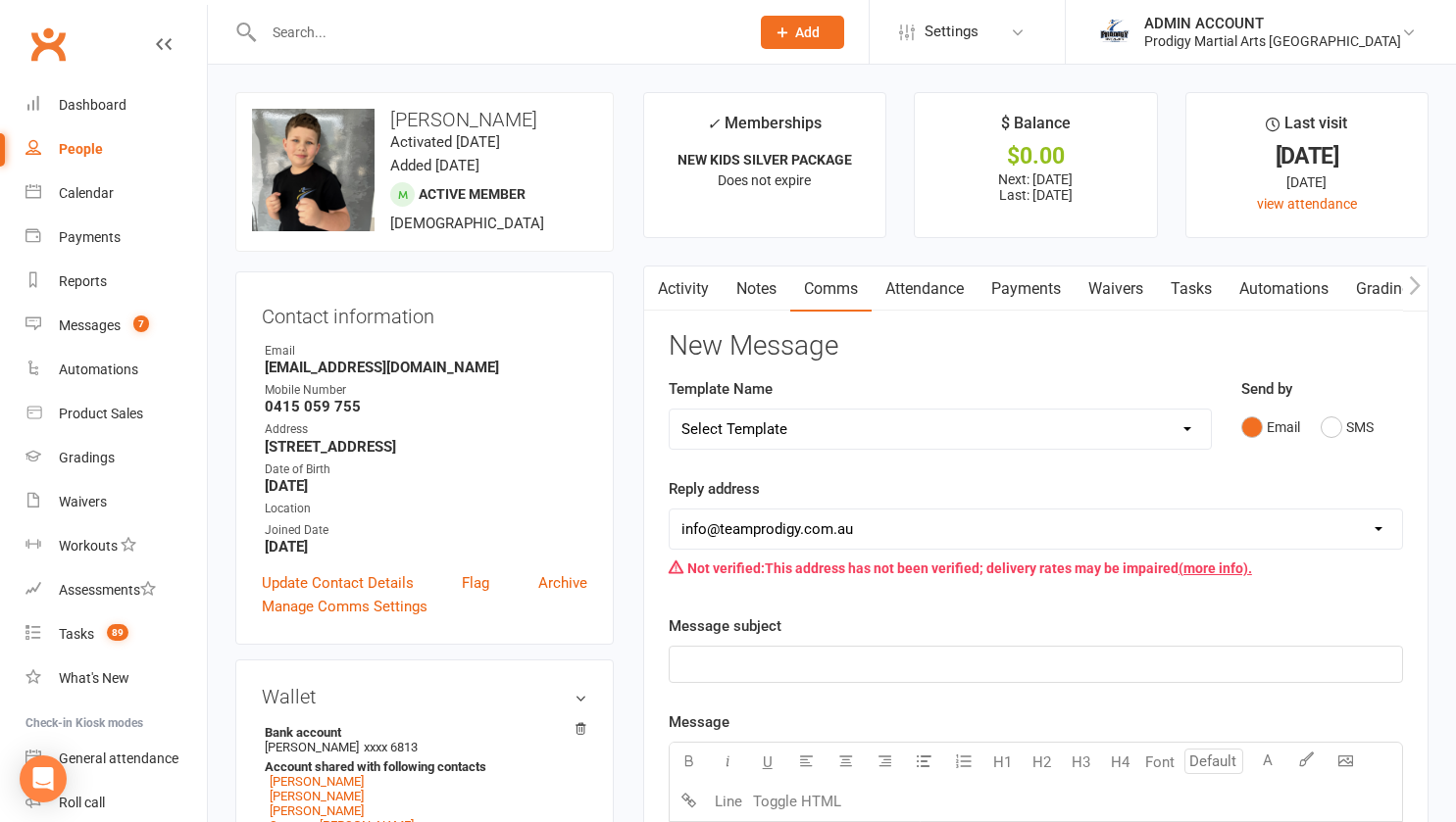
click at [679, 283] on link "Activity" at bounding box center [682, 288] width 78 height 45
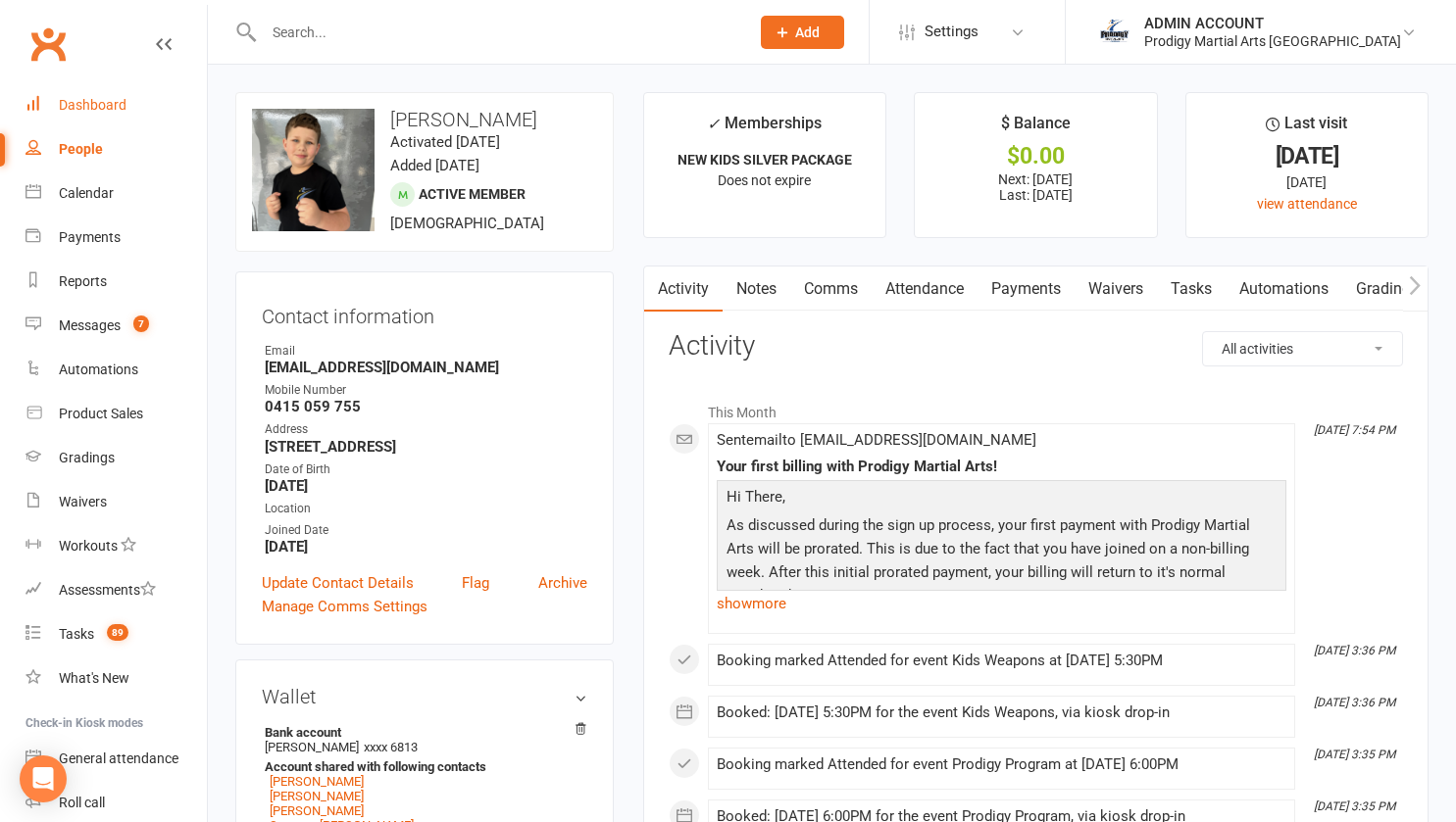
click at [70, 109] on div "Dashboard" at bounding box center [92, 105] width 68 height 16
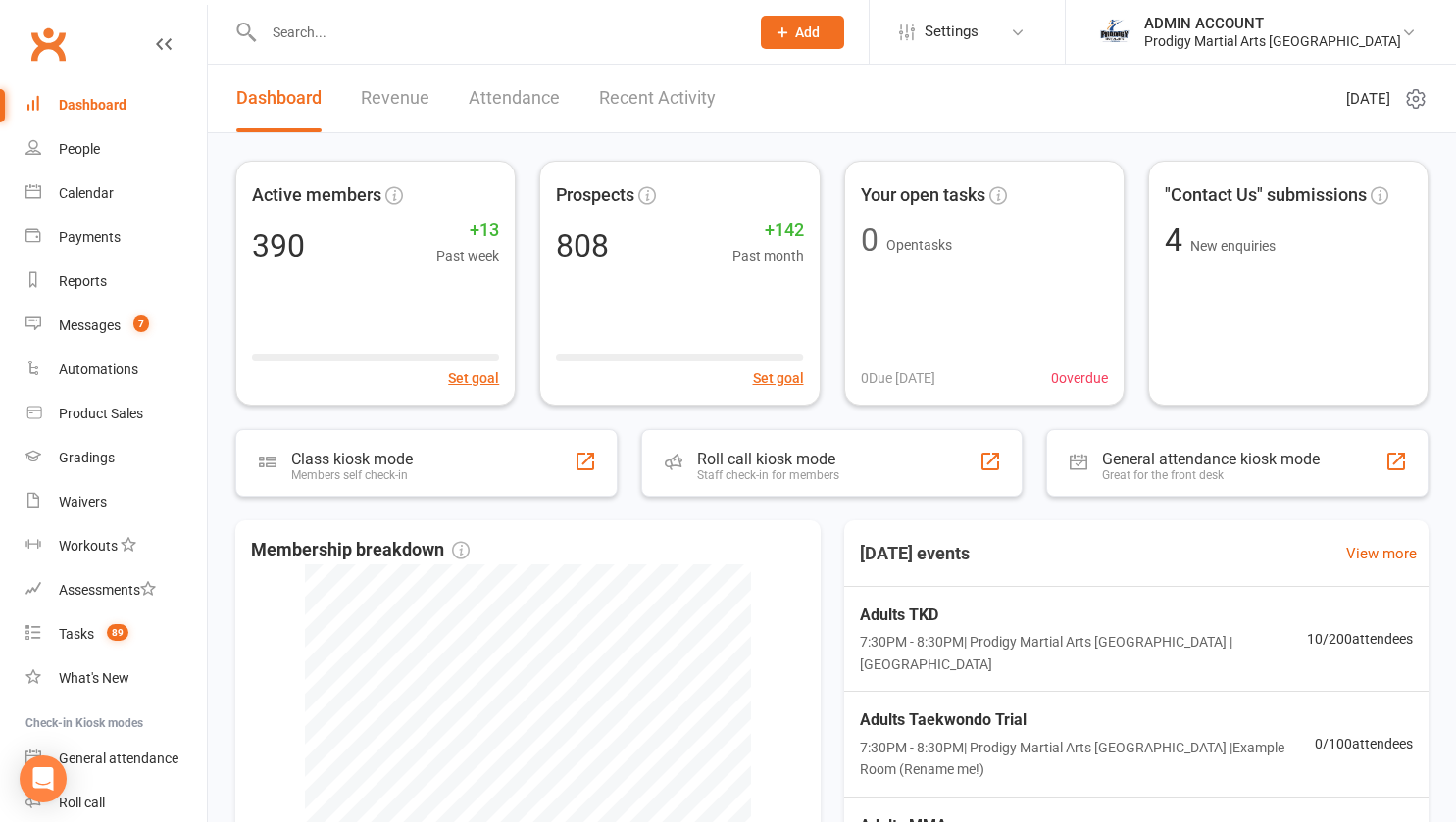
click at [319, 40] on input "text" at bounding box center [497, 33] width 478 height 28
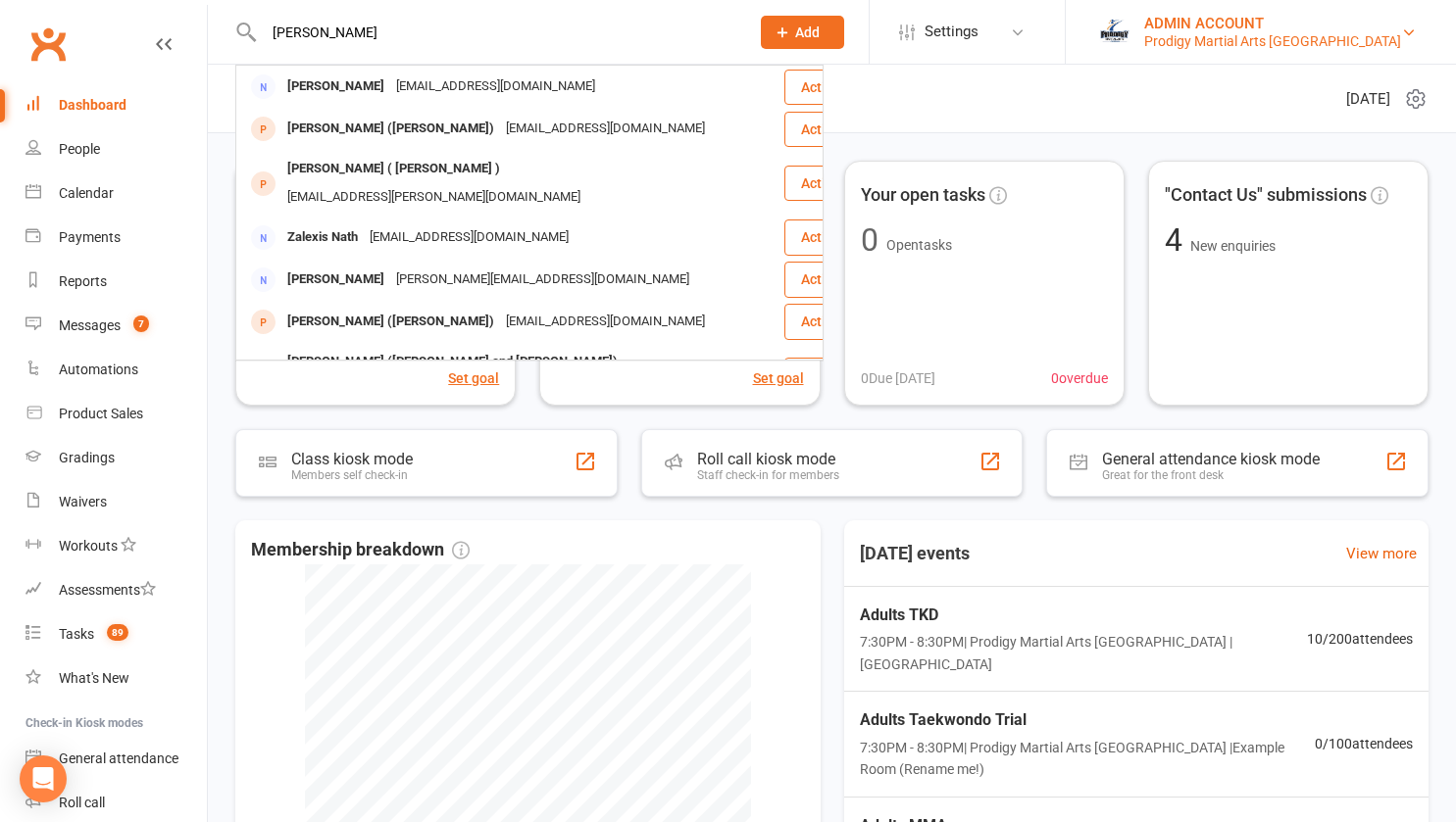
type input "[PERSON_NAME]"
click at [1221, 33] on div "Prodigy Martial Arts Seven Hills" at bounding box center [1272, 42] width 257 height 18
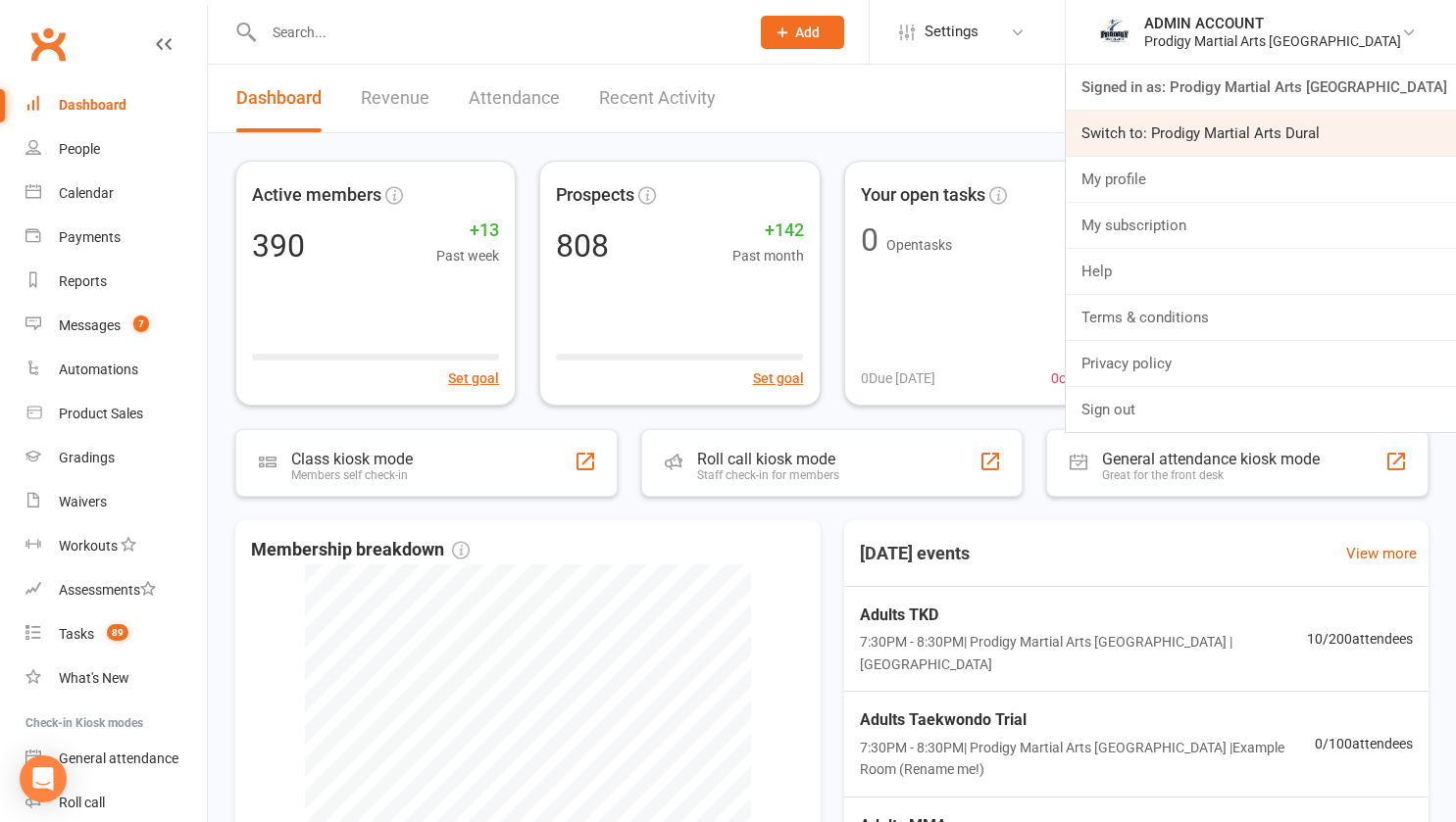
click at [1248, 133] on link "Switch to: Prodigy Martial Arts Dural" at bounding box center [1260, 133] width 390 height 45
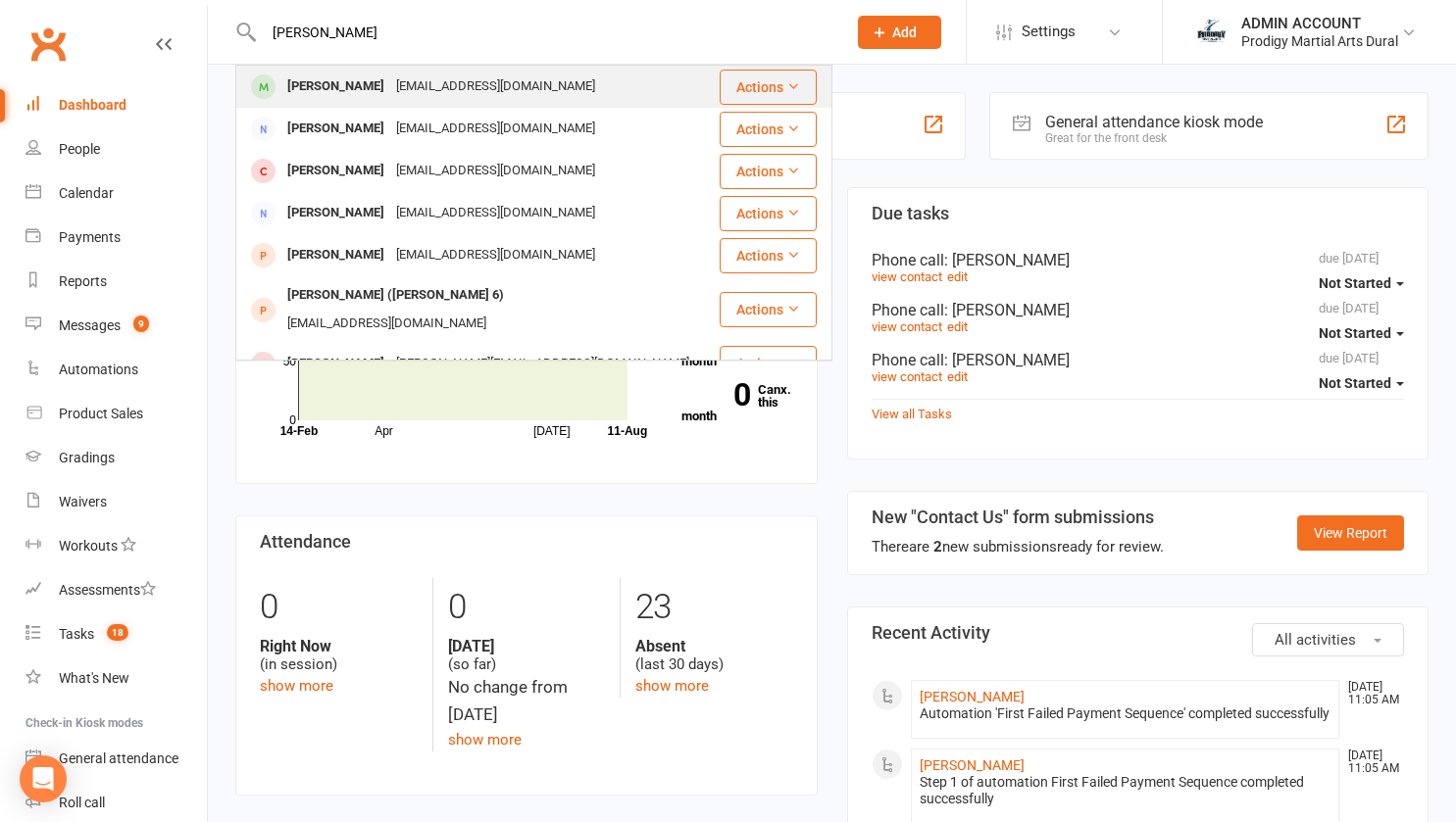
type input "[PERSON_NAME]"
click at [308, 84] on div "[PERSON_NAME]" at bounding box center [336, 86] width 109 height 29
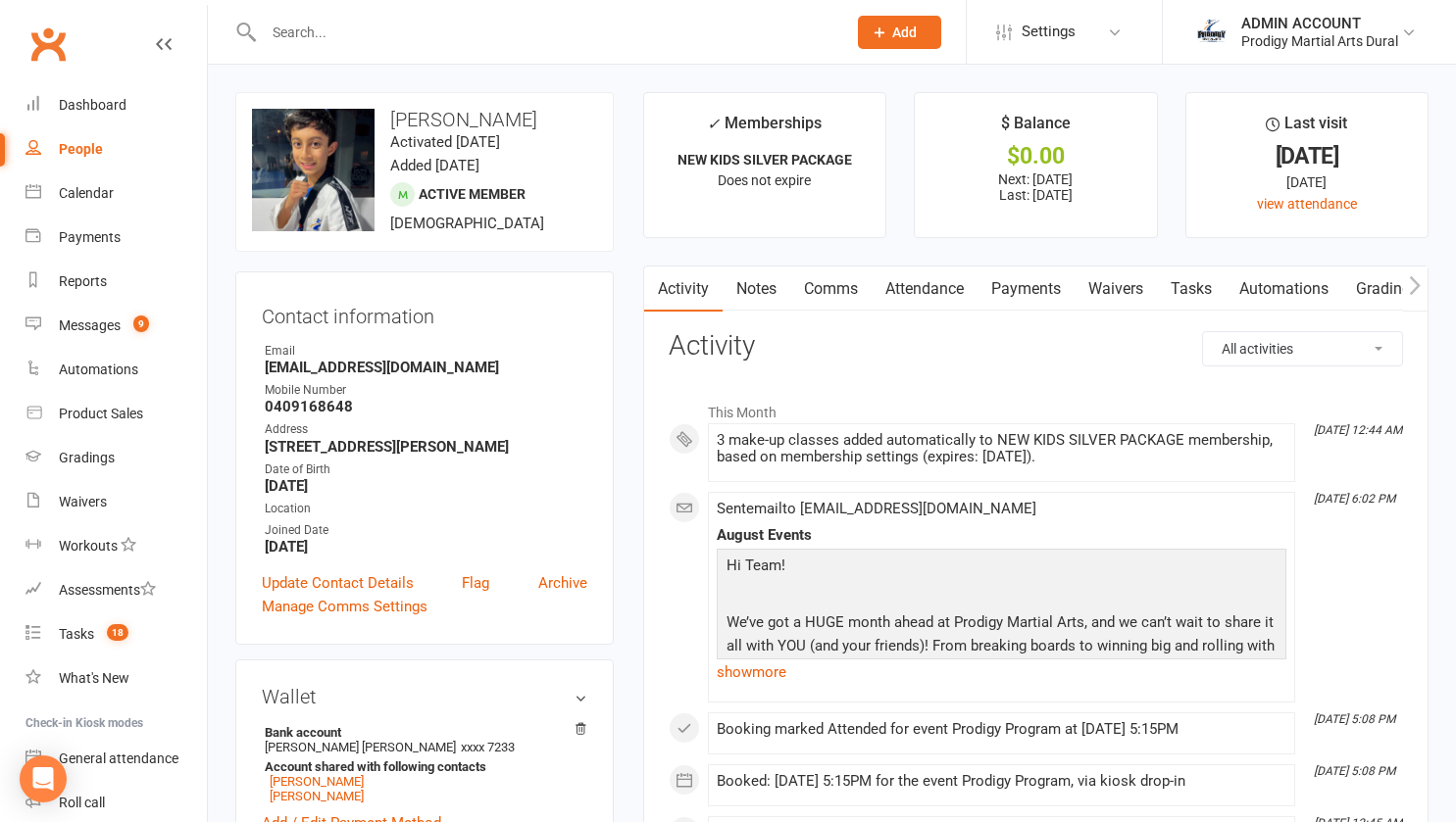
drag, startPoint x: 395, startPoint y: 113, endPoint x: 524, endPoint y: 115, distance: 129.0
click at [524, 115] on h3 "[PERSON_NAME]" at bounding box center [424, 120] width 345 height 22
copy h3 "[PERSON_NAME]"
click at [89, 101] on div "Dashboard" at bounding box center [92, 105] width 68 height 16
